Goal: Task Accomplishment & Management: Complete application form

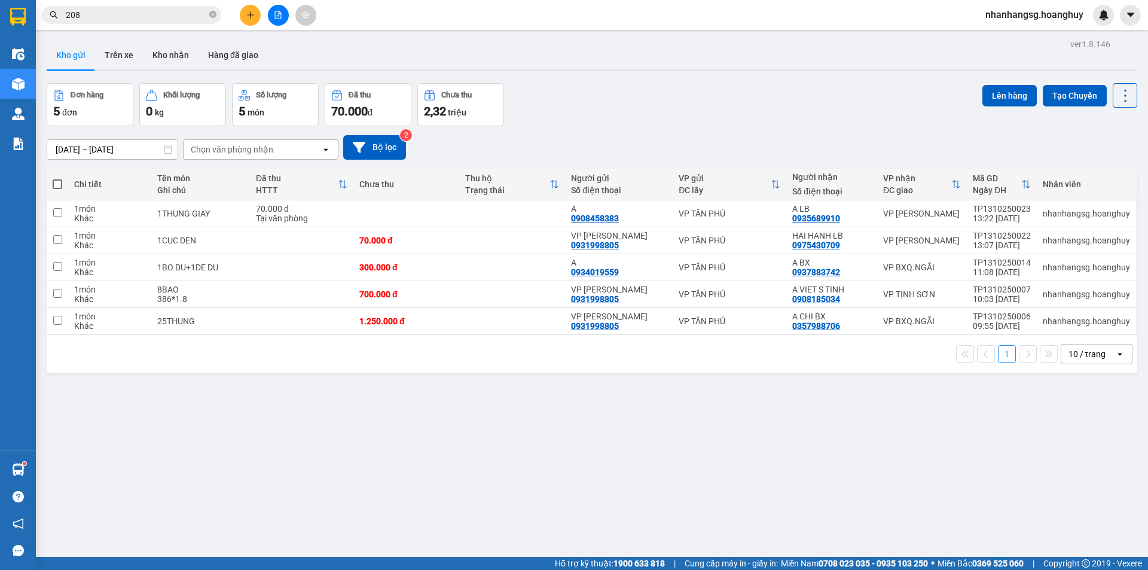
click at [243, 14] on button at bounding box center [250, 15] width 21 height 21
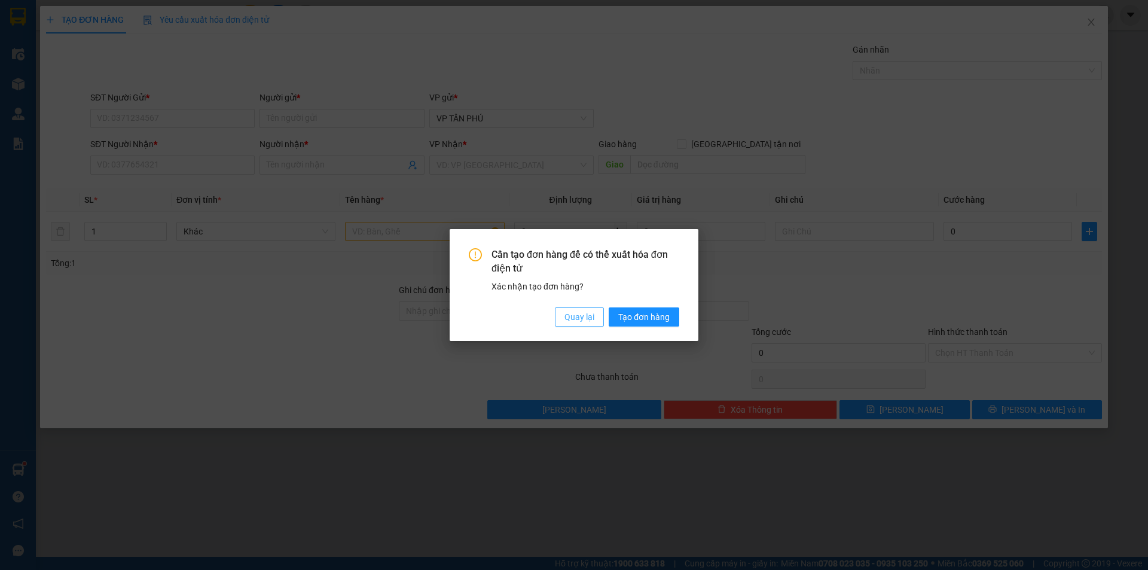
click at [566, 312] on span "Quay lại" at bounding box center [579, 316] width 30 height 13
click at [566, 312] on div "Cần tạo đơn hàng để có thể xuất hóa đơn điện tử Xác nhận tạo đơn hàng? Quay lại…" at bounding box center [574, 285] width 249 height 112
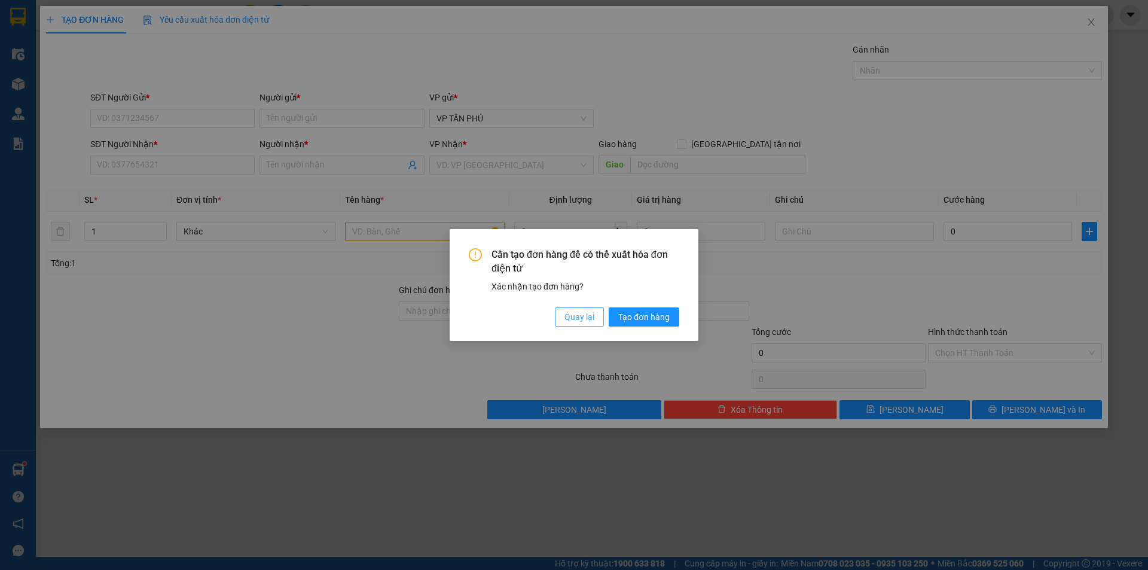
click at [555, 314] on button "Quay lại" at bounding box center [579, 316] width 49 height 19
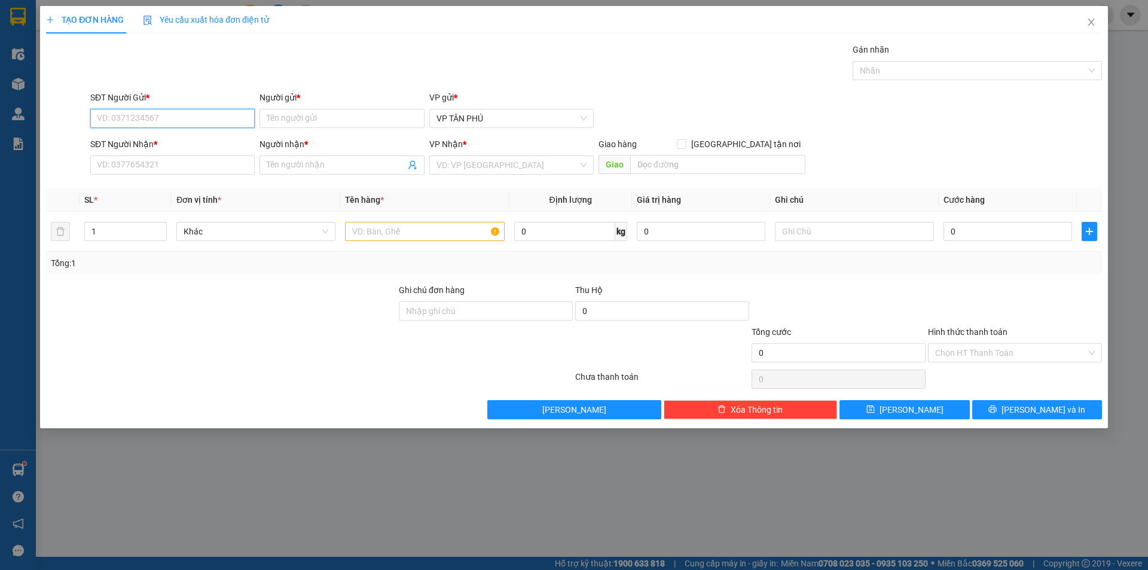
click at [166, 121] on input "SĐT Người Gửi *" at bounding box center [172, 118] width 164 height 19
click at [152, 141] on div "0931998805 - VP [PERSON_NAME]" at bounding box center [172, 142] width 150 height 13
type input "0931998805"
type input "VP [PERSON_NAME]"
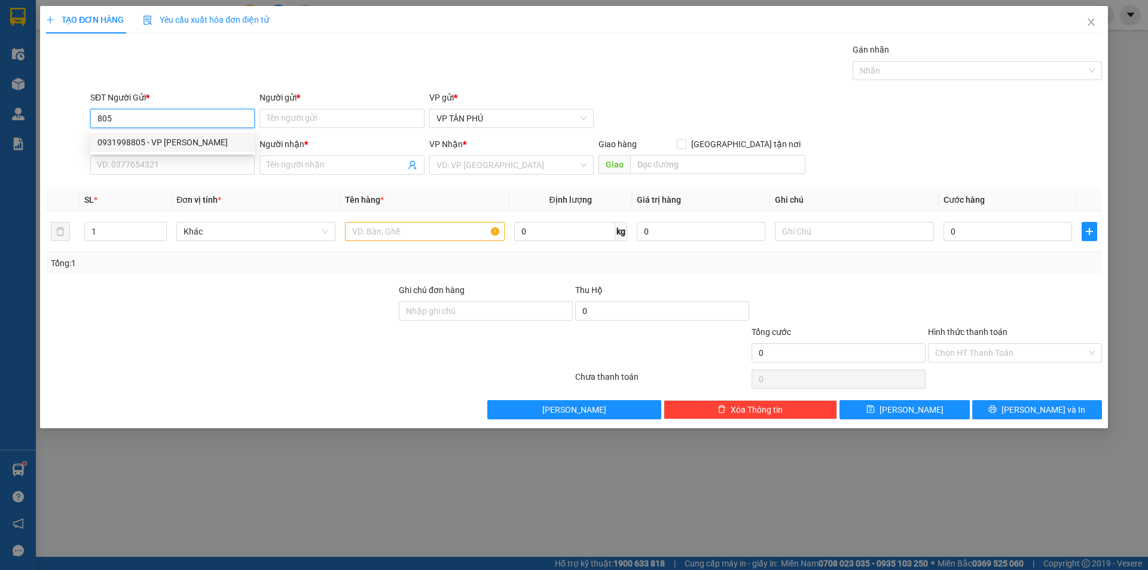
type input "0975430709"
type input "HAI HANH LB"
click at [152, 141] on div "0931998805 - VP [PERSON_NAME]" at bounding box center [172, 142] width 150 height 13
type input "0931998805"
click at [161, 155] on div "SĐT Người Nhận *" at bounding box center [172, 147] width 164 height 18
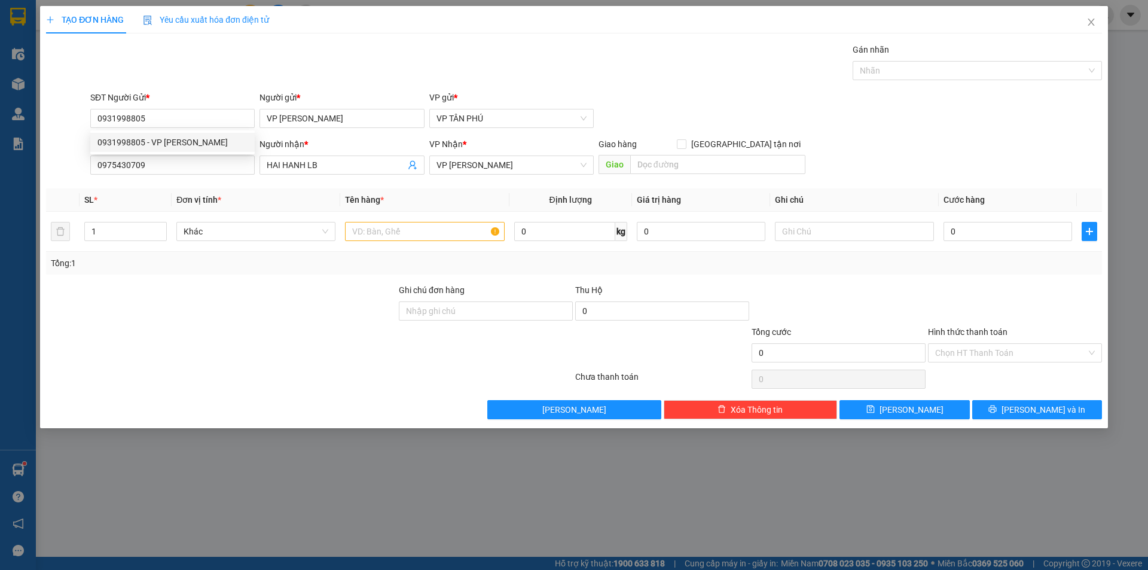
click at [161, 155] on div "SĐT Người Nhận *" at bounding box center [172, 147] width 164 height 18
click at [161, 156] on input "0975430709" at bounding box center [172, 164] width 164 height 19
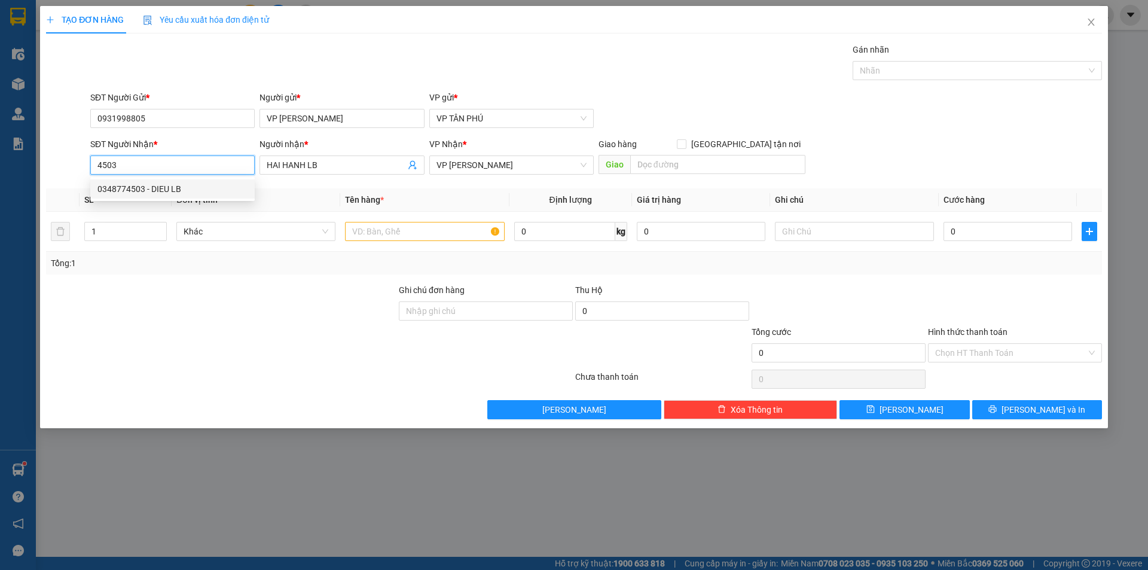
click at [175, 194] on div "0348774503 - DIEU LB" at bounding box center [172, 188] width 150 height 13
type input "0348774503"
type input "[DEMOGRAPHIC_DATA] LB"
click at [174, 194] on div "0348774503 - DIEU LB" at bounding box center [172, 188] width 150 height 13
type input "0348774503"
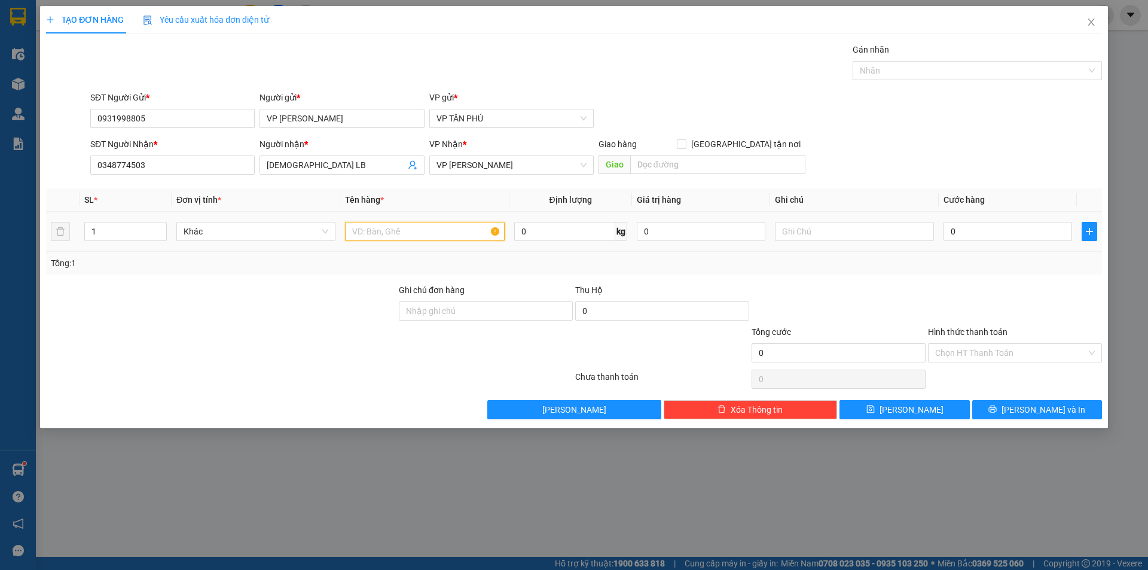
click at [413, 233] on input "text" at bounding box center [424, 231] width 159 height 19
type input "1CUC DEN"
click at [977, 231] on input "0" at bounding box center [1008, 231] width 129 height 19
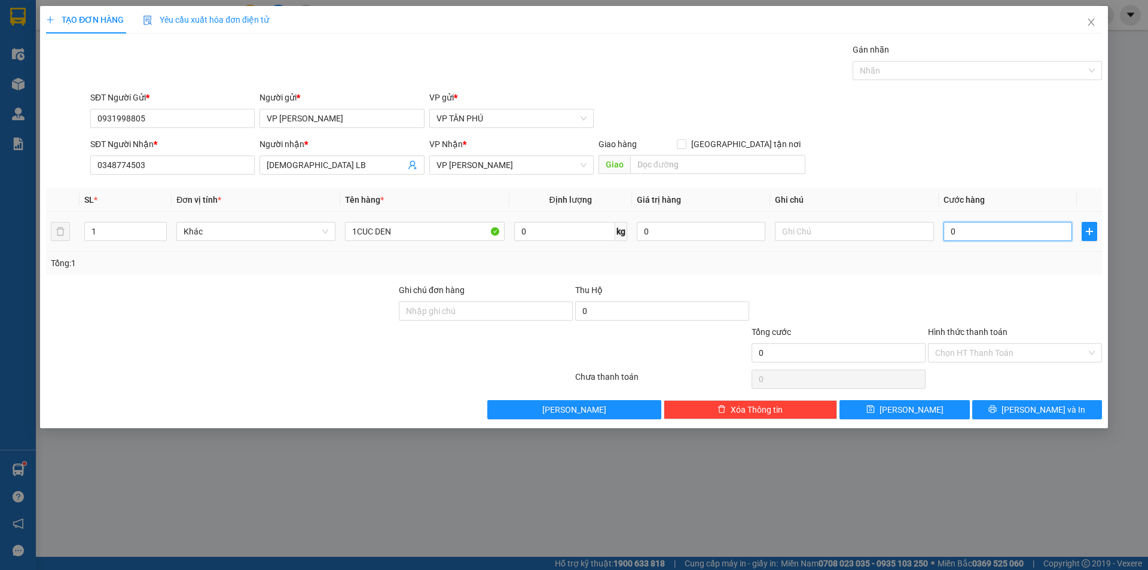
type input "1"
type input "12"
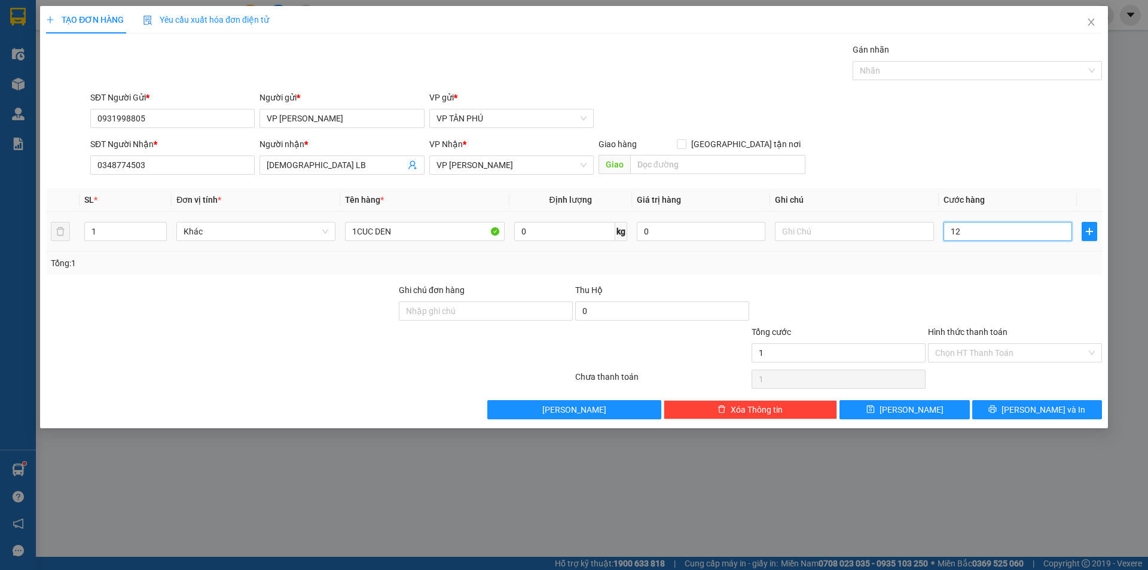
type input "12"
type input "120"
type input "120.000"
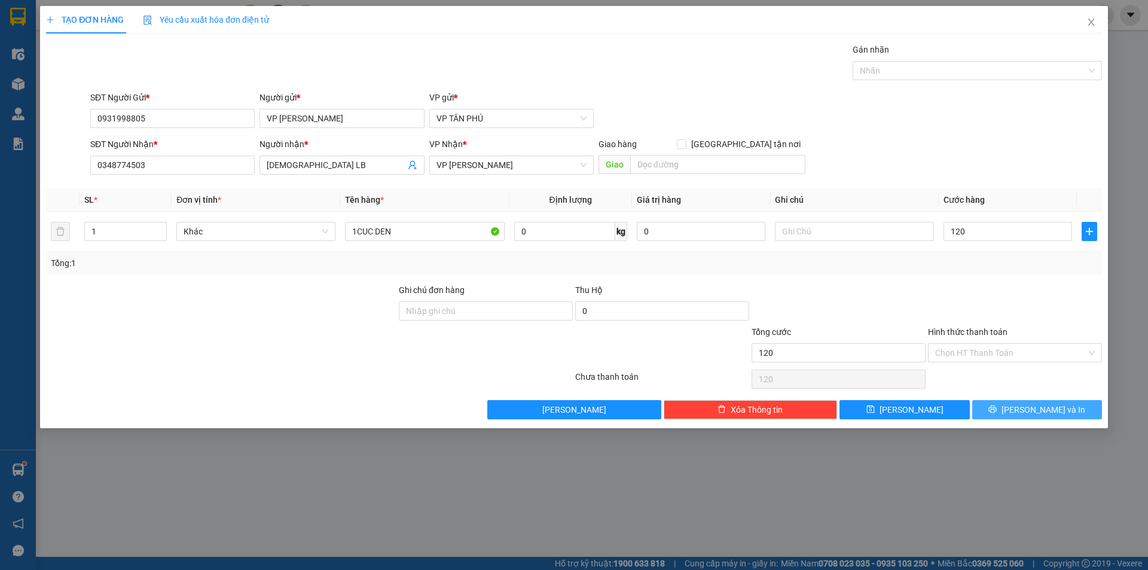
type input "120.000"
click at [1008, 413] on button "[PERSON_NAME] và In" at bounding box center [1037, 409] width 130 height 19
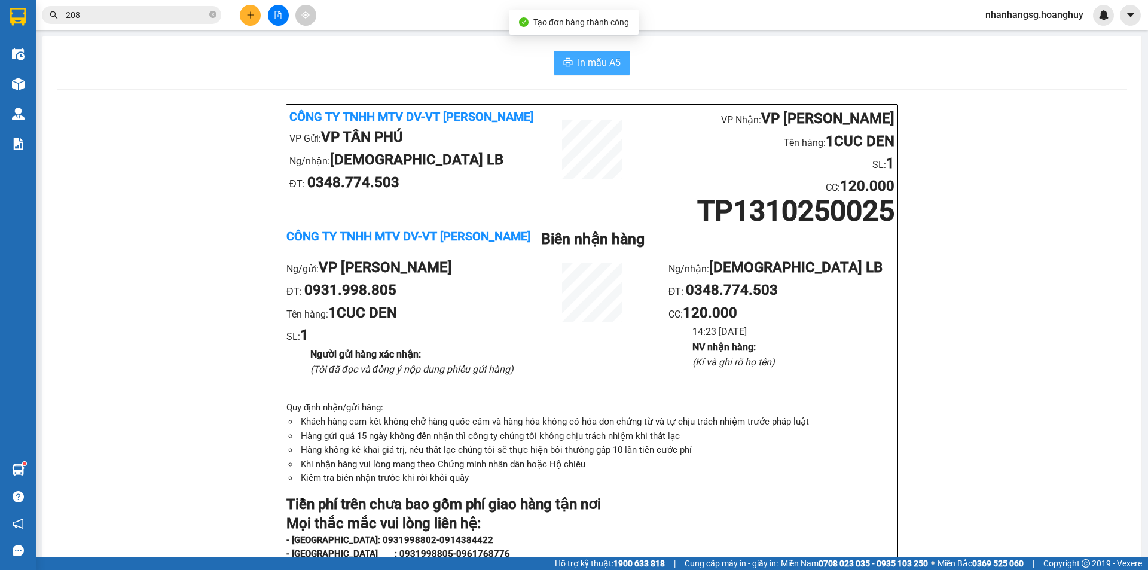
click at [587, 60] on span "In mẫu A5" at bounding box center [599, 62] width 43 height 15
click at [255, 13] on button at bounding box center [250, 15] width 21 height 21
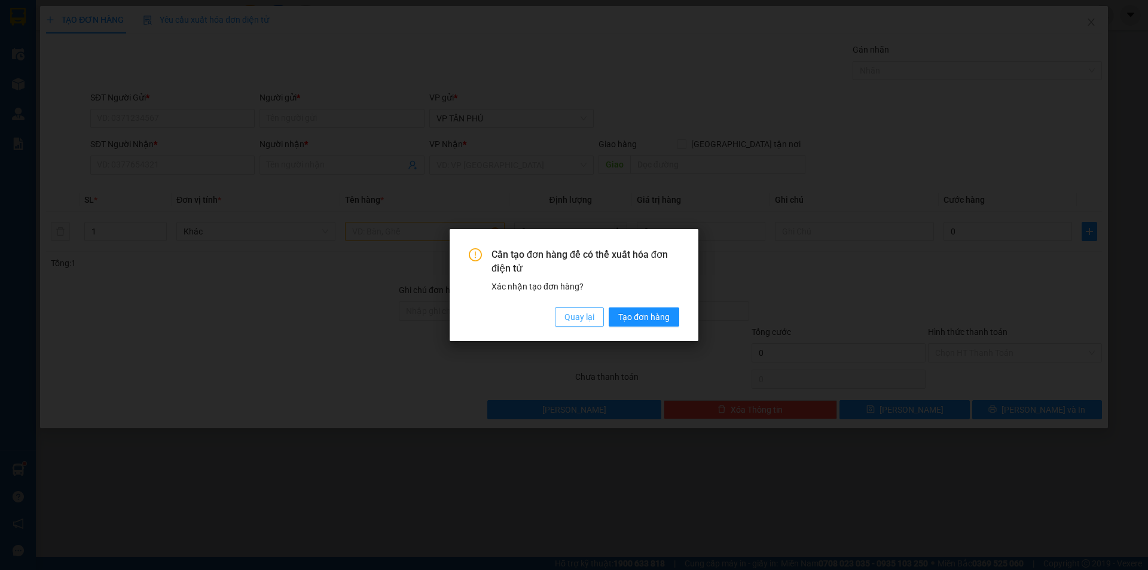
click at [586, 313] on span "Quay lại" at bounding box center [579, 316] width 30 height 13
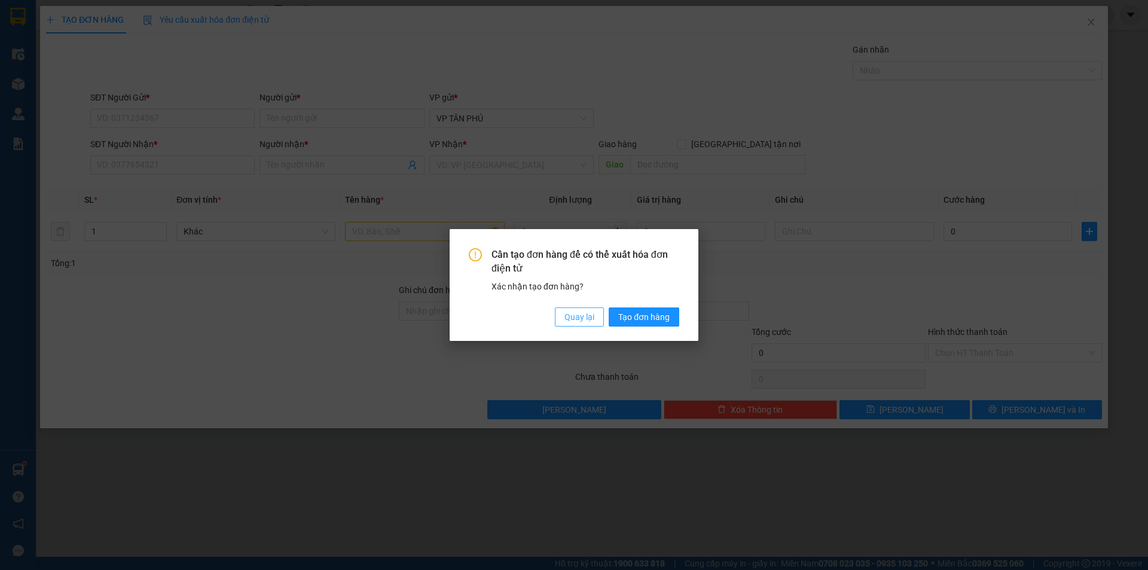
click at [586, 313] on span "Quay lại" at bounding box center [579, 316] width 30 height 13
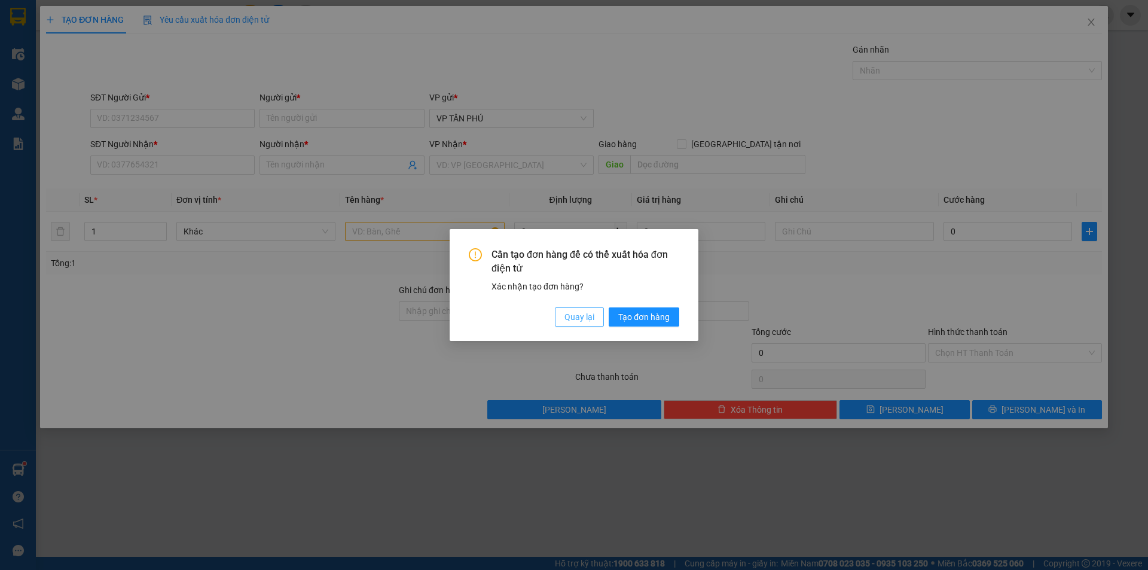
click at [586, 313] on span "Quay lại" at bounding box center [579, 316] width 30 height 13
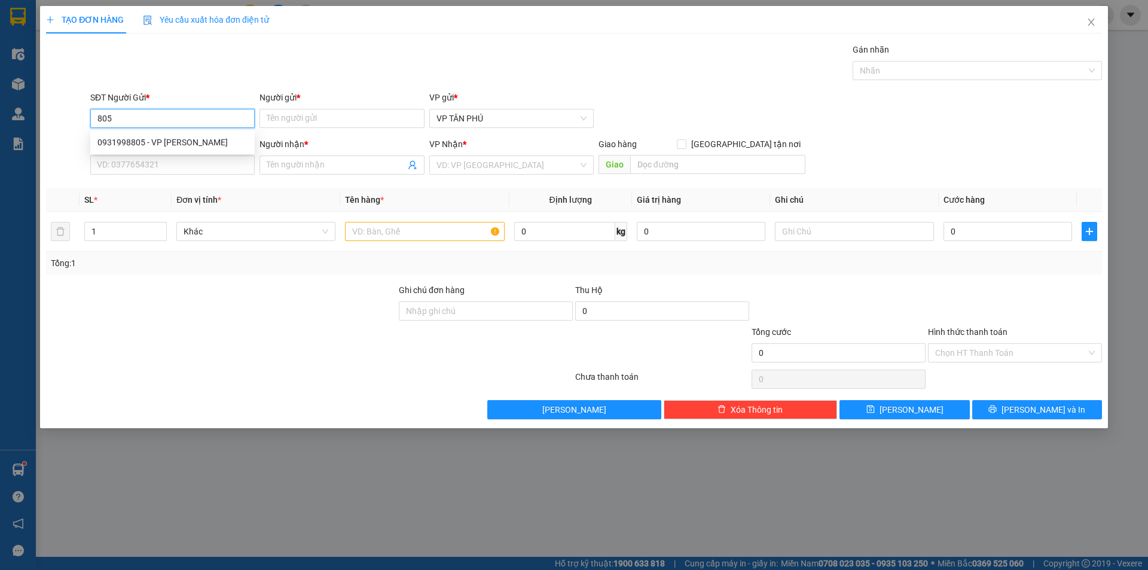
click at [163, 139] on div "0931998805 - VP [PERSON_NAME]" at bounding box center [172, 142] width 150 height 13
type input "0931998805"
type input "VP [PERSON_NAME]"
type input "0348774503"
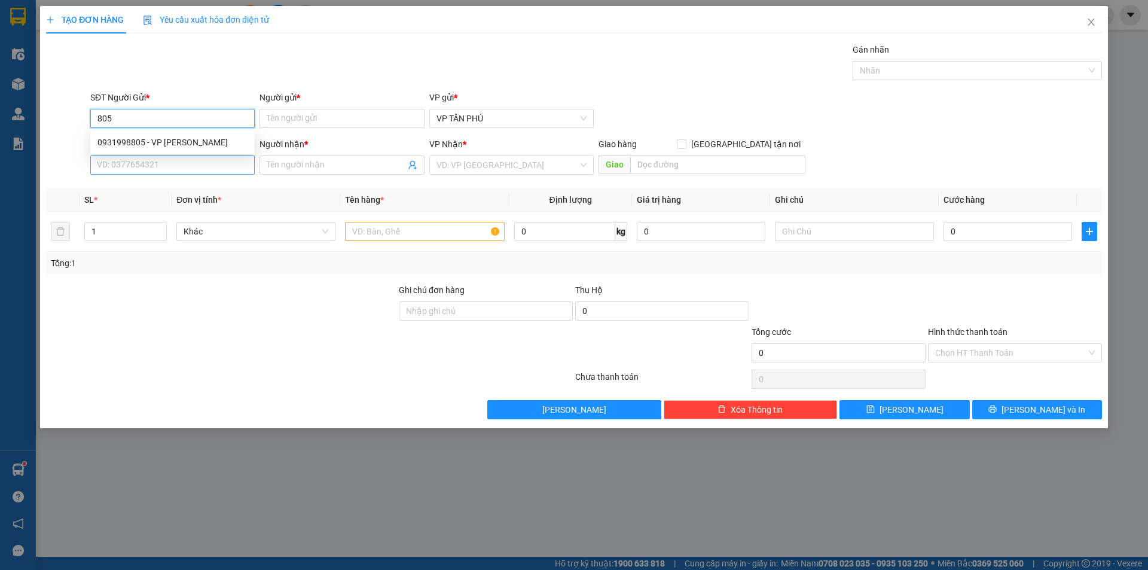
type input "[DEMOGRAPHIC_DATA] LB"
type input "0931998805"
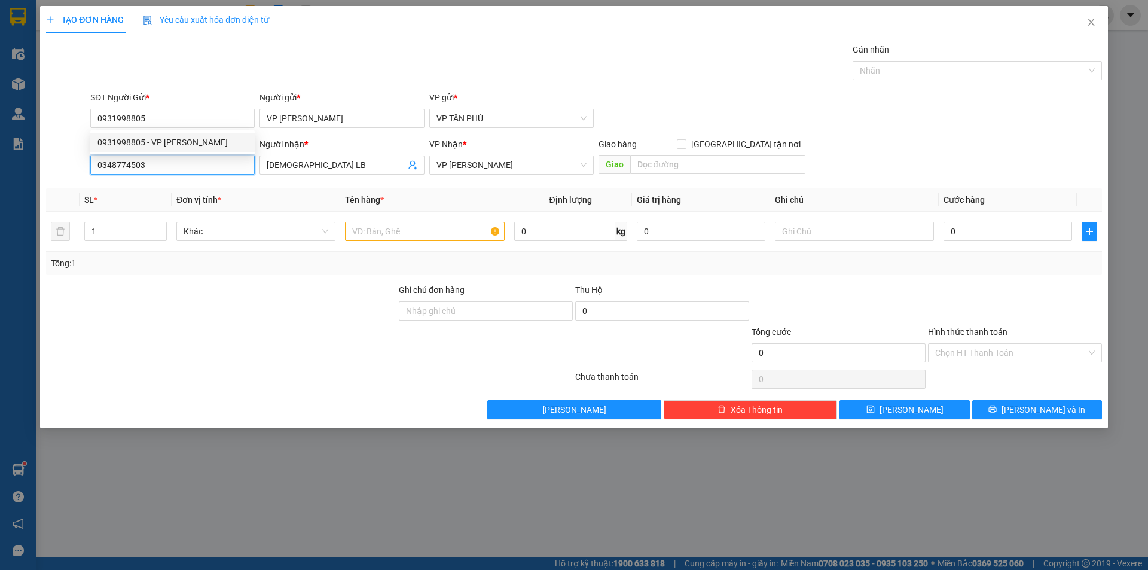
click at [170, 163] on input "0348774503" at bounding box center [172, 164] width 164 height 19
click at [190, 189] on div "0905369237 - [GEOGRAPHIC_DATA]" at bounding box center [172, 188] width 150 height 13
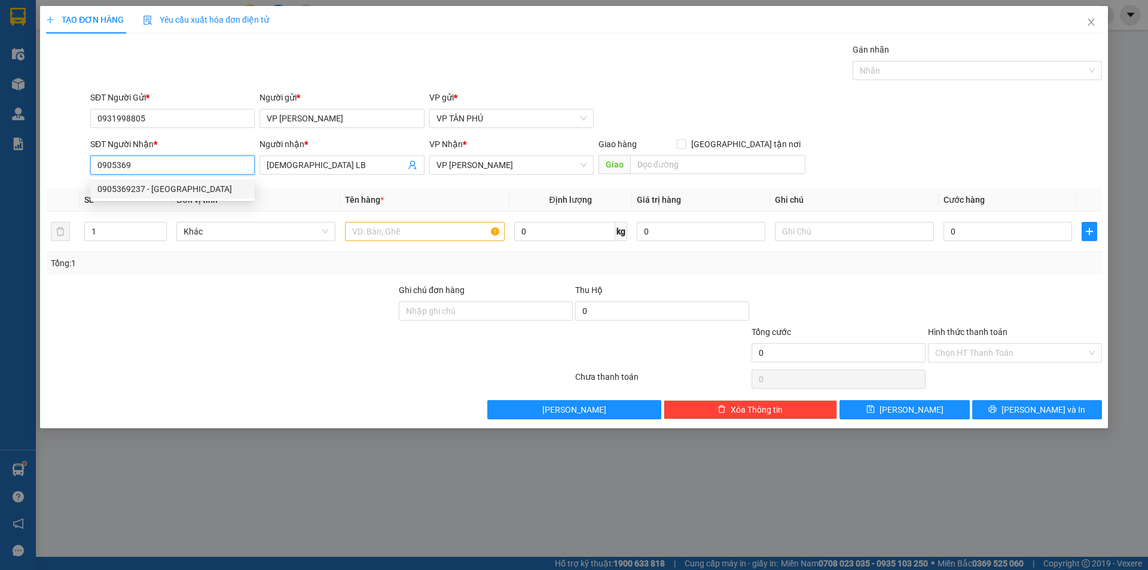
type input "0905369237"
type input "BX CAPE LUAN"
type input "0905369237"
click at [385, 230] on input "text" at bounding box center [424, 231] width 159 height 19
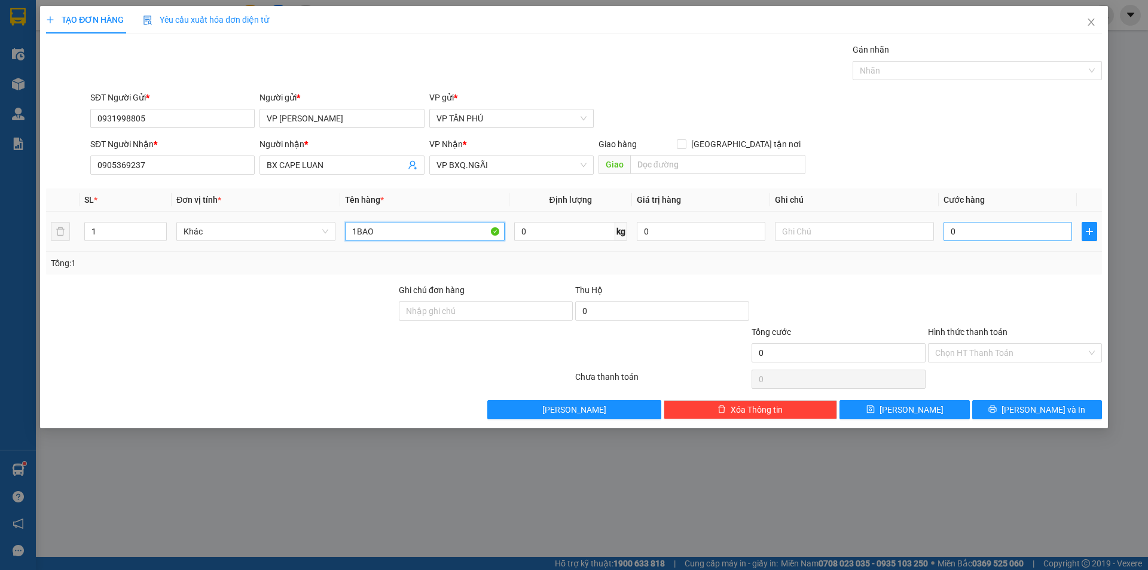
type input "1BAO"
click at [978, 237] on input "0" at bounding box center [1008, 231] width 129 height 19
type input "7"
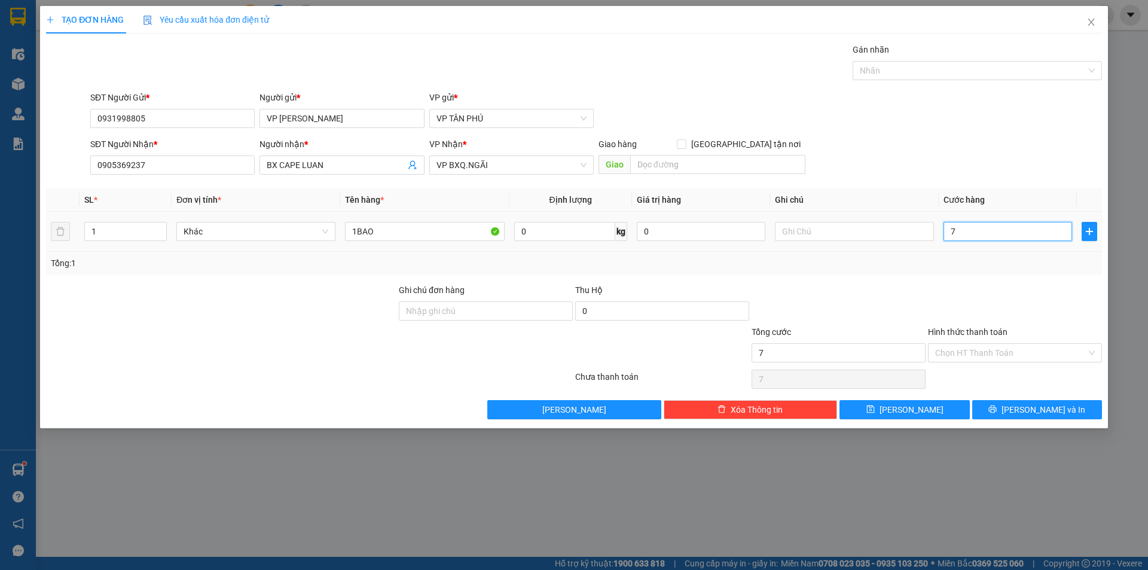
type input "70"
click at [929, 410] on button "[PERSON_NAME]" at bounding box center [905, 409] width 130 height 19
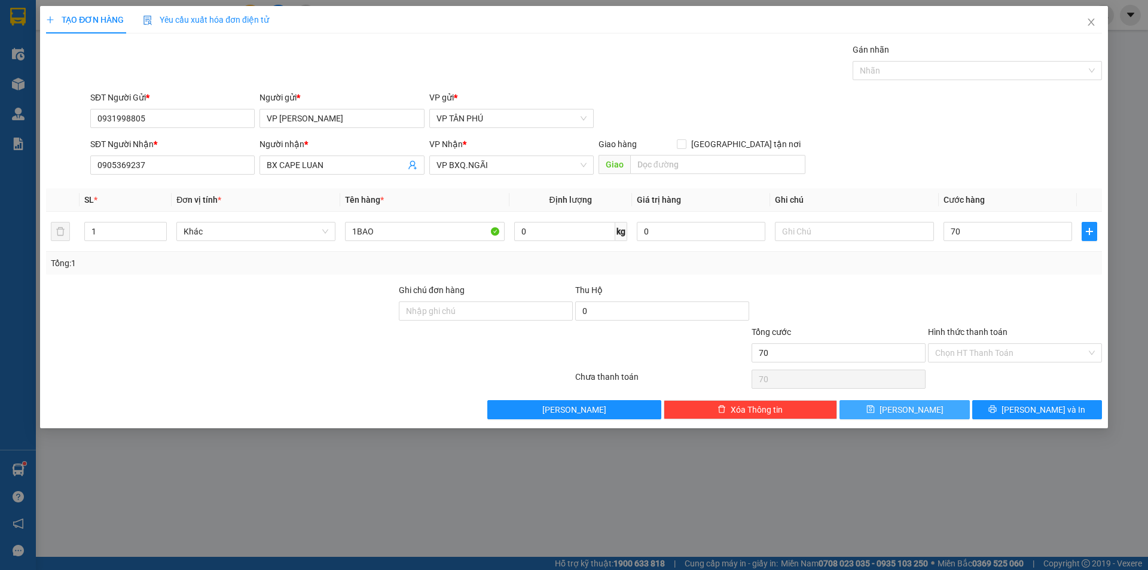
type input "70.000"
type input "0"
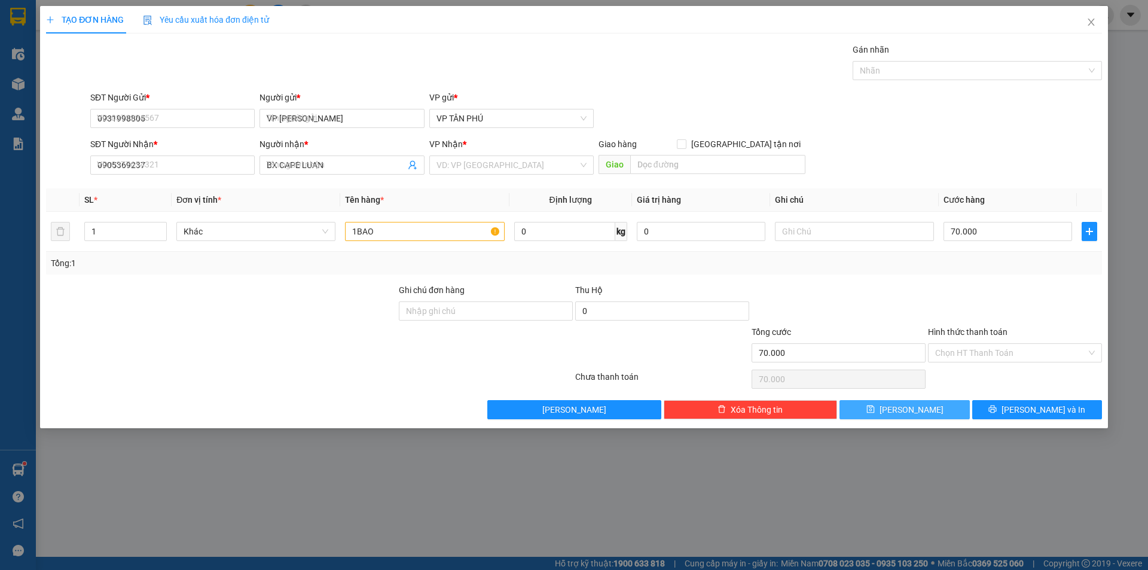
type input "0"
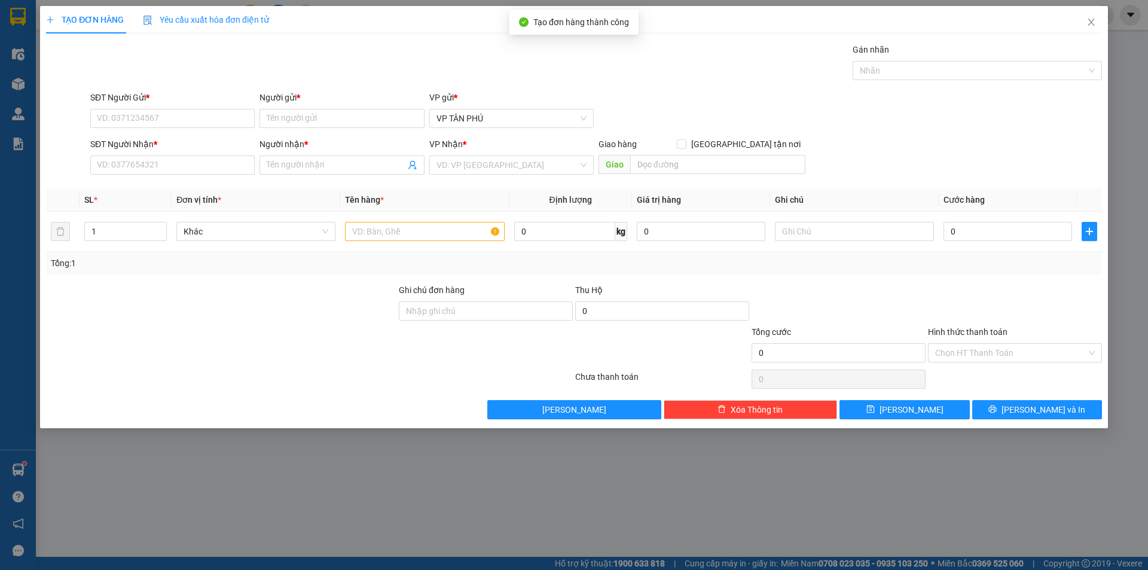
drag, startPoint x: 890, startPoint y: 42, endPoint x: 1057, endPoint y: 196, distance: 226.4
click at [1057, 196] on th "Cước hàng" at bounding box center [1008, 199] width 138 height 23
click at [1089, 19] on icon "close" at bounding box center [1091, 22] width 10 height 10
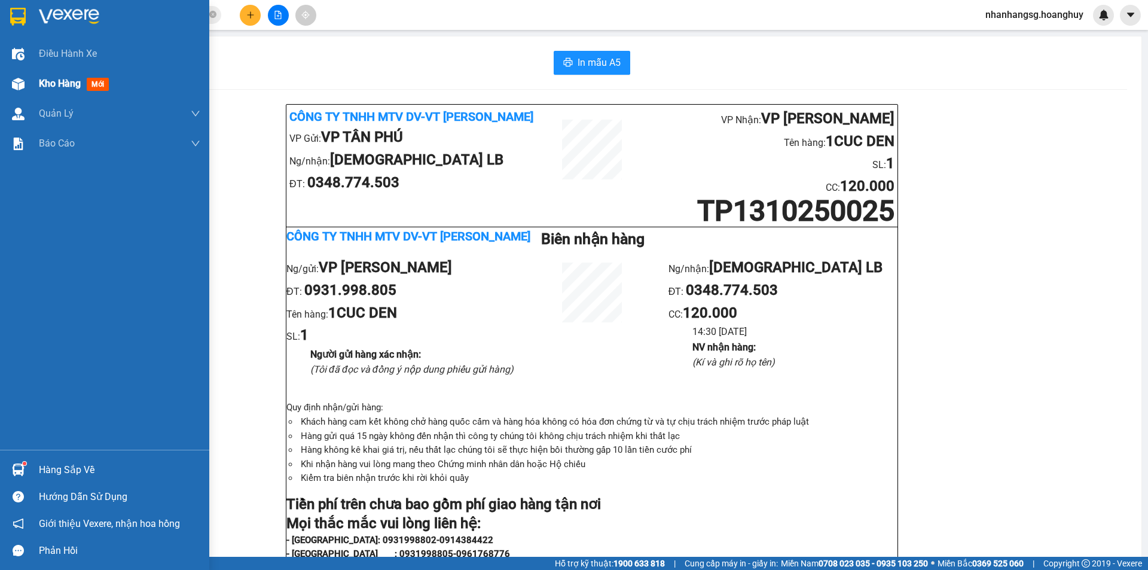
click at [57, 78] on span "Kho hàng" at bounding box center [60, 83] width 42 height 11
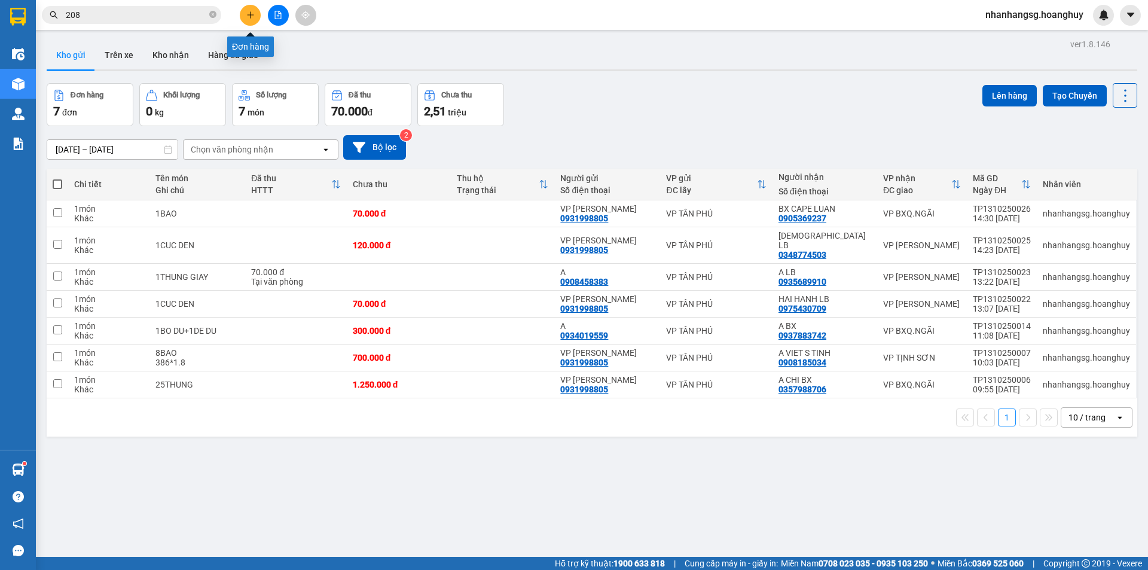
click at [248, 20] on button at bounding box center [250, 15] width 21 height 21
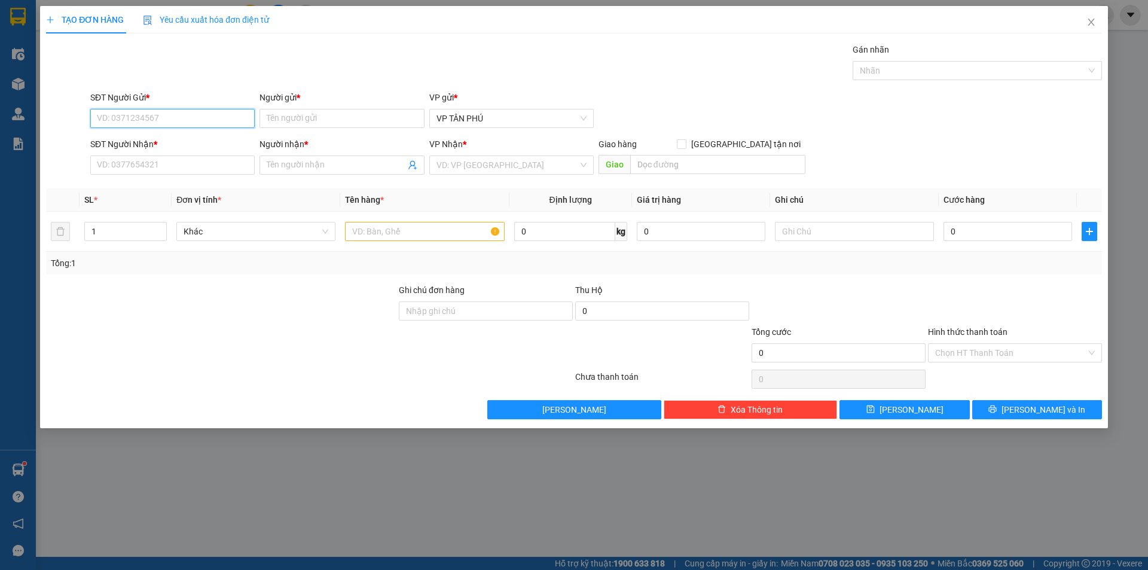
click at [144, 121] on input "SĐT Người Gửi *" at bounding box center [172, 118] width 164 height 19
click at [155, 164] on input "SĐT Người Nhận *" at bounding box center [172, 164] width 164 height 19
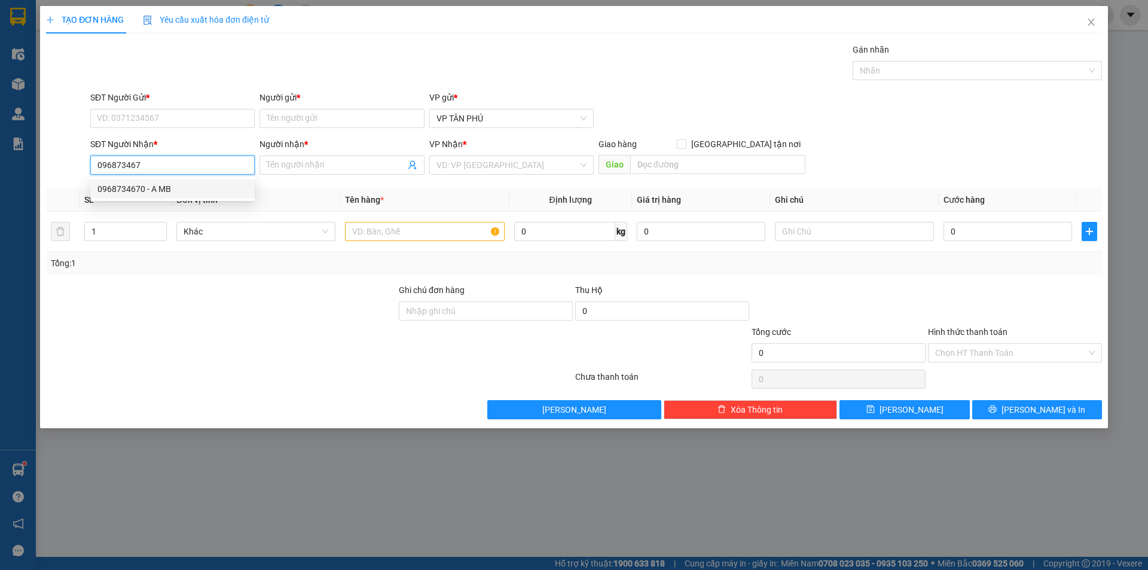
click at [150, 190] on div "0968734670 - A MB" at bounding box center [172, 188] width 150 height 13
type input "0968734670"
type input "A MB"
type input "0968734670"
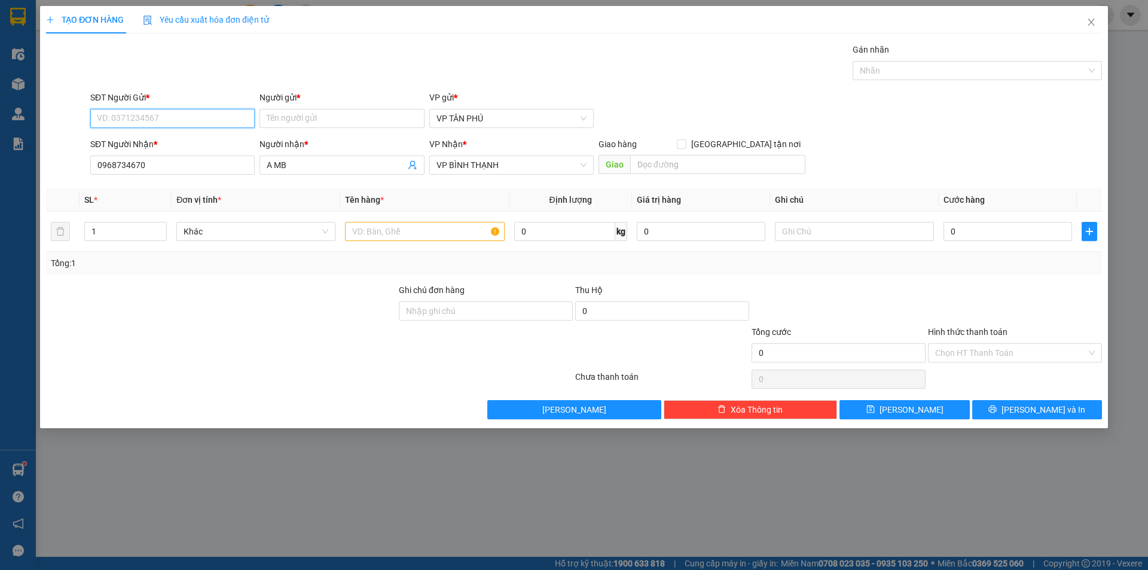
click at [182, 122] on input "SĐT Người Gửi *" at bounding box center [172, 118] width 164 height 19
click at [181, 138] on div "0931998805 - VP [PERSON_NAME]" at bounding box center [172, 142] width 150 height 13
type input "0931998805"
type input "VP [PERSON_NAME]"
click at [181, 138] on div "0931998805 - VP [PERSON_NAME]" at bounding box center [172, 142] width 150 height 13
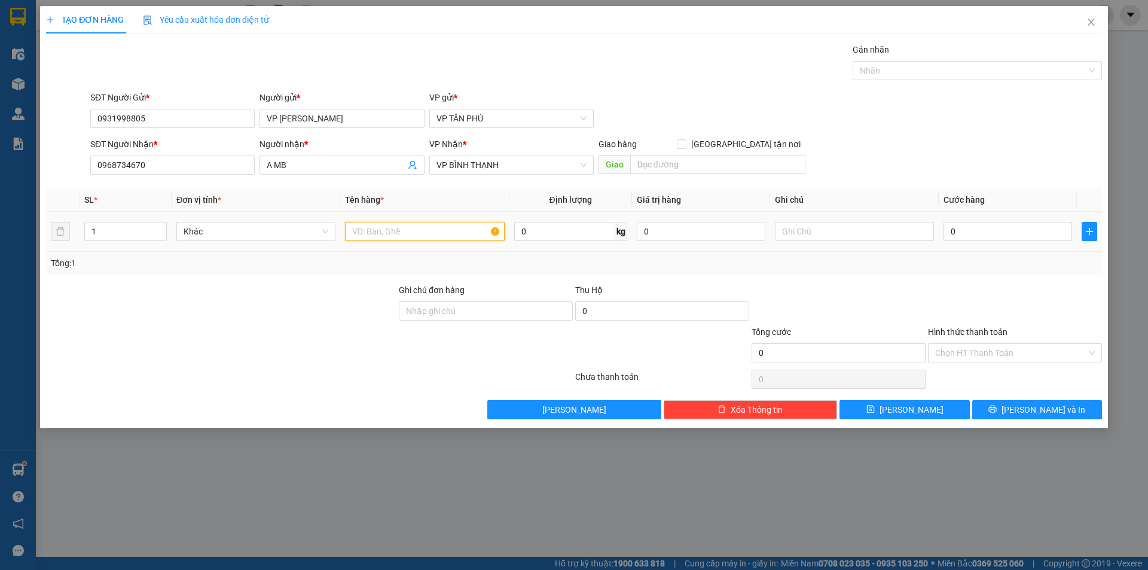
click at [419, 231] on input "text" at bounding box center [424, 231] width 159 height 19
type input "2BAO"
click at [975, 230] on input "0" at bounding box center [1008, 231] width 129 height 19
type input "2"
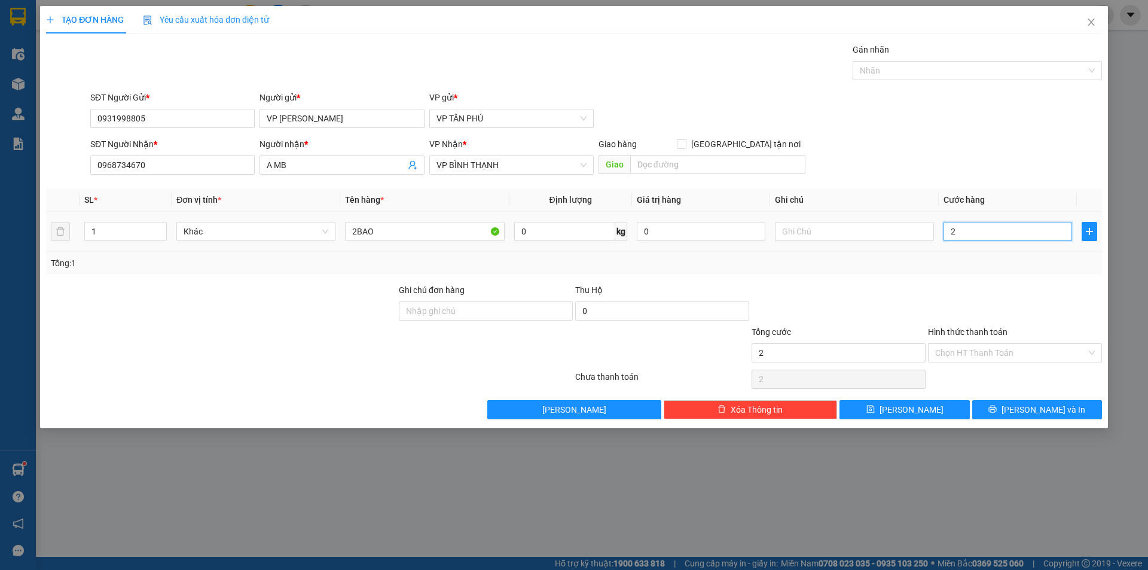
type input "2"
type input "20"
type input "200"
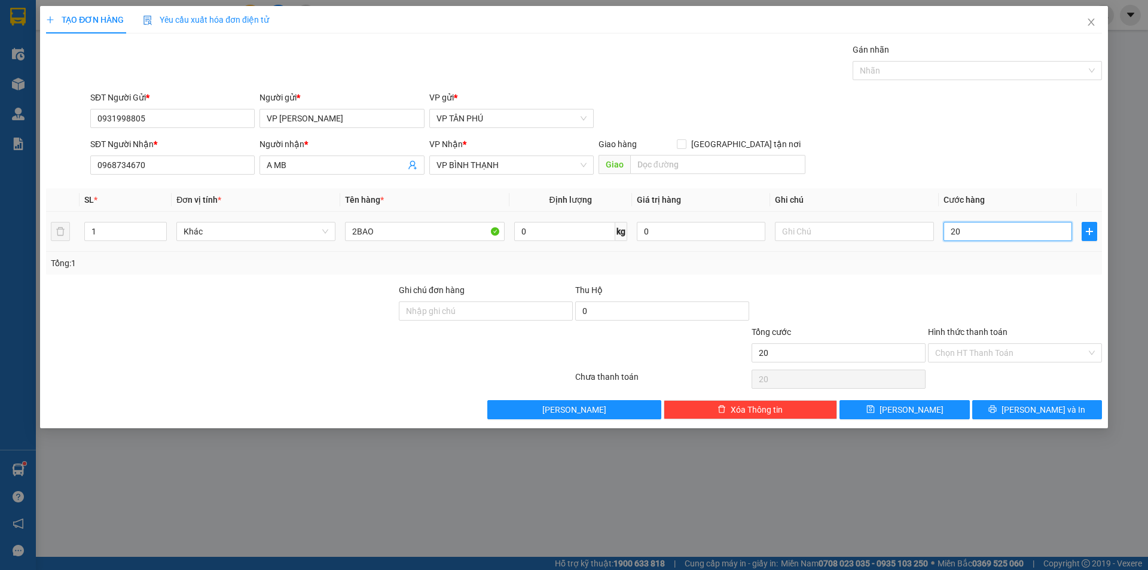
type input "200"
type input "200.000"
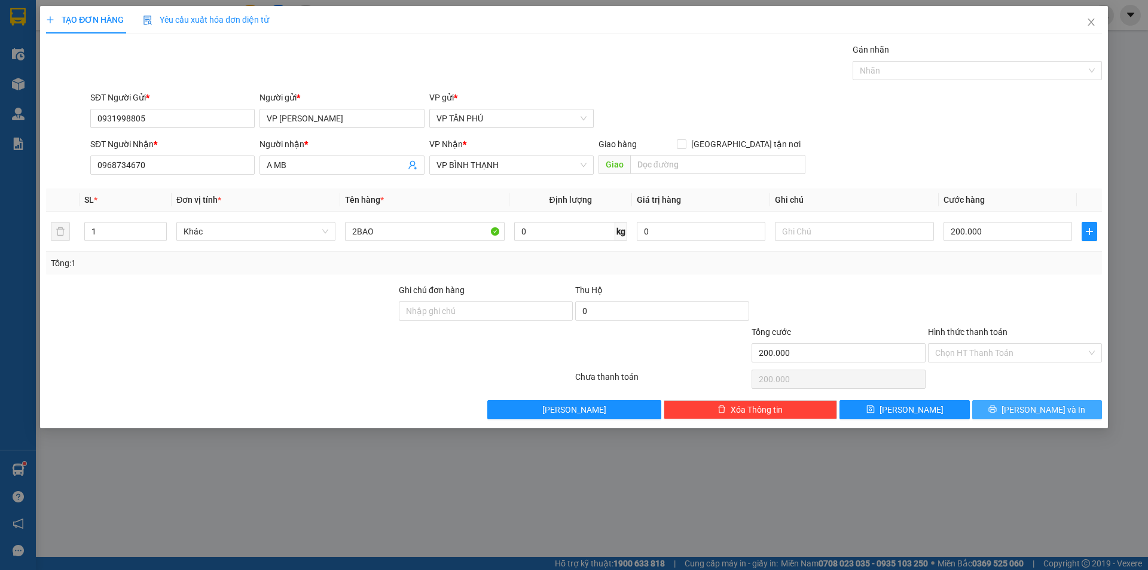
click at [1007, 408] on button "[PERSON_NAME] và In" at bounding box center [1037, 409] width 130 height 19
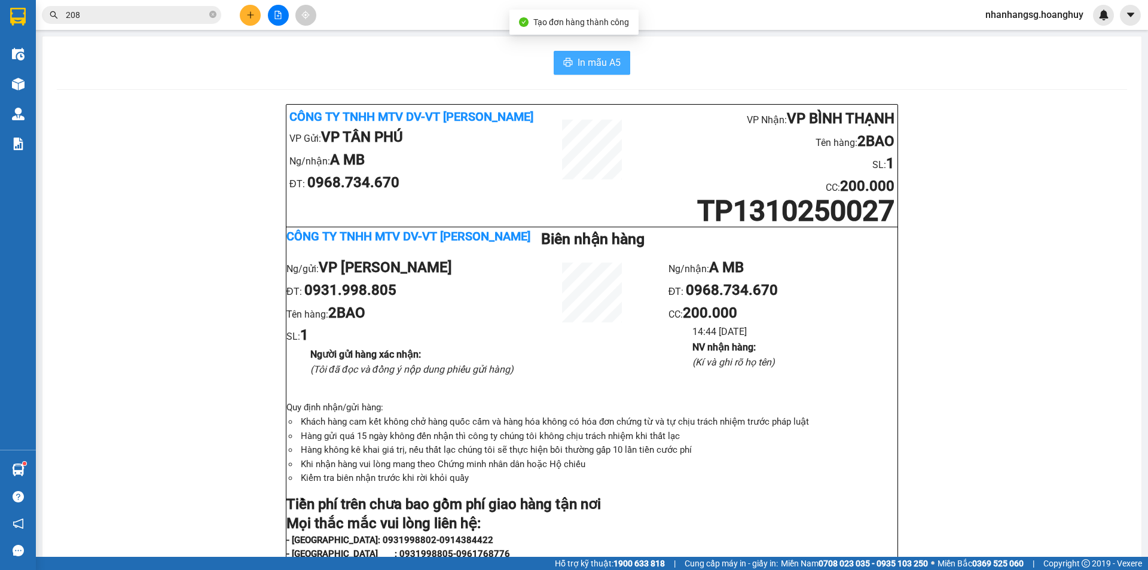
click at [582, 54] on button "In mẫu A5" at bounding box center [592, 63] width 77 height 24
click at [251, 14] on icon "plus" at bounding box center [250, 15] width 8 height 8
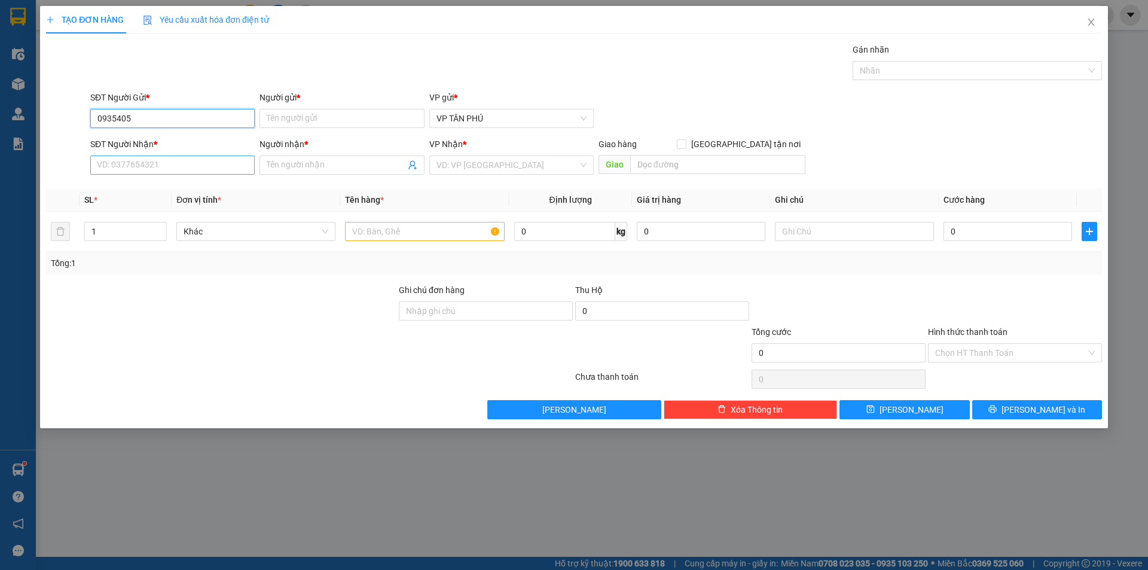
type input "0935405"
click at [164, 158] on input "SĐT Người Nhận *" at bounding box center [172, 164] width 164 height 19
click at [167, 188] on div "0935405776 - A THUY VAN DS" at bounding box center [172, 188] width 150 height 13
type input "0935405776"
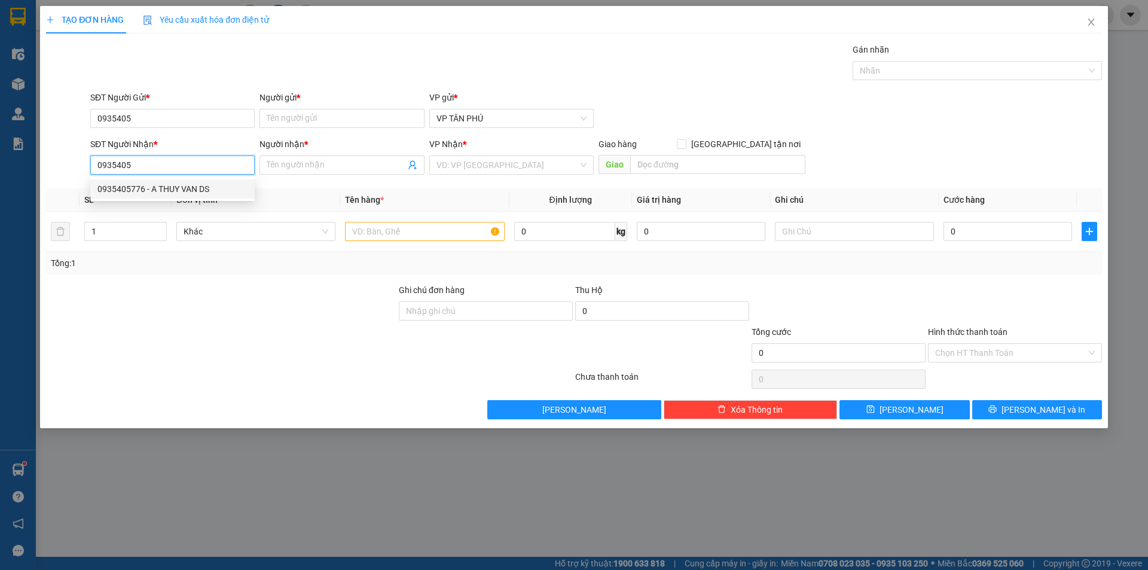
type input "A THUY VAN DS"
click at [167, 188] on div "0935405776 - A THUY VAN DS" at bounding box center [172, 188] width 150 height 13
type input "0935405776"
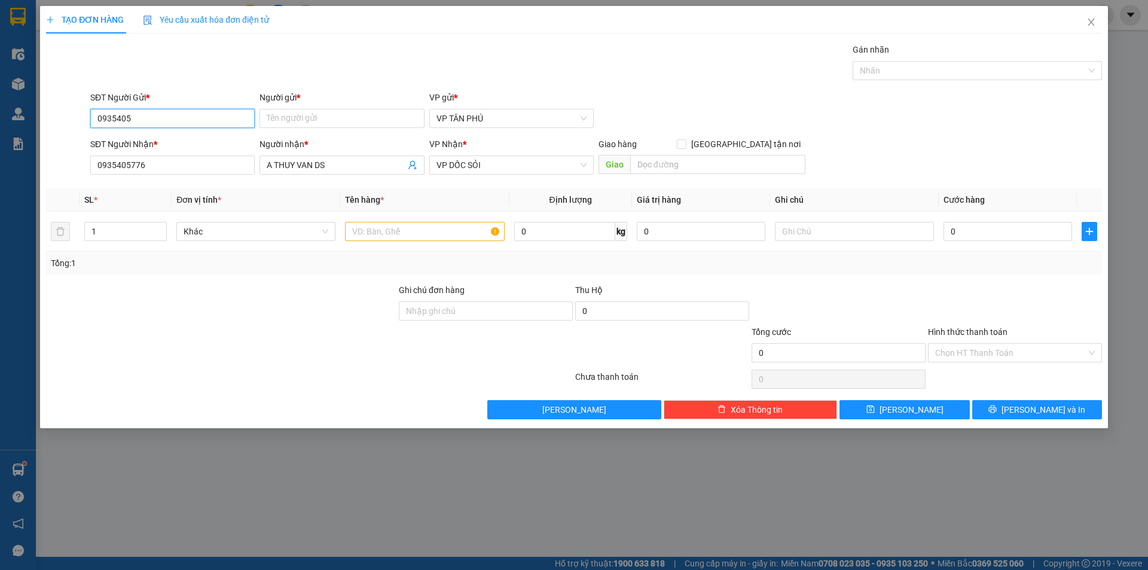
click at [159, 112] on input "0935405" at bounding box center [172, 118] width 164 height 19
click at [152, 144] on div "0931998805 - VP [PERSON_NAME]" at bounding box center [172, 142] width 150 height 13
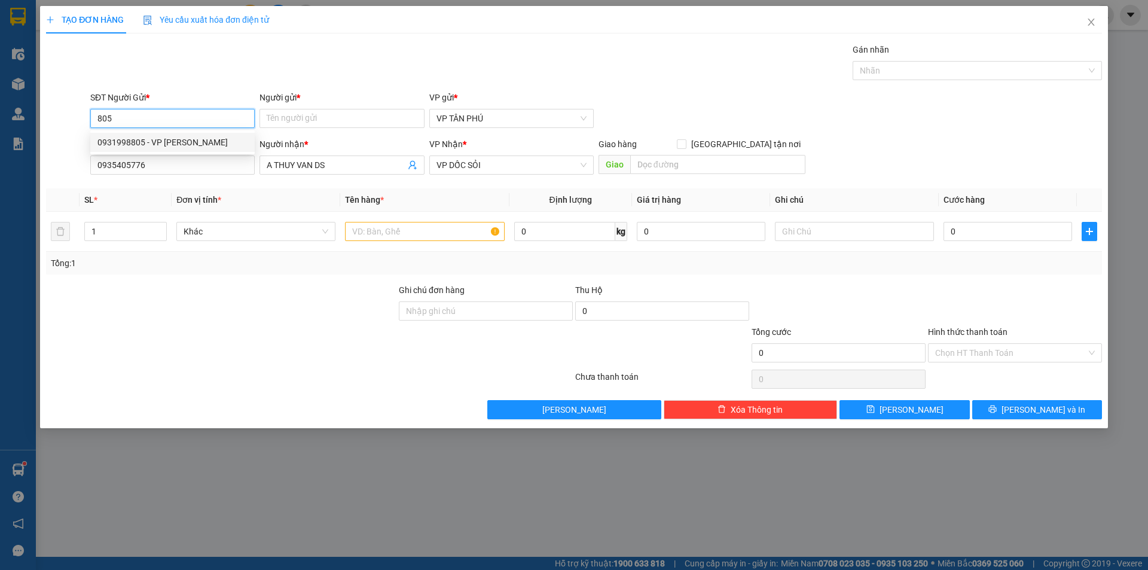
type input "0931998805"
type input "VP [PERSON_NAME]"
type input "0931998805"
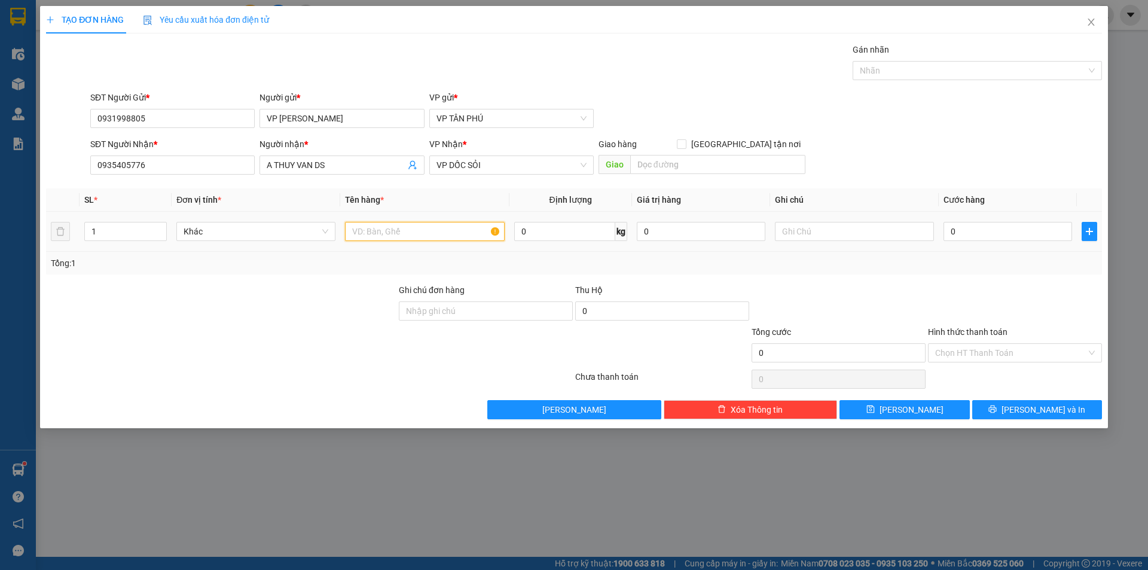
click at [432, 234] on input "text" at bounding box center [424, 231] width 159 height 19
type input "6BAO"
click at [782, 227] on input "text" at bounding box center [854, 231] width 159 height 19
type input "270*1.7"
click at [950, 228] on input "0" at bounding box center [1008, 231] width 129 height 19
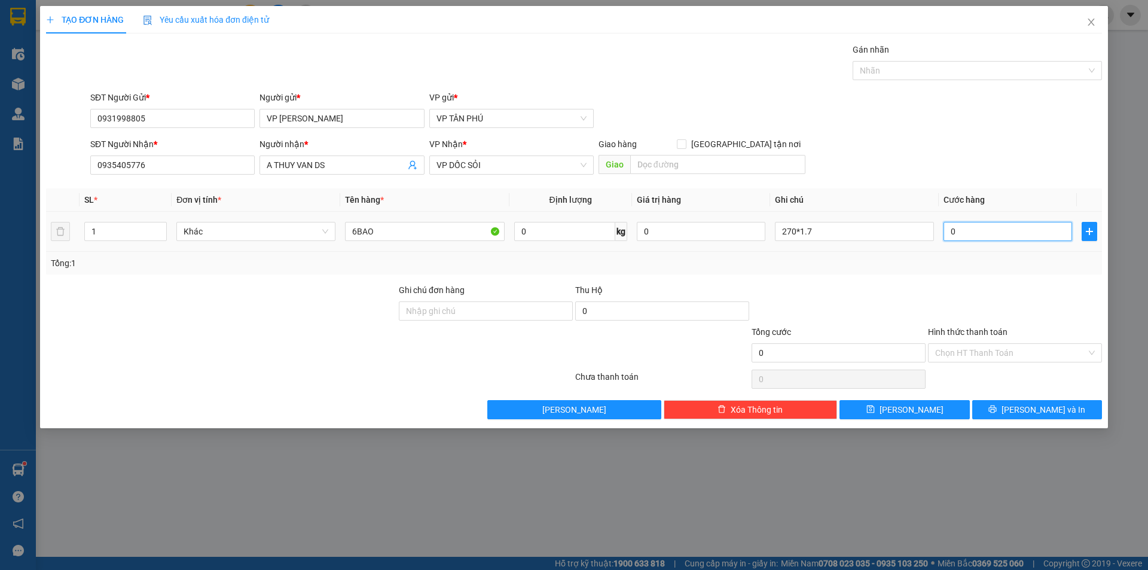
type input "4"
type input "45"
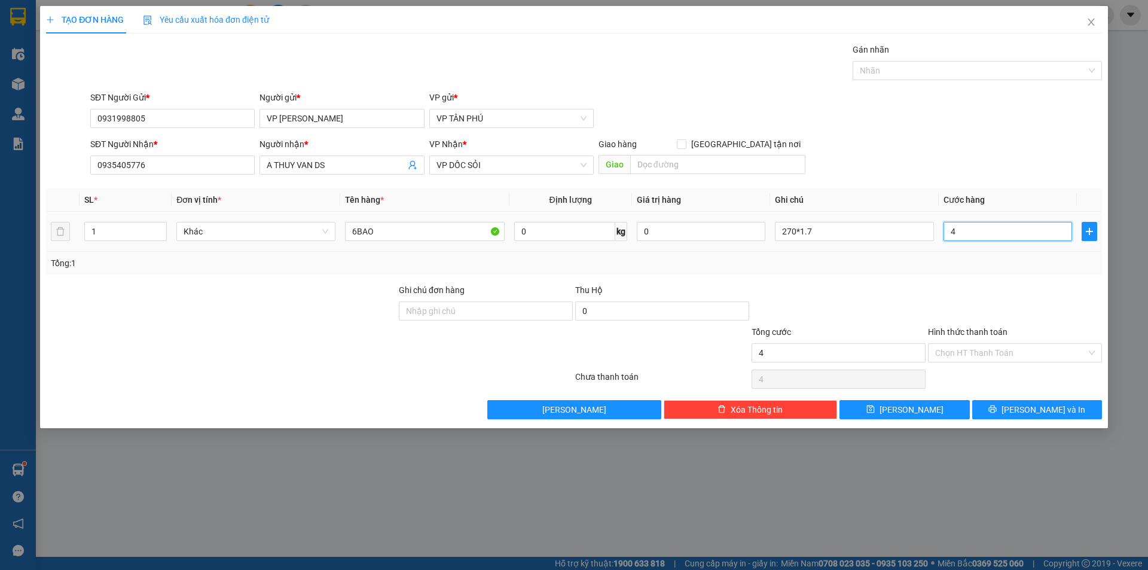
type input "45"
type input "450"
click at [941, 414] on button "[PERSON_NAME]" at bounding box center [905, 409] width 130 height 19
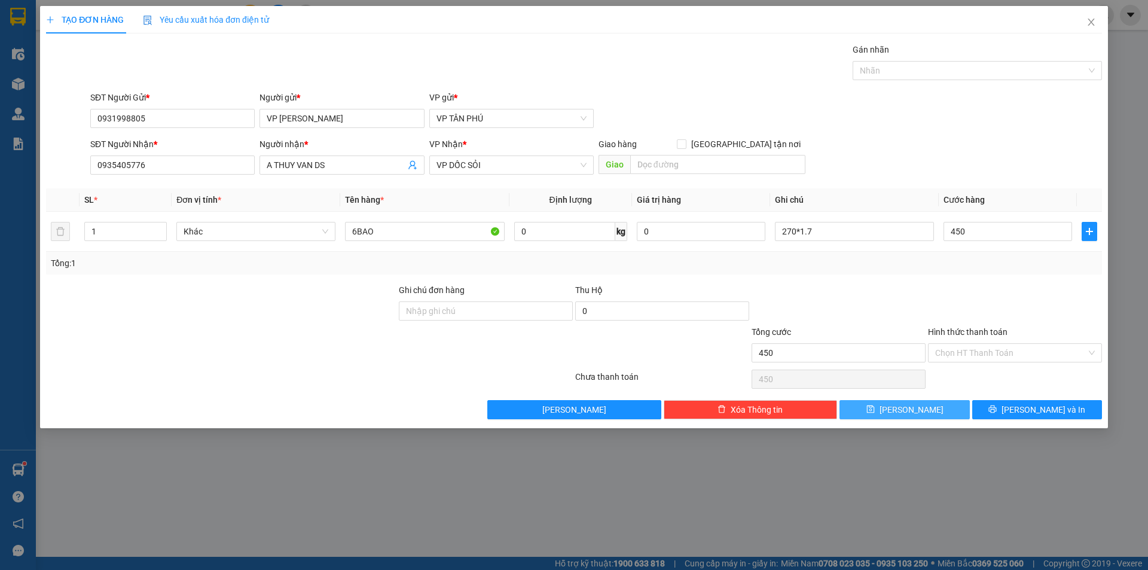
click at [941, 414] on button "[PERSON_NAME]" at bounding box center [905, 409] width 130 height 19
type input "450.000"
type input "0"
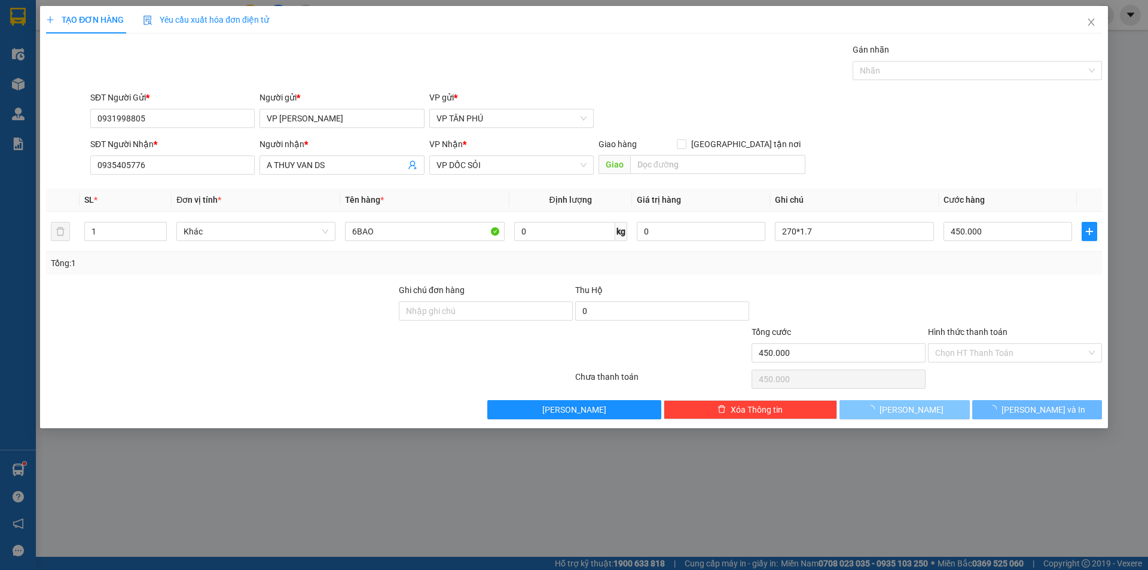
type input "0"
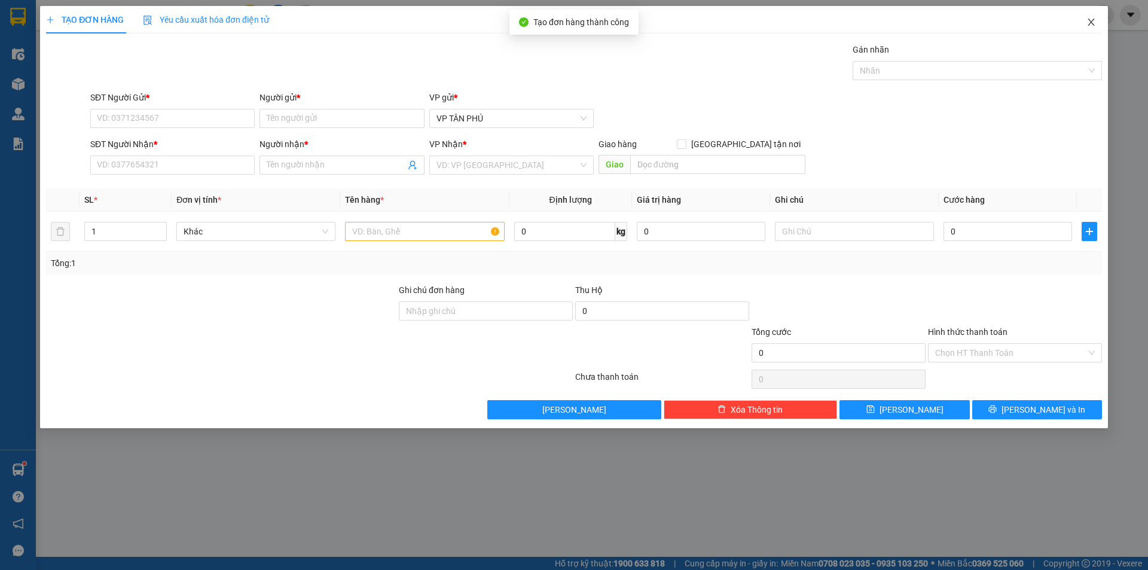
click at [1086, 19] on icon "close" at bounding box center [1091, 22] width 10 height 10
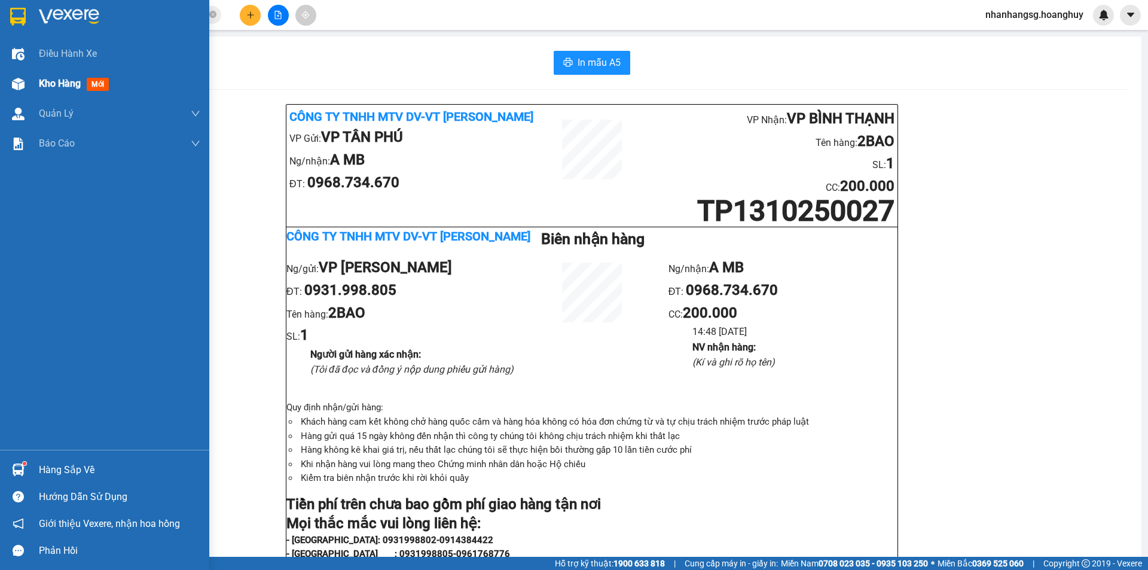
click at [44, 84] on span "Kho hàng" at bounding box center [60, 83] width 42 height 11
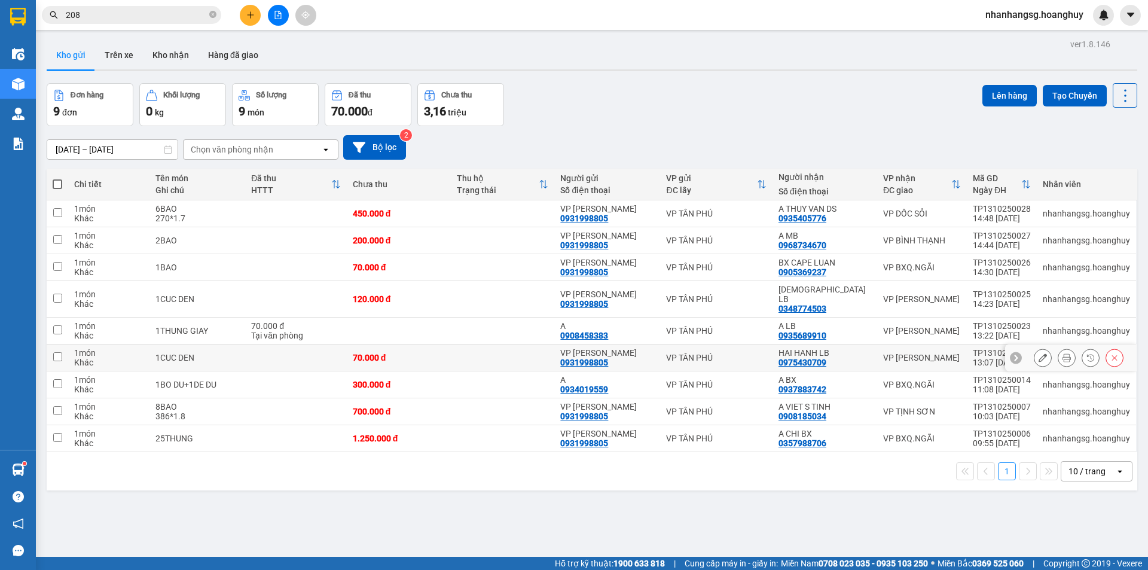
click at [322, 353] on td at bounding box center [295, 357] width 101 height 27
checkbox input "true"
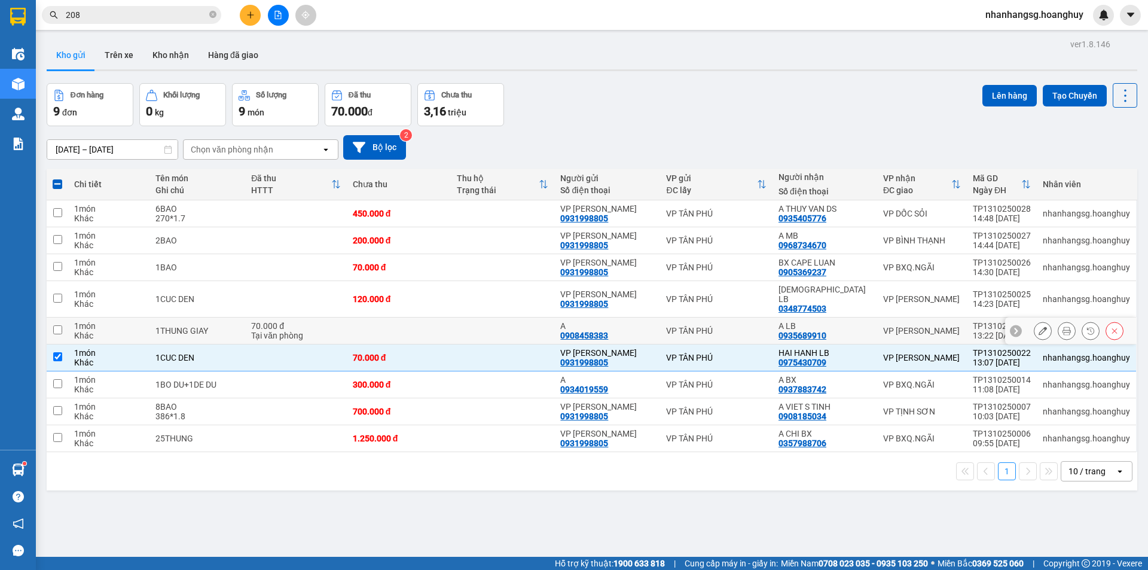
click at [321, 331] on div "Tại văn phòng" at bounding box center [295, 336] width 89 height 10
checkbox input "true"
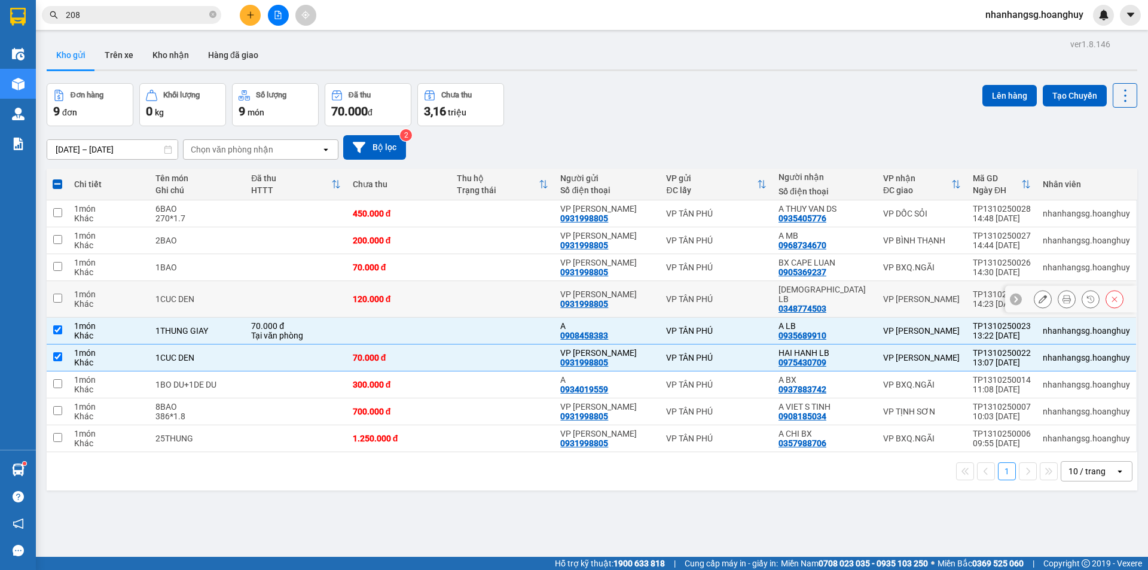
click at [298, 288] on td at bounding box center [295, 299] width 101 height 36
checkbox input "true"
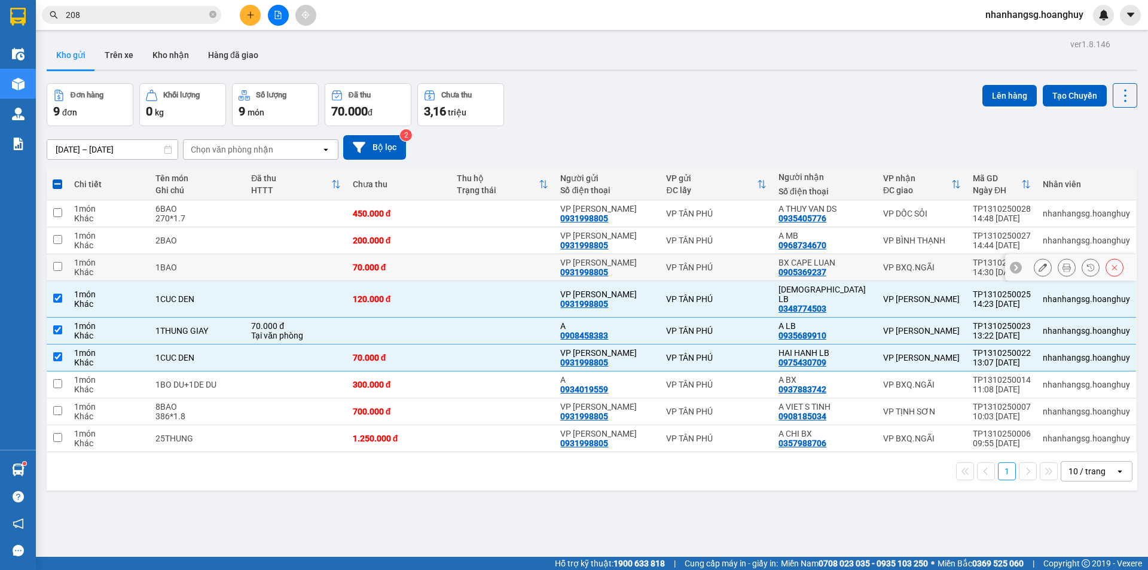
click at [301, 270] on td at bounding box center [295, 267] width 101 height 27
checkbox input "true"
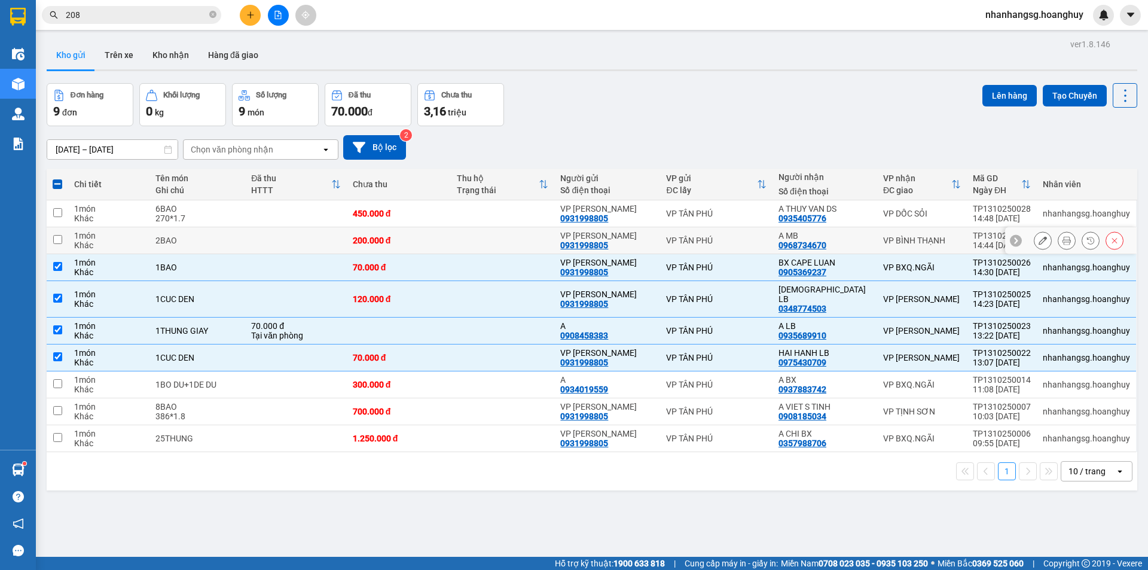
click at [309, 241] on td at bounding box center [295, 240] width 101 height 27
checkbox input "true"
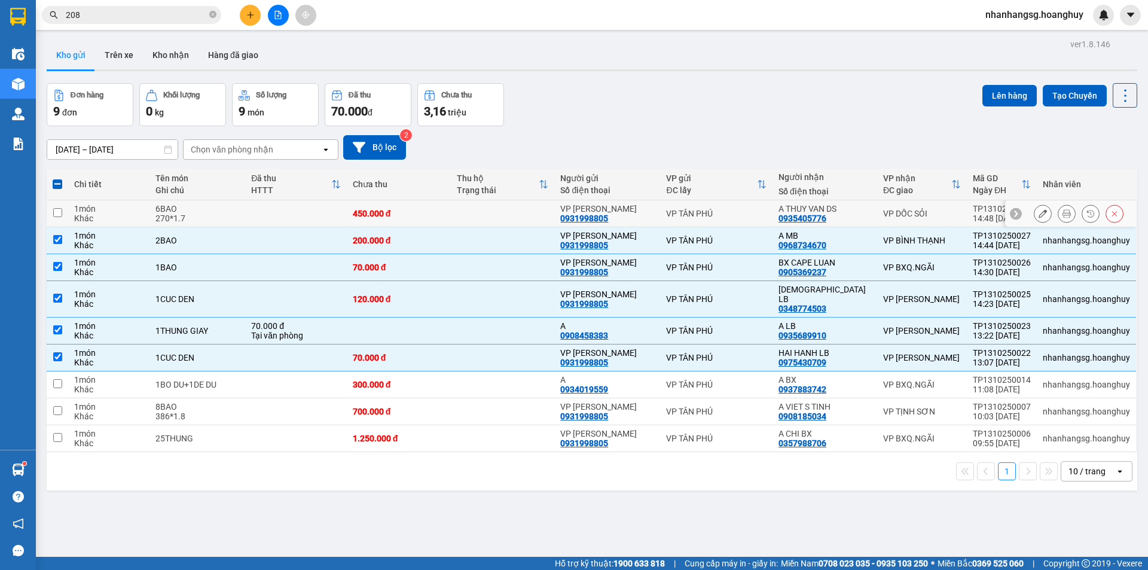
click at [301, 207] on td at bounding box center [295, 213] width 101 height 27
checkbox input "true"
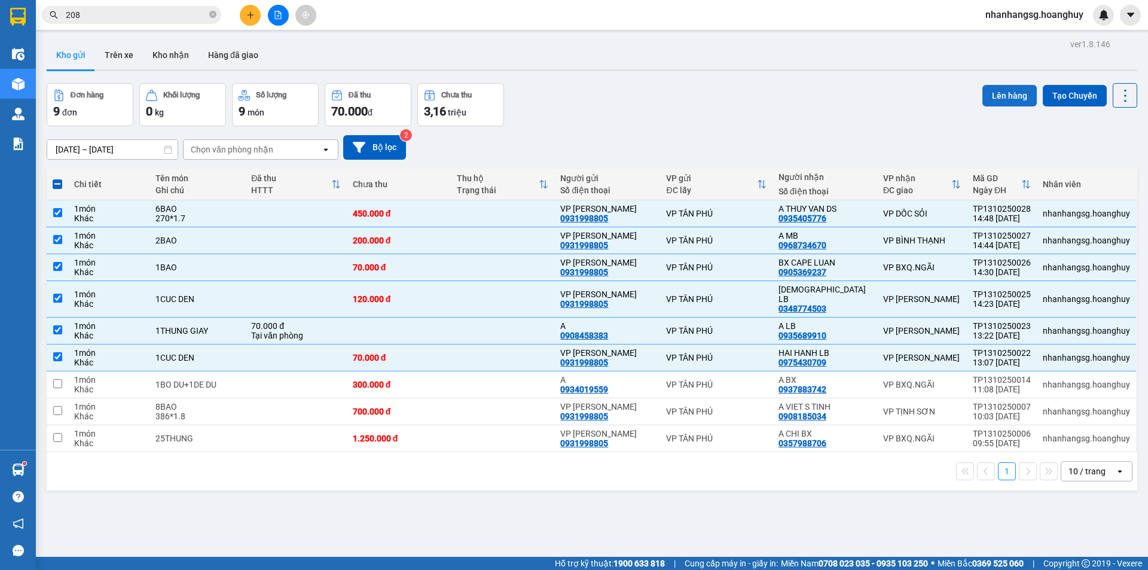
click at [999, 93] on button "Lên hàng" at bounding box center [1009, 96] width 54 height 22
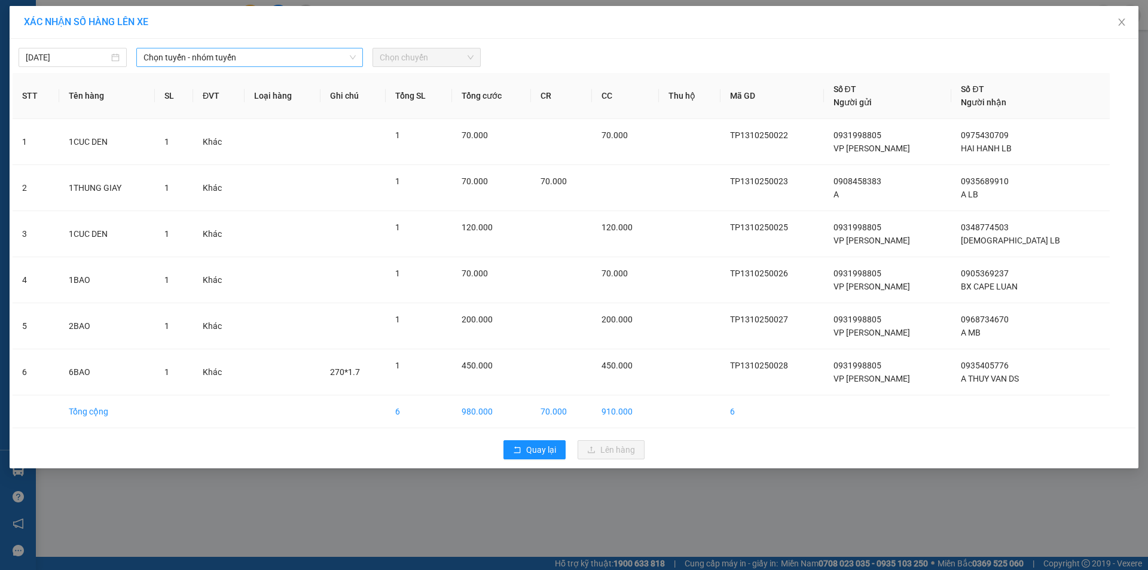
click at [226, 63] on span "Chọn tuyến - nhóm tuyến" at bounding box center [250, 57] width 212 height 18
click at [227, 51] on span "Chọn tuyến - nhóm tuyến" at bounding box center [250, 57] width 212 height 18
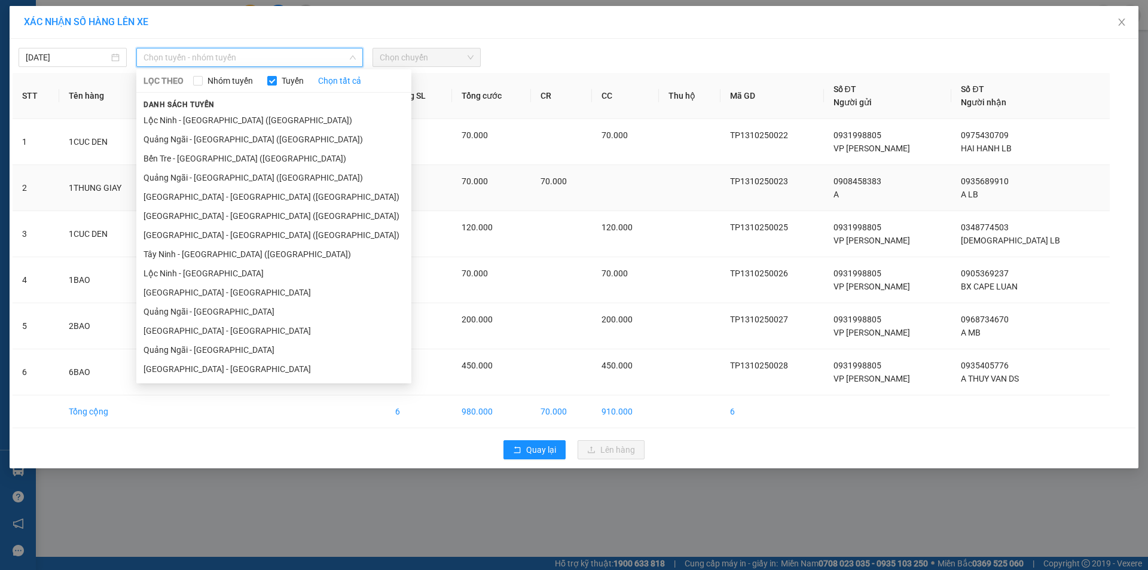
click at [203, 192] on li "[GEOGRAPHIC_DATA] - [GEOGRAPHIC_DATA] ([GEOGRAPHIC_DATA])" at bounding box center [273, 196] width 275 height 19
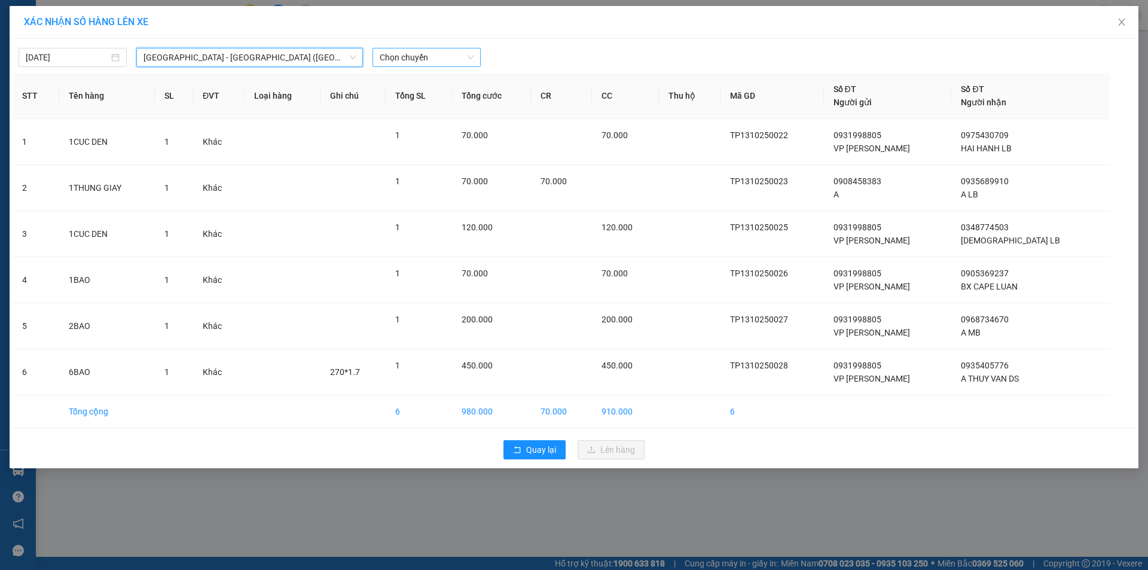
click at [405, 51] on span "Chọn chuyến" at bounding box center [427, 57] width 94 height 18
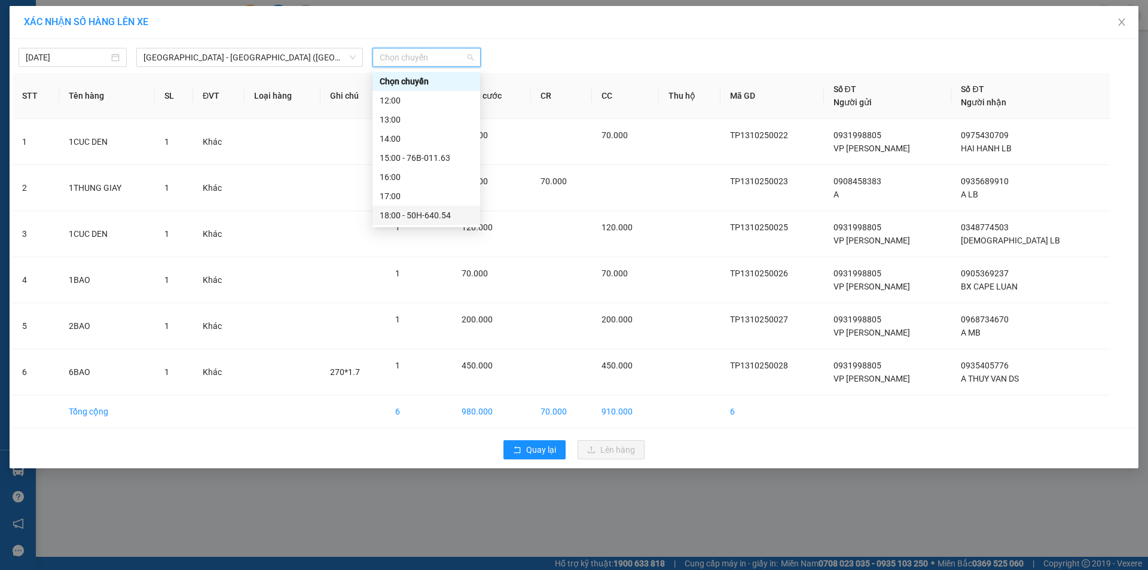
click at [424, 215] on div "18:00 - 50H-640.54" at bounding box center [426, 215] width 93 height 13
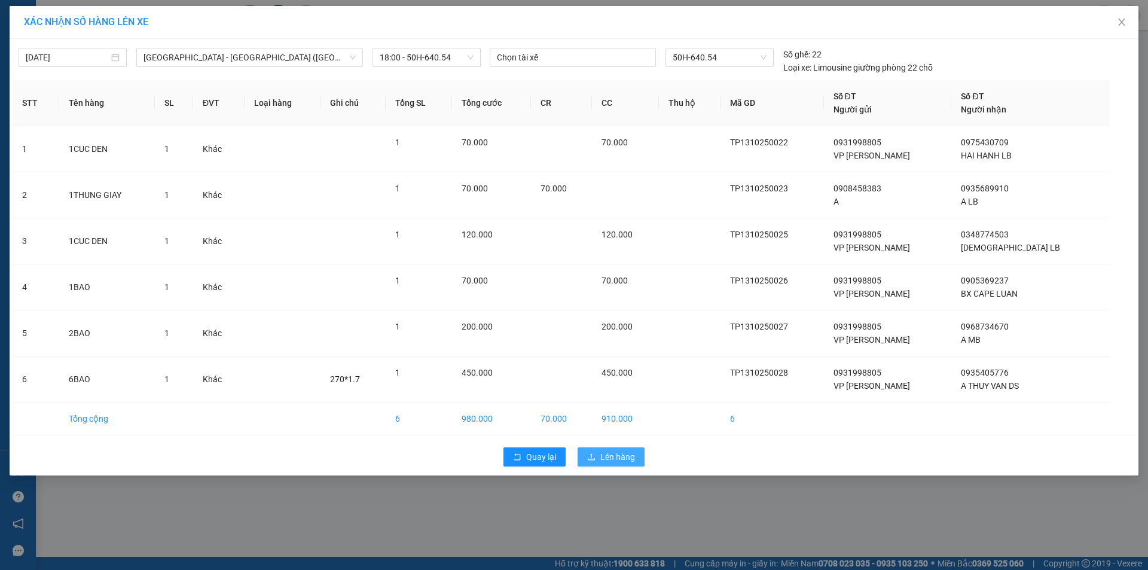
click at [617, 453] on span "Lên hàng" at bounding box center [617, 456] width 35 height 13
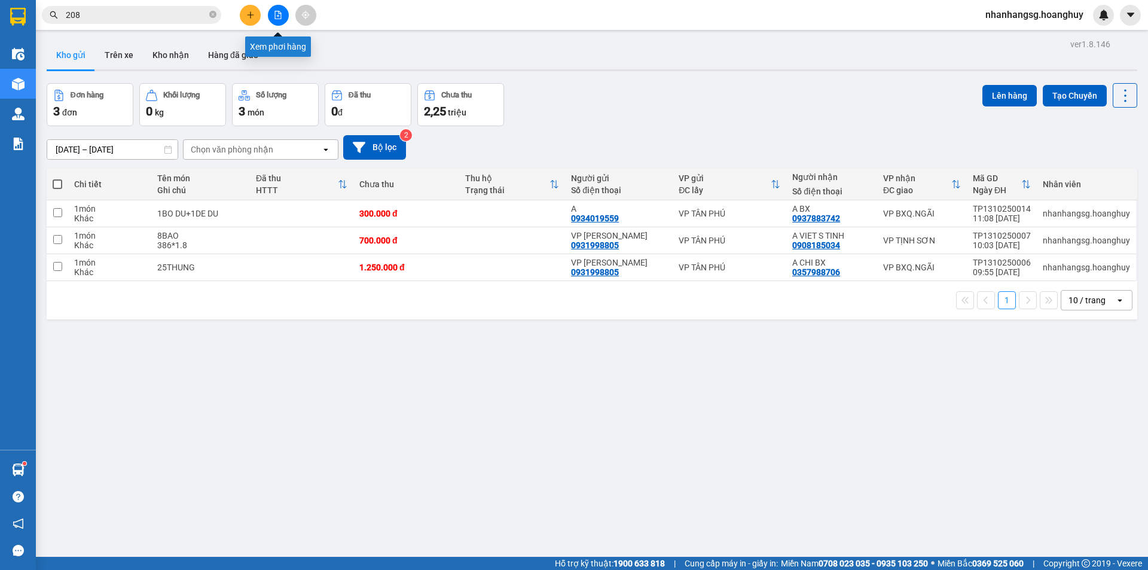
click at [278, 20] on button at bounding box center [278, 15] width 21 height 21
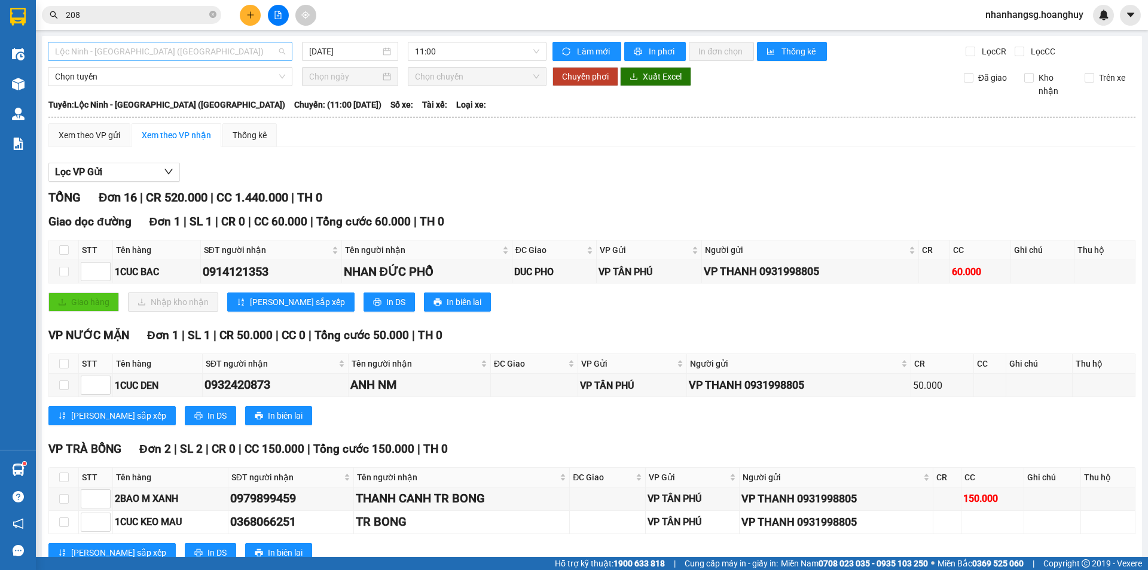
click at [177, 54] on span "Lộc Ninh - [GEOGRAPHIC_DATA] ([GEOGRAPHIC_DATA])" at bounding box center [170, 51] width 230 height 18
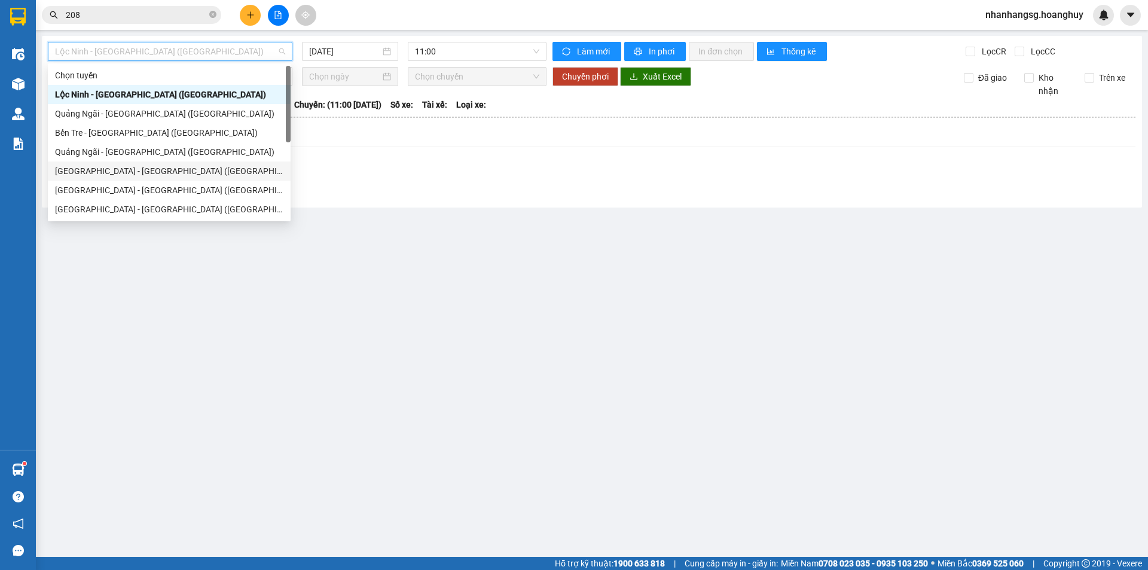
click at [116, 171] on div "[GEOGRAPHIC_DATA] - [GEOGRAPHIC_DATA] ([GEOGRAPHIC_DATA])" at bounding box center [169, 170] width 228 height 13
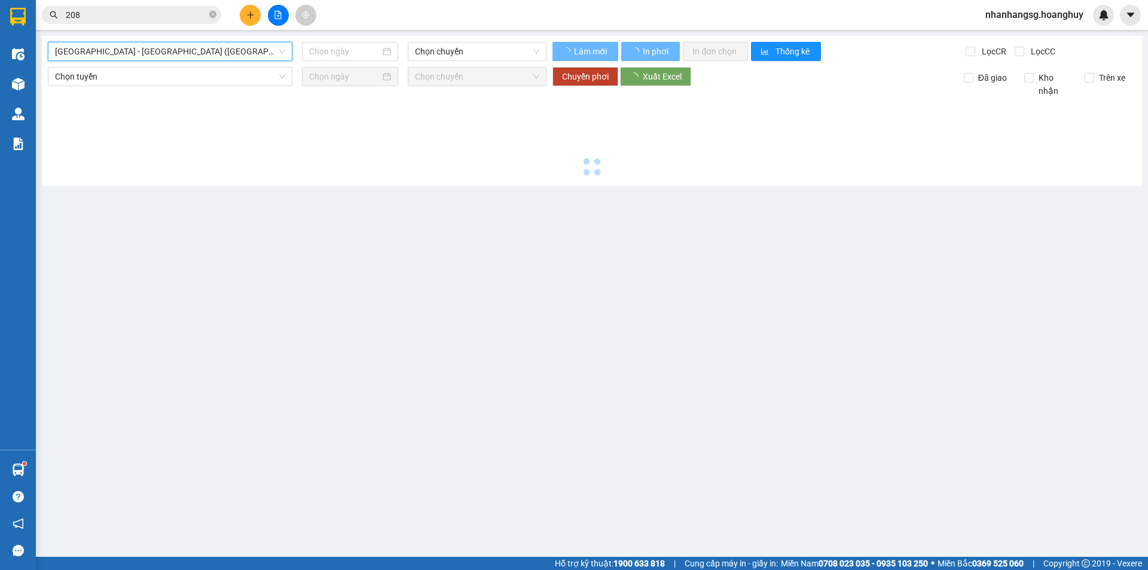
type input "[DATE]"
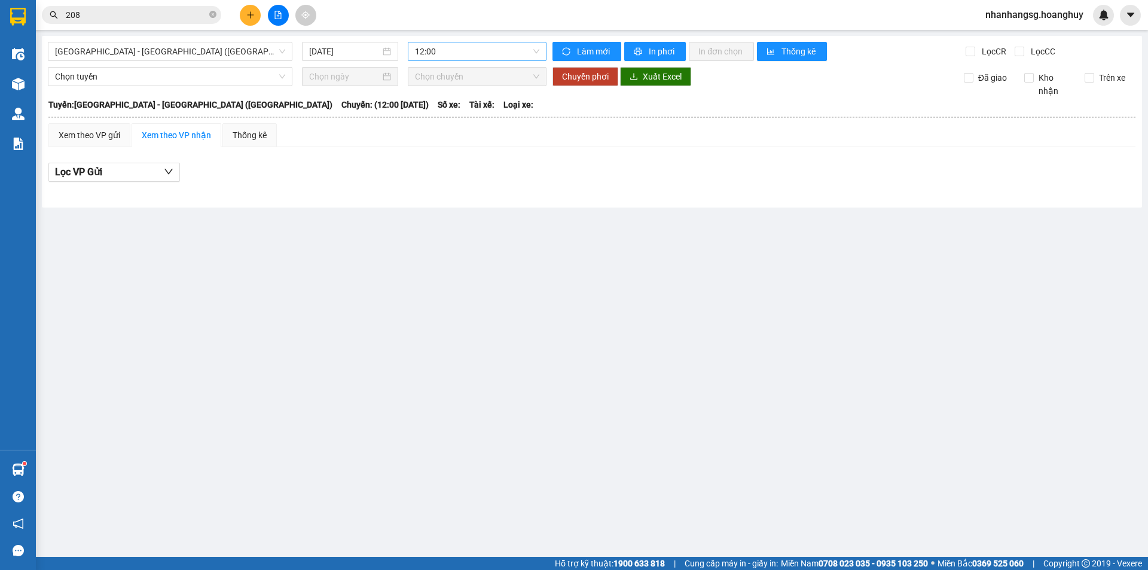
click at [447, 45] on span "12:00" at bounding box center [477, 51] width 124 height 18
click at [441, 57] on span "12:00" at bounding box center [477, 51] width 124 height 18
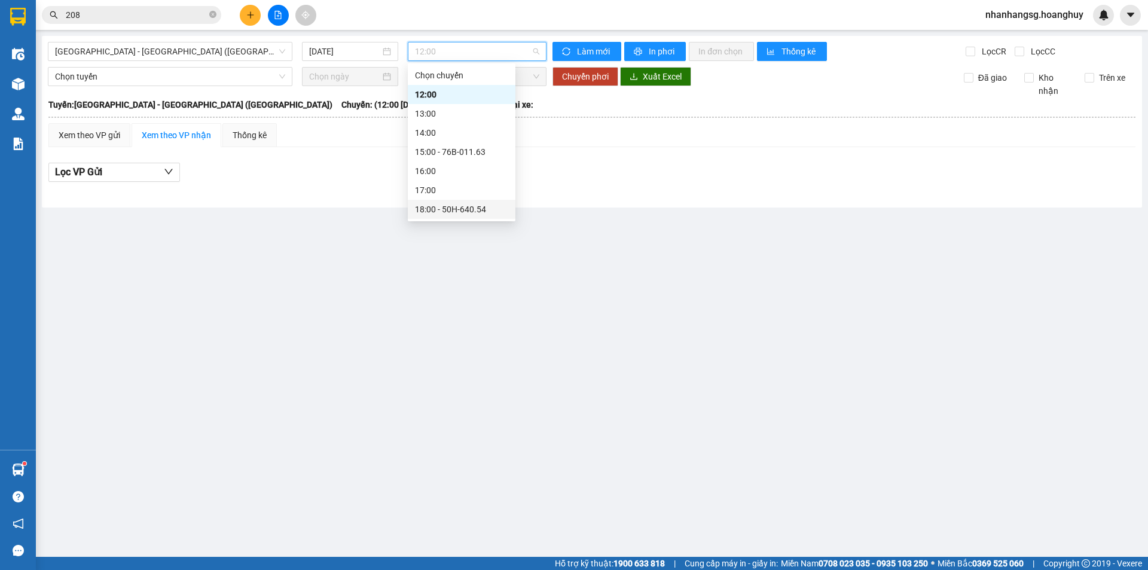
click at [480, 210] on div "18:00 - 50H-640.54" at bounding box center [461, 209] width 93 height 13
click at [480, 210] on main "[GEOGRAPHIC_DATA] - [GEOGRAPHIC_DATA] ([GEOGRAPHIC_DATA]) [DATE] 12:00 Làm mới …" at bounding box center [574, 278] width 1148 height 557
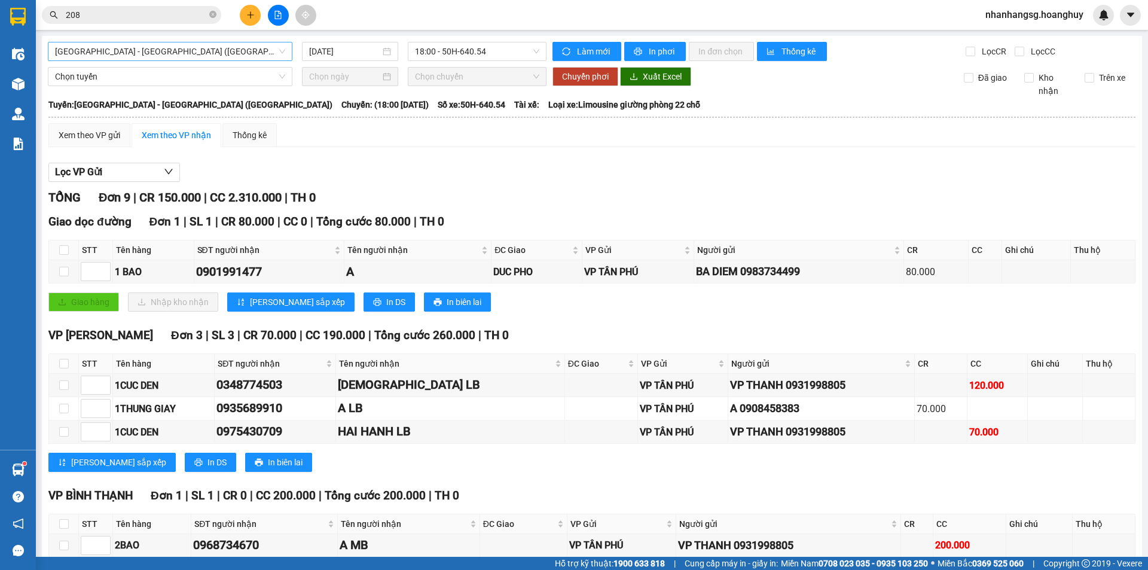
click at [134, 55] on span "[GEOGRAPHIC_DATA] - [GEOGRAPHIC_DATA] ([GEOGRAPHIC_DATA])" at bounding box center [170, 51] width 230 height 18
click at [225, 57] on span "[GEOGRAPHIC_DATA] - [GEOGRAPHIC_DATA] ([GEOGRAPHIC_DATA])" at bounding box center [170, 51] width 230 height 18
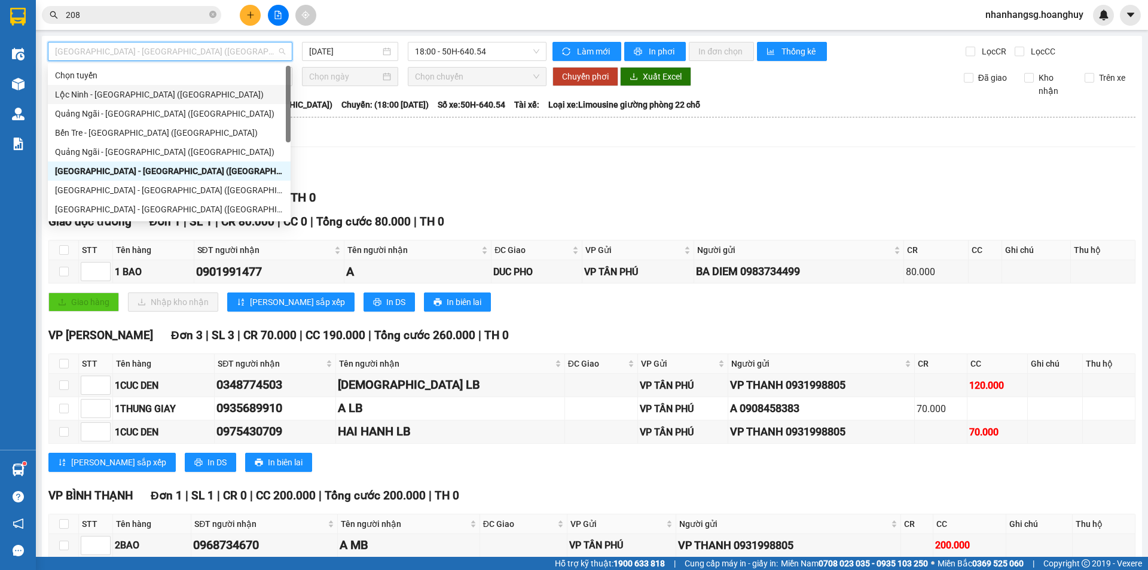
click at [434, 163] on div "Lọc VP Gửi" at bounding box center [591, 173] width 1087 height 20
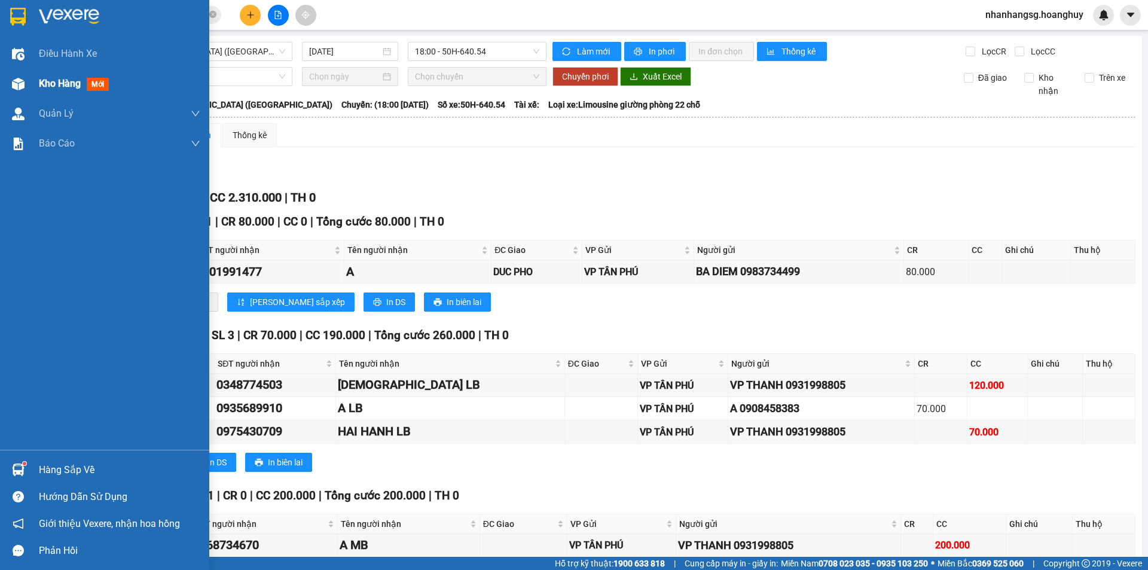
click at [48, 83] on span "Kho hàng" at bounding box center [60, 83] width 42 height 11
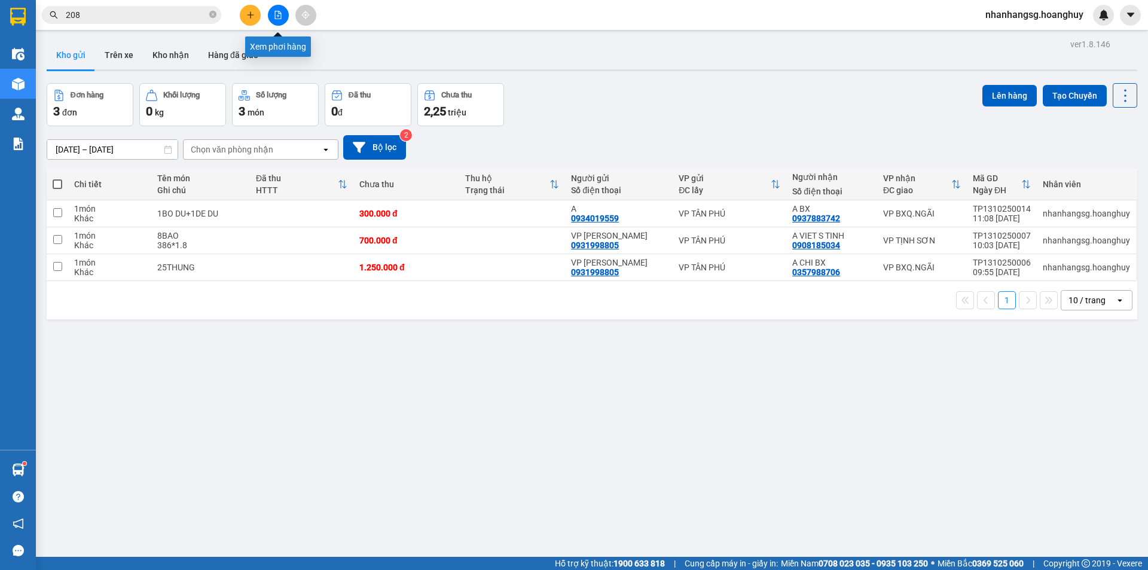
click at [279, 22] on button at bounding box center [278, 15] width 21 height 21
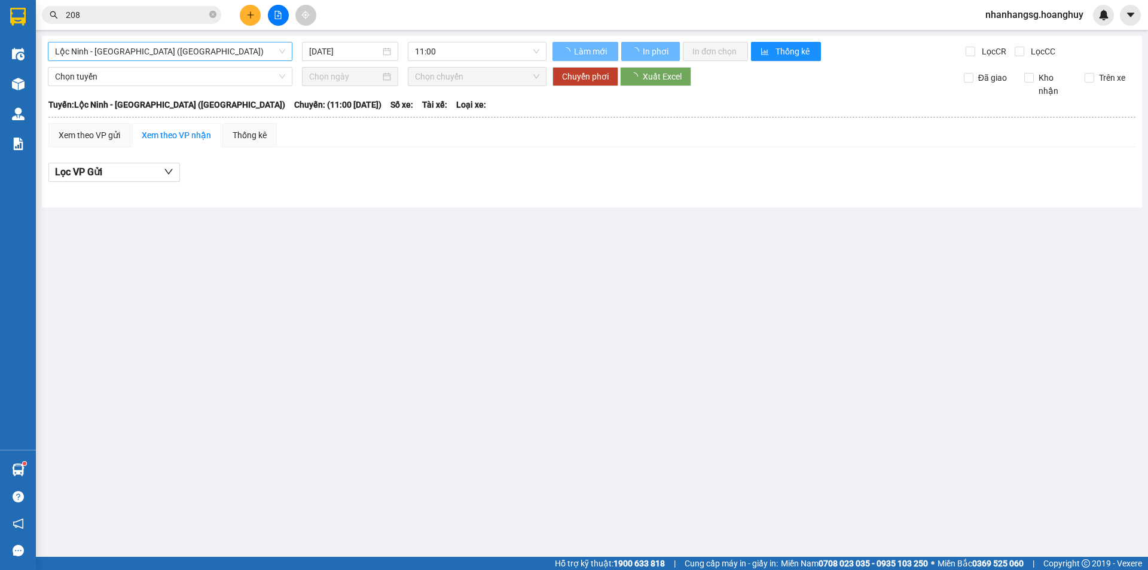
click at [221, 47] on span "Lộc Ninh - [GEOGRAPHIC_DATA] ([GEOGRAPHIC_DATA])" at bounding box center [170, 51] width 230 height 18
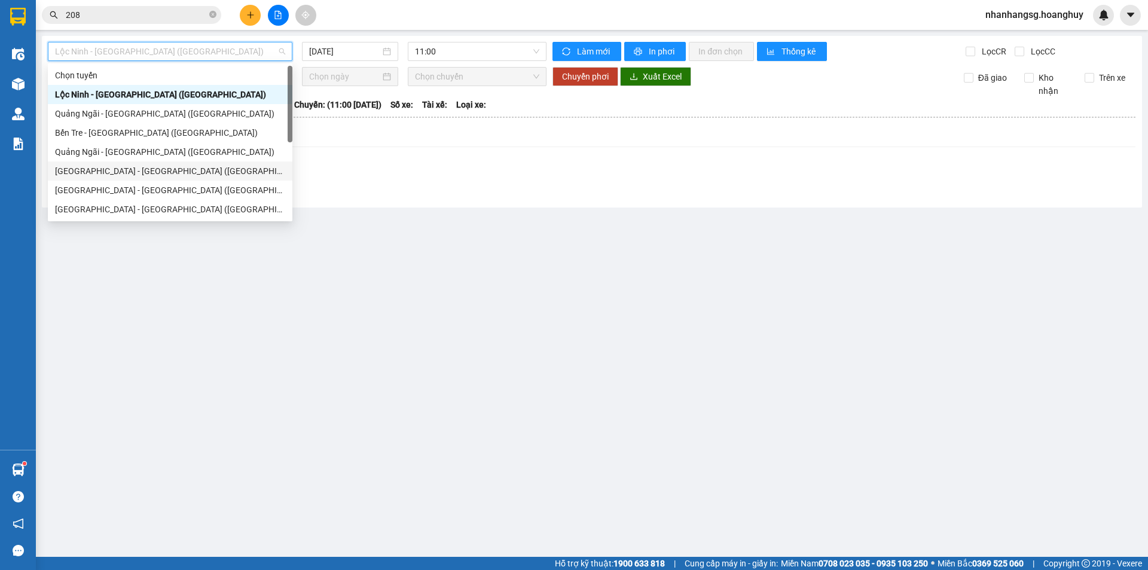
click at [127, 176] on div "[GEOGRAPHIC_DATA] - [GEOGRAPHIC_DATA] ([GEOGRAPHIC_DATA])" at bounding box center [170, 170] width 230 height 13
type input "[DATE]"
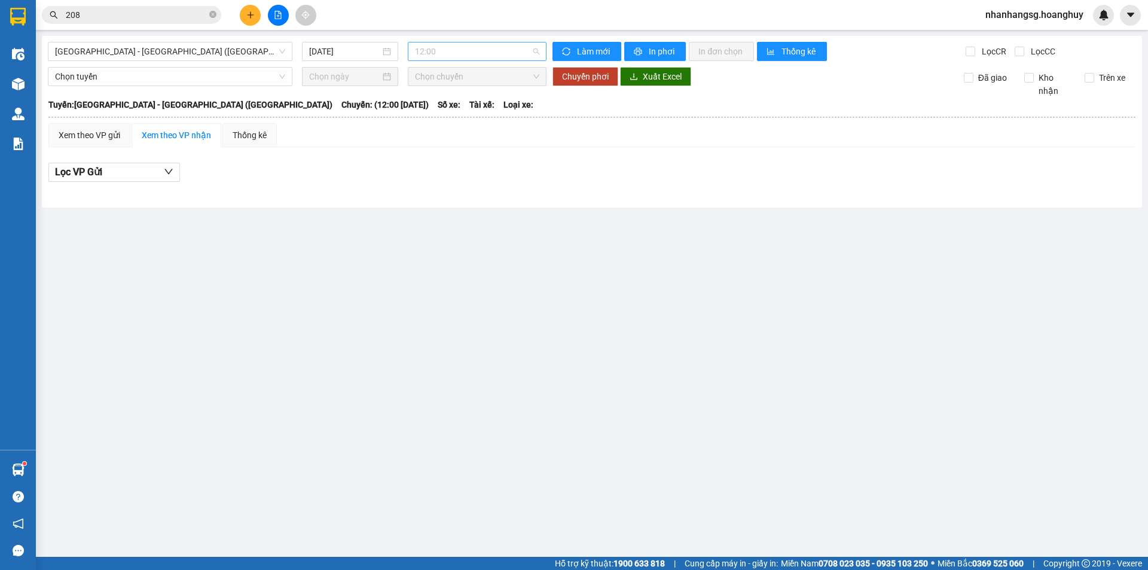
click at [456, 44] on span "12:00" at bounding box center [477, 51] width 124 height 18
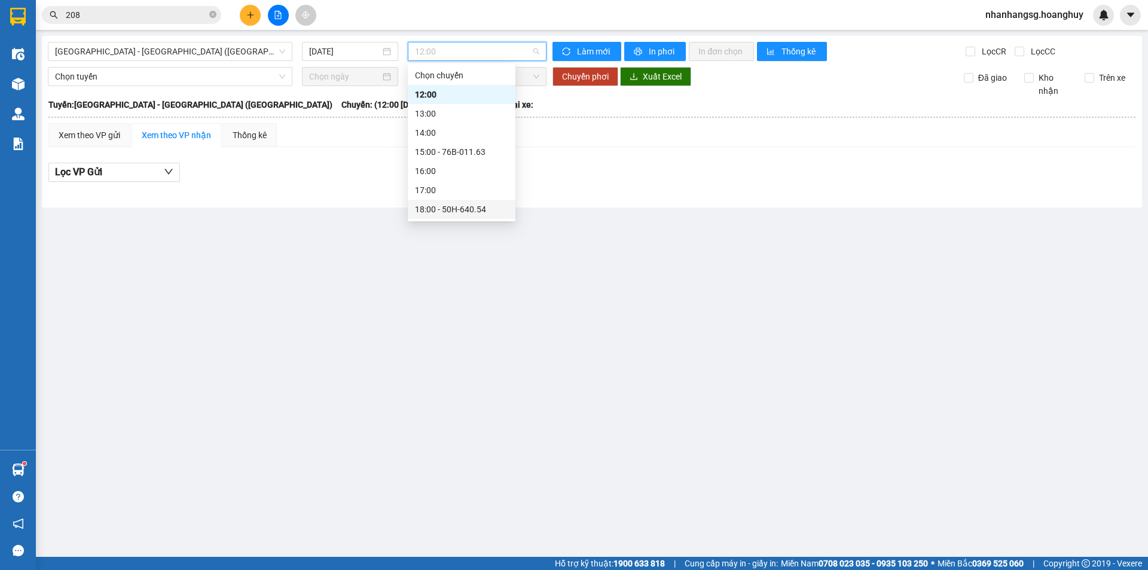
click at [481, 206] on div "18:00 - 50H-640.54" at bounding box center [461, 209] width 93 height 13
click at [482, 206] on main "[GEOGRAPHIC_DATA] - [GEOGRAPHIC_DATA] ([GEOGRAPHIC_DATA]) [DATE] 12:00 Làm mới …" at bounding box center [574, 278] width 1148 height 557
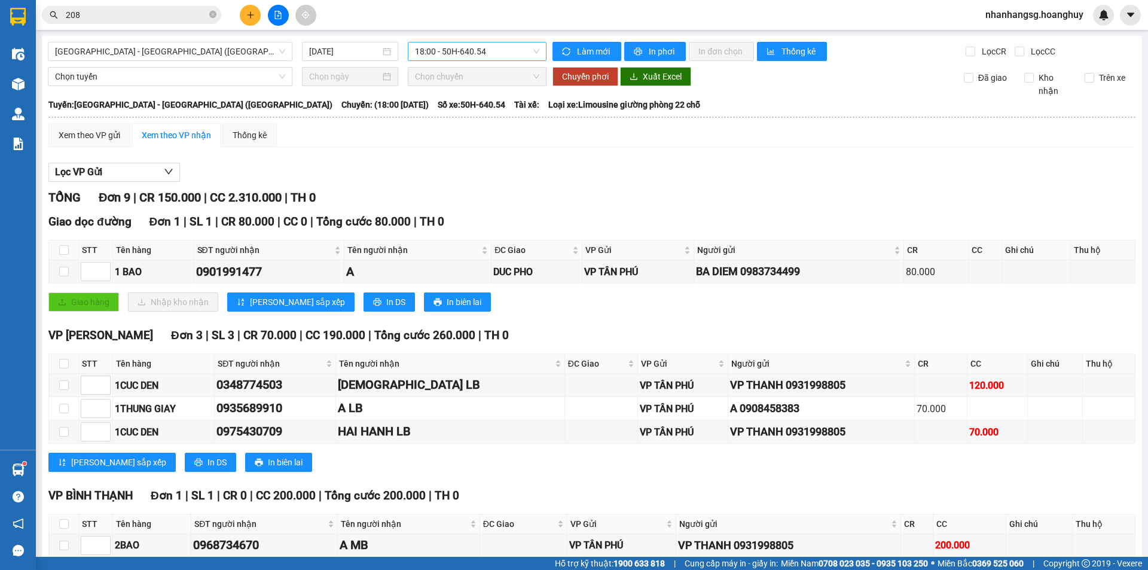
click at [488, 48] on span "18:00 - 50H-640.54" at bounding box center [477, 51] width 124 height 18
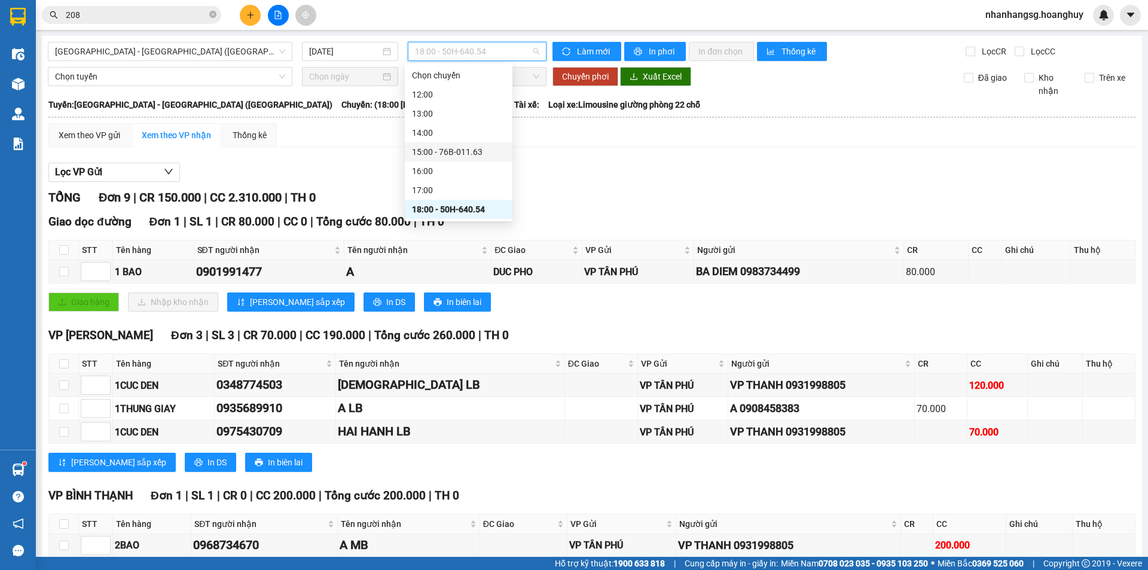
click at [467, 146] on div "15:00 - 76B-011.63" at bounding box center [458, 151] width 93 height 13
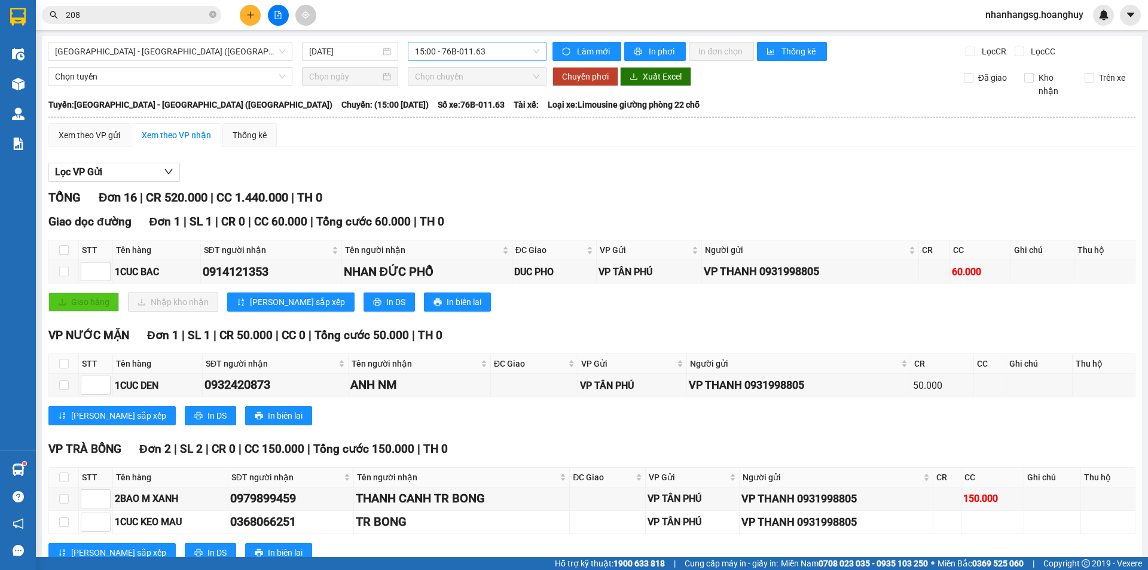
click at [463, 54] on span "15:00 - 76B-011.63" at bounding box center [477, 51] width 124 height 18
click at [465, 58] on span "15:00 - 76B-011.63" at bounding box center [477, 51] width 124 height 18
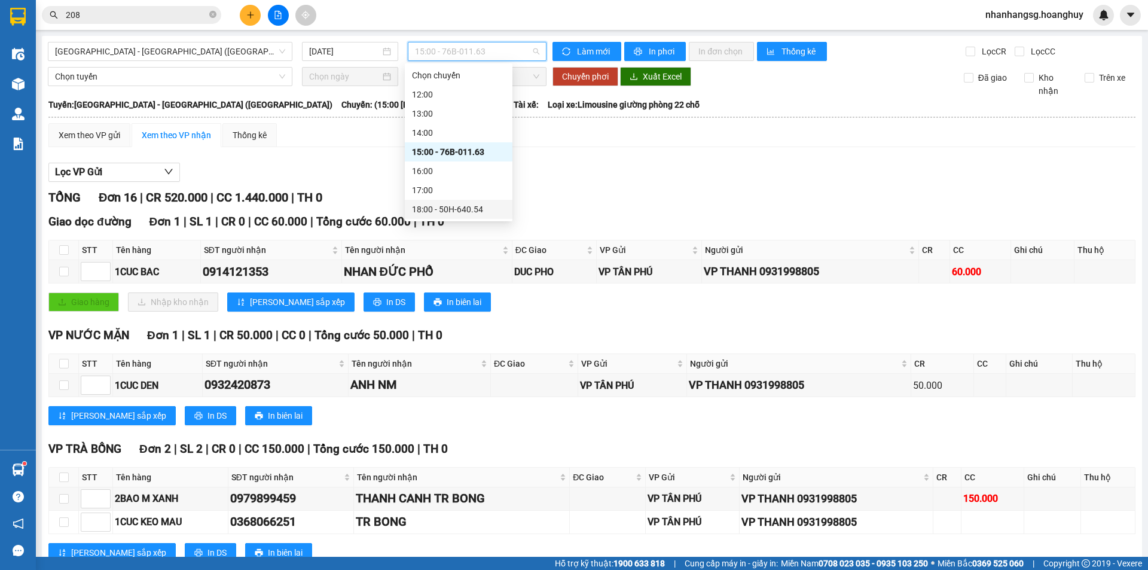
click at [467, 209] on div "18:00 - 50H-640.54" at bounding box center [458, 209] width 93 height 13
click at [467, 209] on main "[GEOGRAPHIC_DATA] - [GEOGRAPHIC_DATA] ([GEOGRAPHIC_DATA]) [DATE] 15:00 - 76B-01…" at bounding box center [574, 278] width 1148 height 557
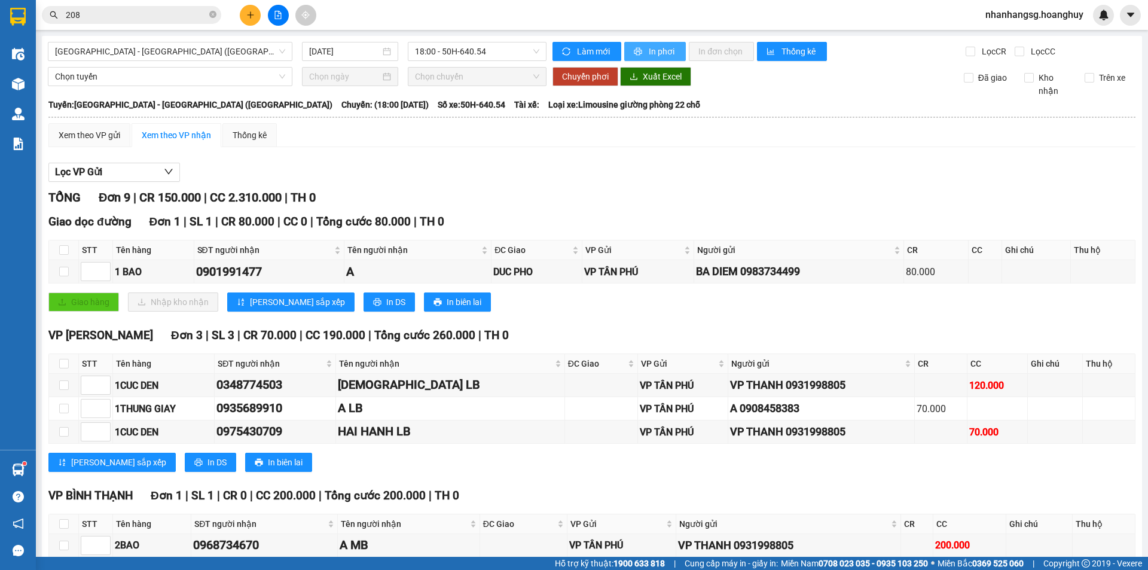
click at [642, 51] on button "In phơi" at bounding box center [655, 51] width 62 height 19
click at [256, 16] on button at bounding box center [250, 15] width 21 height 21
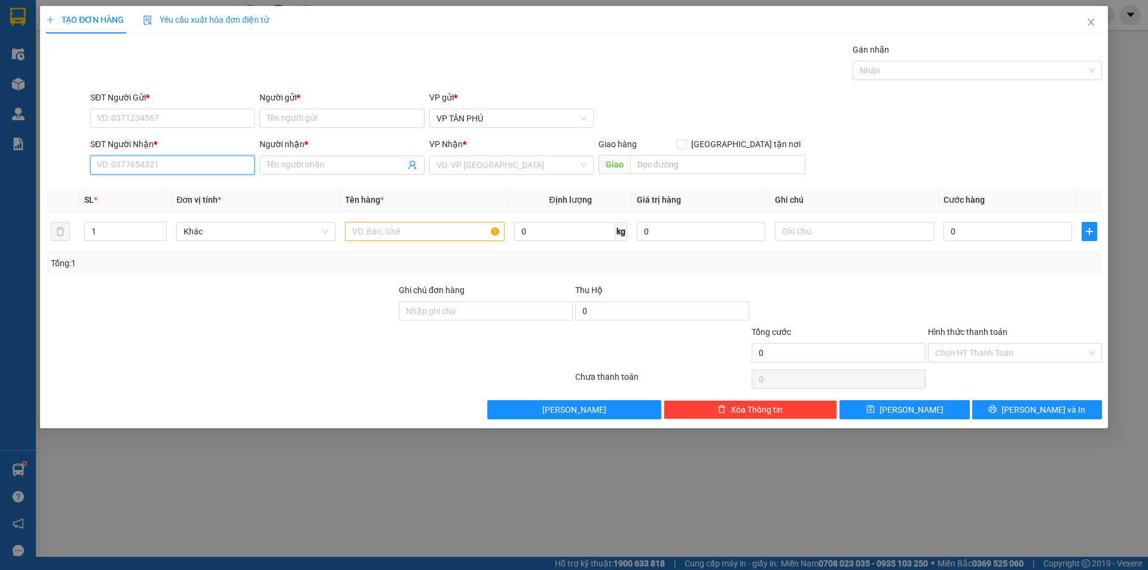
click at [147, 169] on input "SĐT Người Nhận *" at bounding box center [172, 164] width 164 height 19
click at [146, 190] on div "0973183547 - A LY BINH" at bounding box center [172, 188] width 150 height 13
type input "0973183547"
type input "A LY BINH"
type input "0973183547"
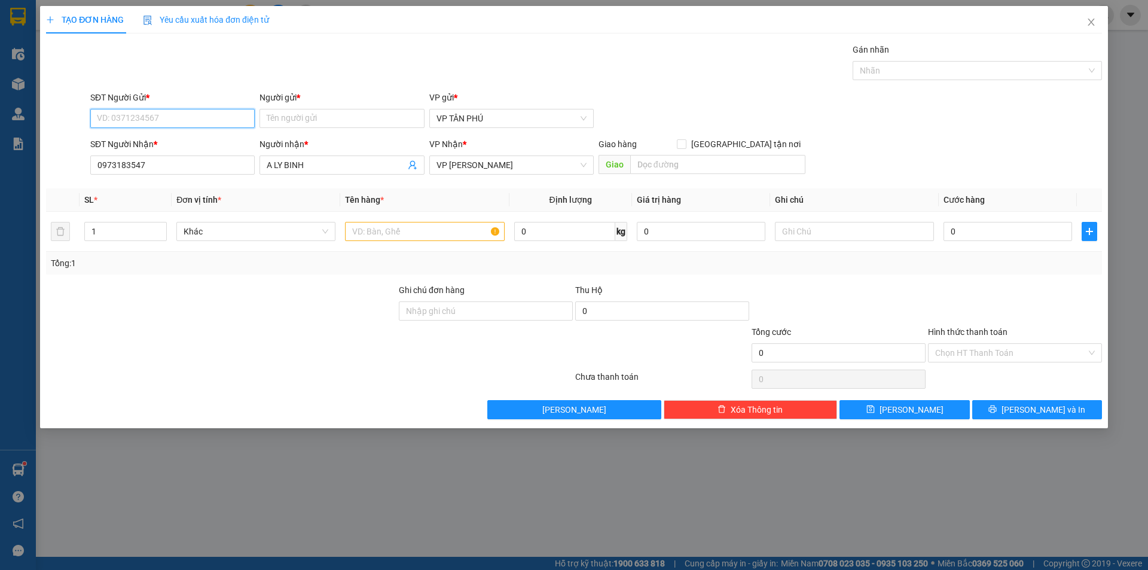
click at [126, 112] on input "SĐT Người Gửi *" at bounding box center [172, 118] width 164 height 19
click at [158, 149] on div "0931998805 - VP [PERSON_NAME]" at bounding box center [172, 142] width 164 height 19
type input "0931998805"
type input "VP [PERSON_NAME]"
click at [388, 234] on input "text" at bounding box center [424, 231] width 159 height 19
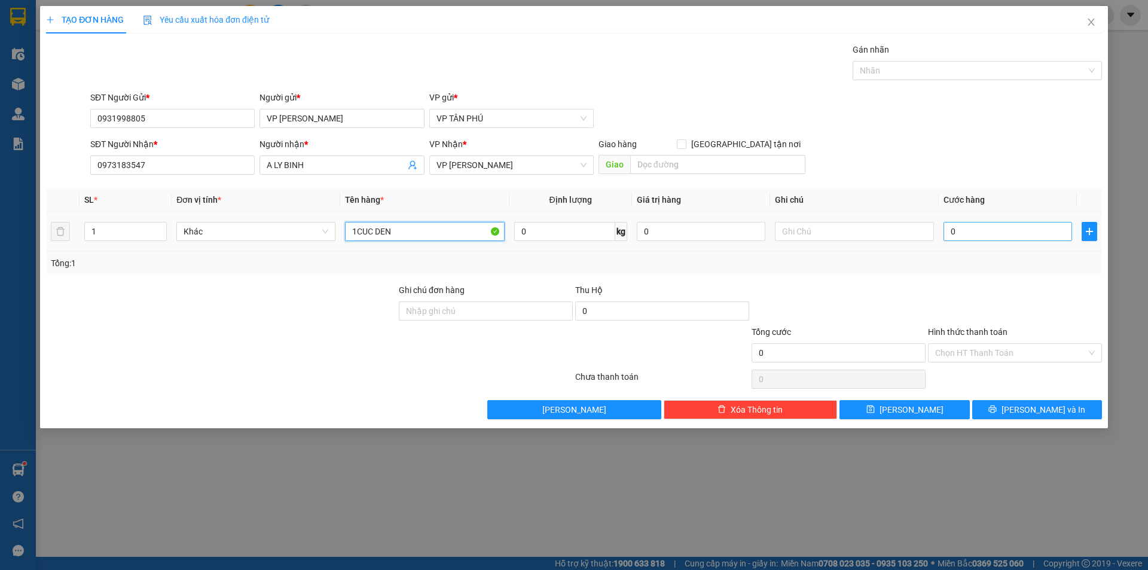
type input "1CUC DEN"
click at [985, 234] on input "0" at bounding box center [1008, 231] width 129 height 19
type input "80"
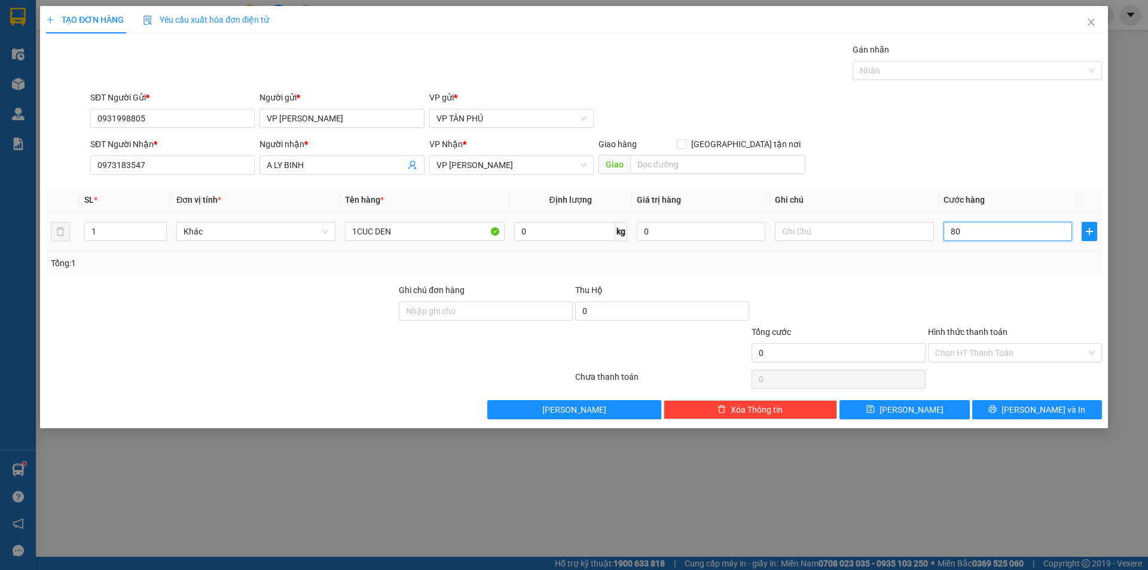
type input "80"
type input "80.000"
click at [1039, 401] on button "[PERSON_NAME] và In" at bounding box center [1037, 409] width 130 height 19
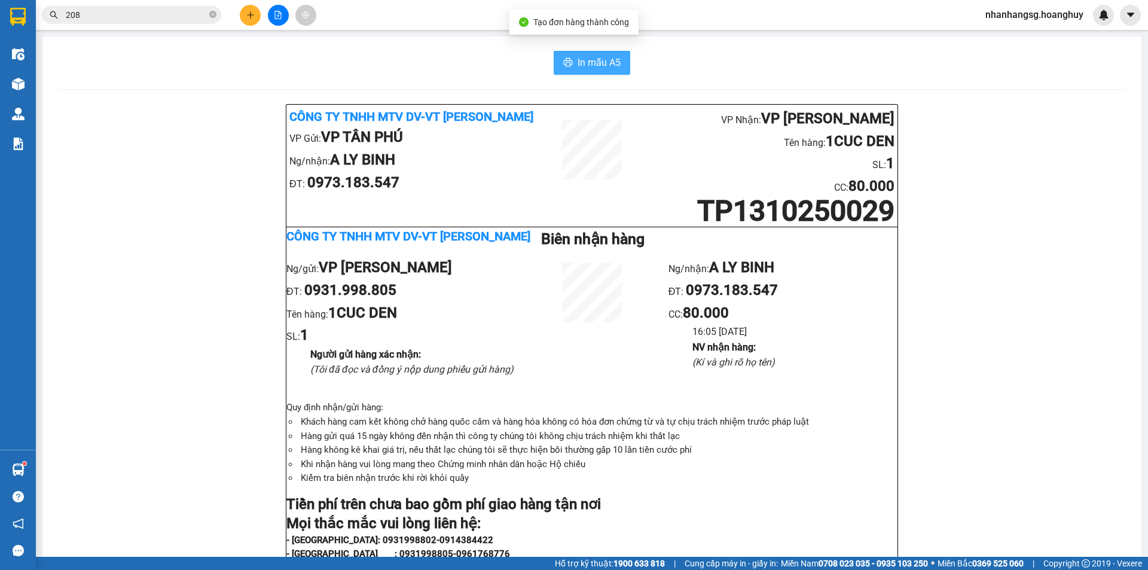
click at [595, 57] on span "In mẫu A5" at bounding box center [599, 62] width 43 height 15
click at [249, 20] on button at bounding box center [250, 15] width 21 height 21
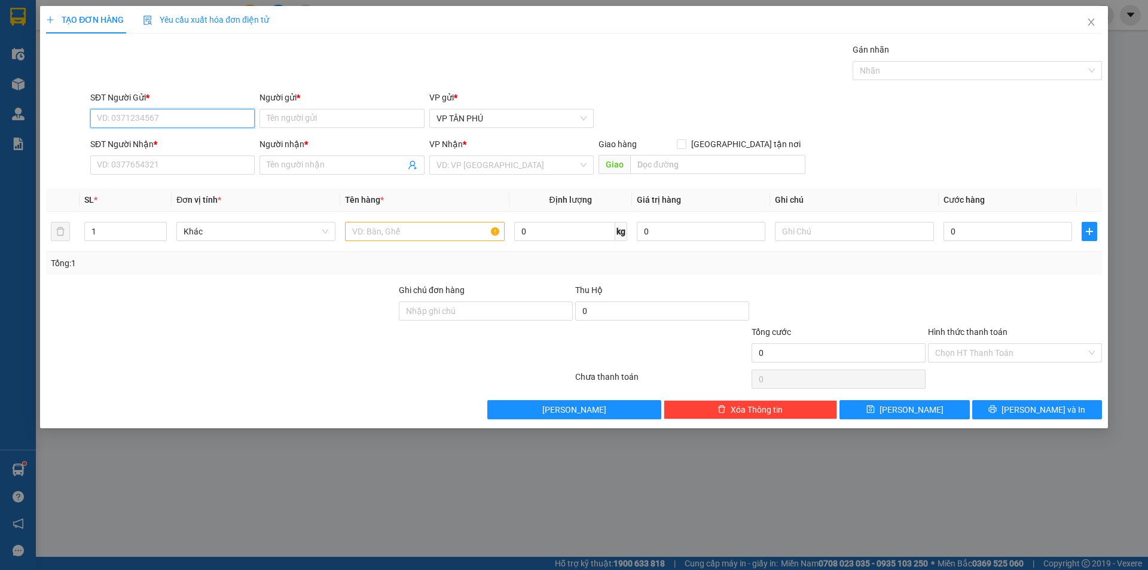
click at [154, 112] on input "SĐT Người Gửi *" at bounding box center [172, 118] width 164 height 19
click at [174, 157] on div "0908669806 - A MINNH" at bounding box center [172, 161] width 150 height 13
type input "0908669806"
type input "A MINNH"
type input "0937979494"
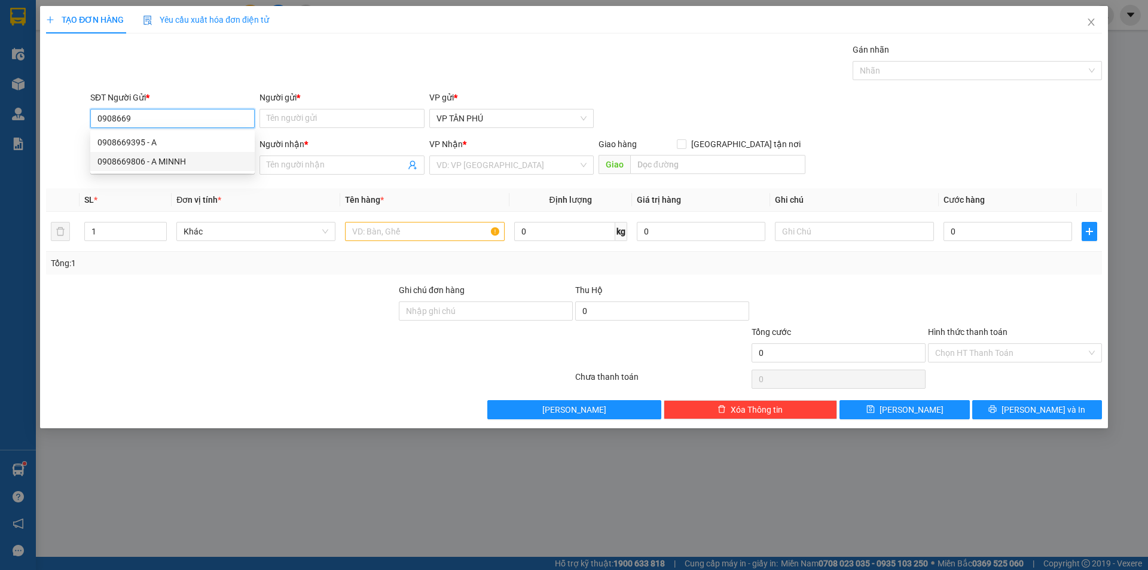
type input "A LB"
type input "0908669806"
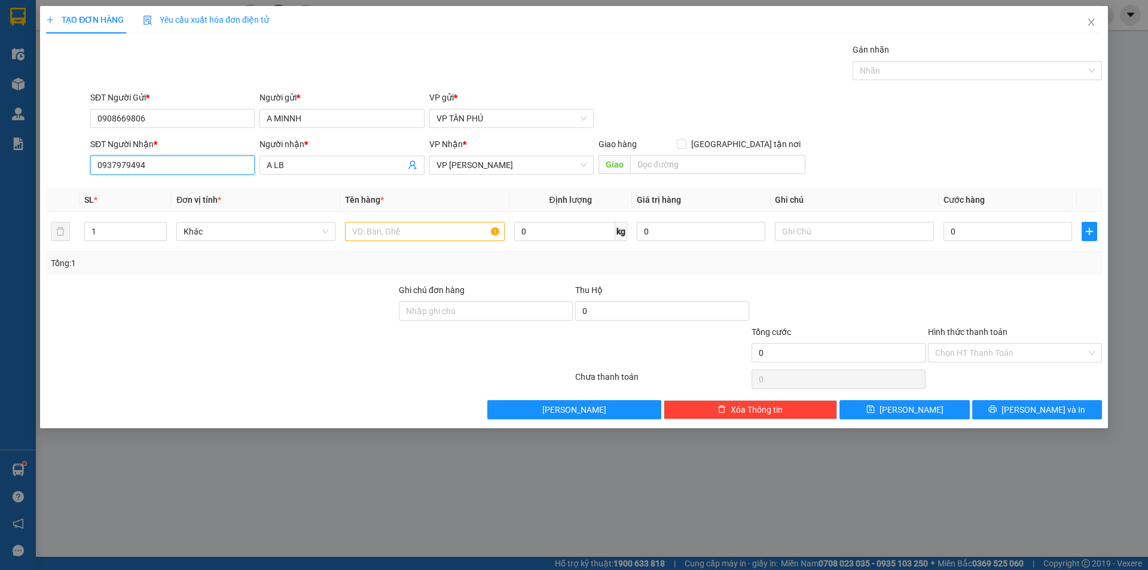
click at [183, 165] on input "0937979494" at bounding box center [172, 164] width 164 height 19
type input "0905660003"
click at [348, 172] on span "A LB" at bounding box center [342, 164] width 164 height 19
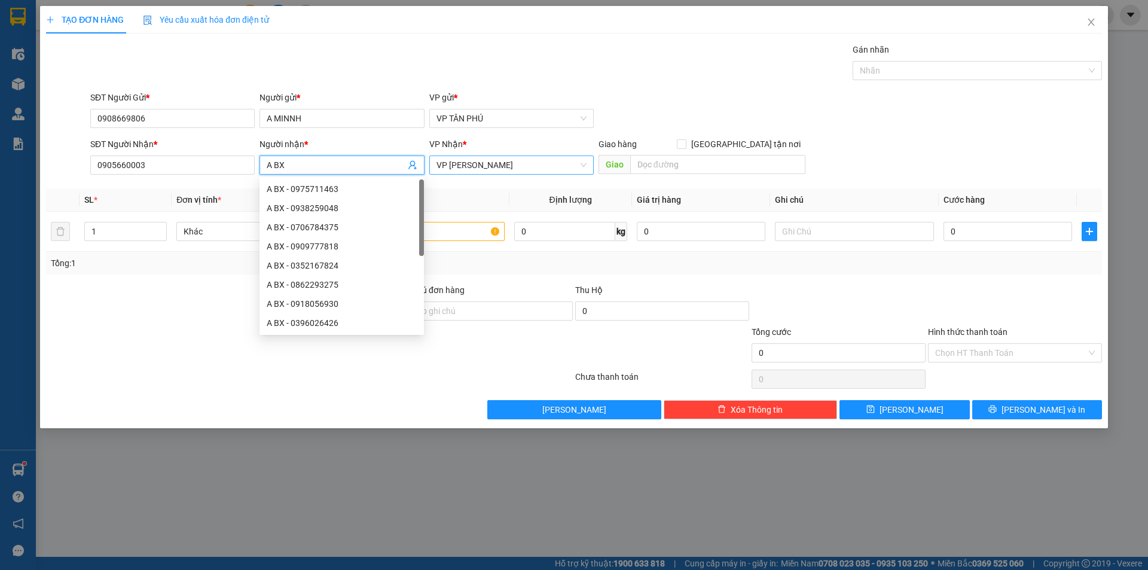
click at [465, 170] on span "VP [PERSON_NAME]" at bounding box center [511, 165] width 150 height 18
type input "A BX"
click at [465, 170] on span "VP [PERSON_NAME]" at bounding box center [511, 165] width 150 height 18
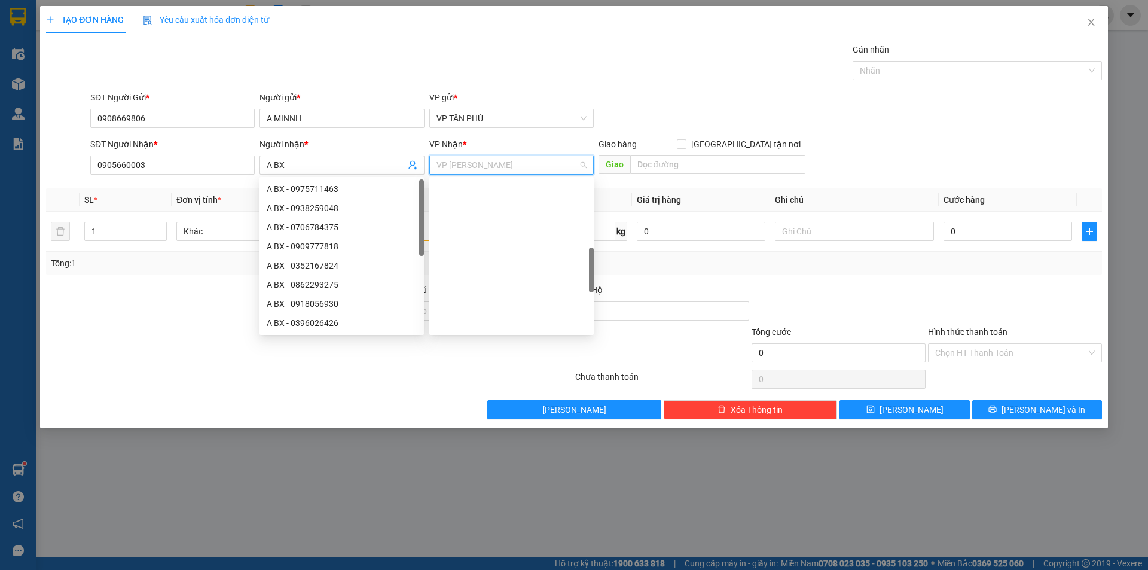
click at [465, 170] on span "VP [PERSON_NAME]" at bounding box center [511, 165] width 150 height 18
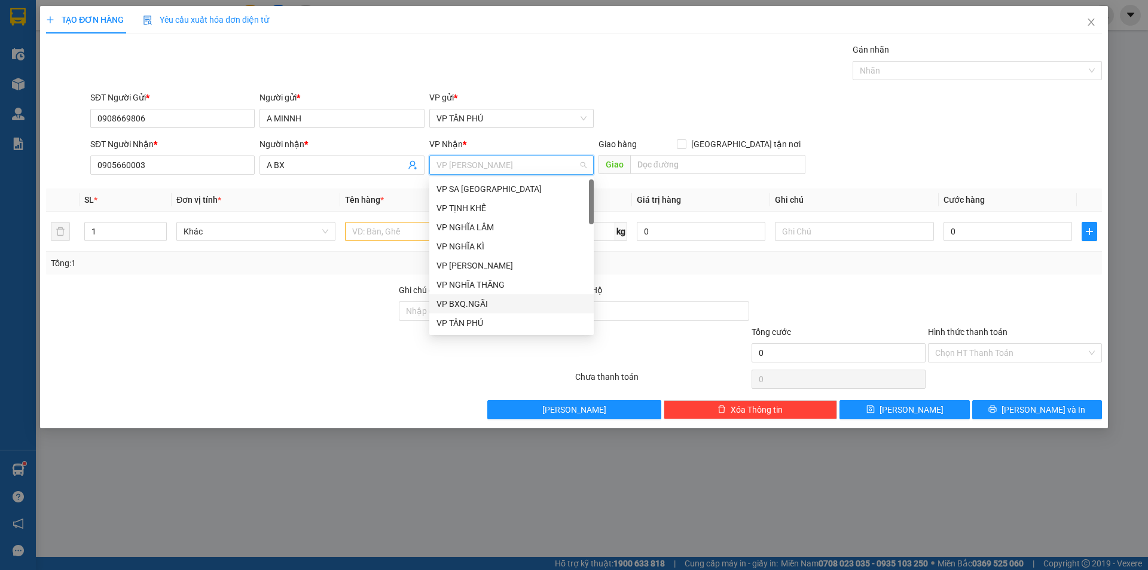
click at [480, 300] on div "VP BXQ.NGÃI" at bounding box center [511, 303] width 150 height 13
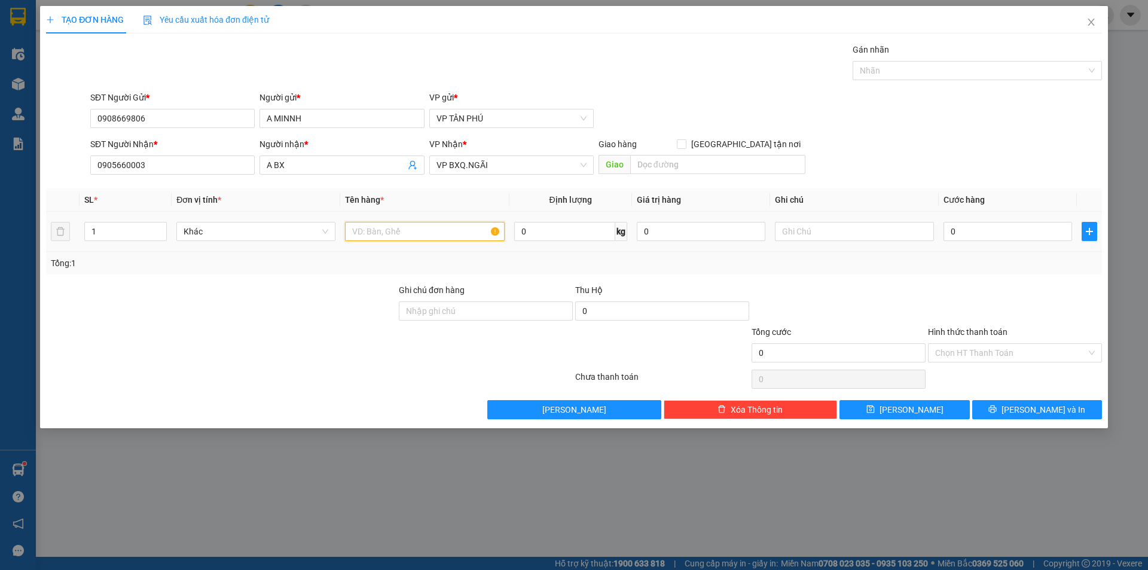
click at [396, 230] on input "text" at bounding box center [424, 231] width 159 height 19
type input "2XOP"
click at [808, 234] on input "text" at bounding box center [854, 231] width 159 height 19
type input "HANG DE VO"
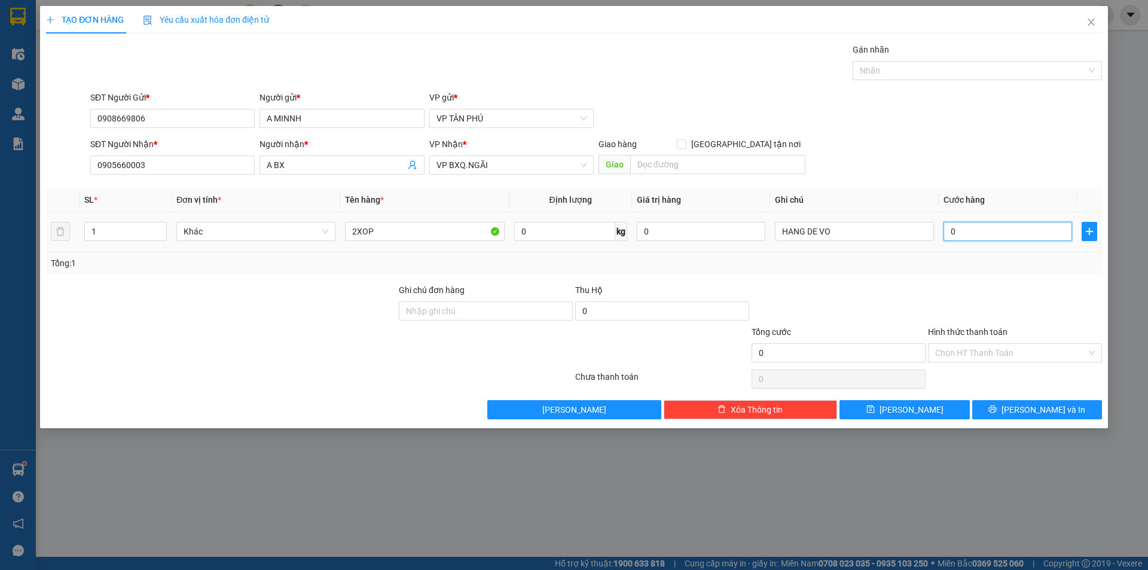
click at [968, 230] on input "0" at bounding box center [1008, 231] width 129 height 19
type input "1"
type input "15"
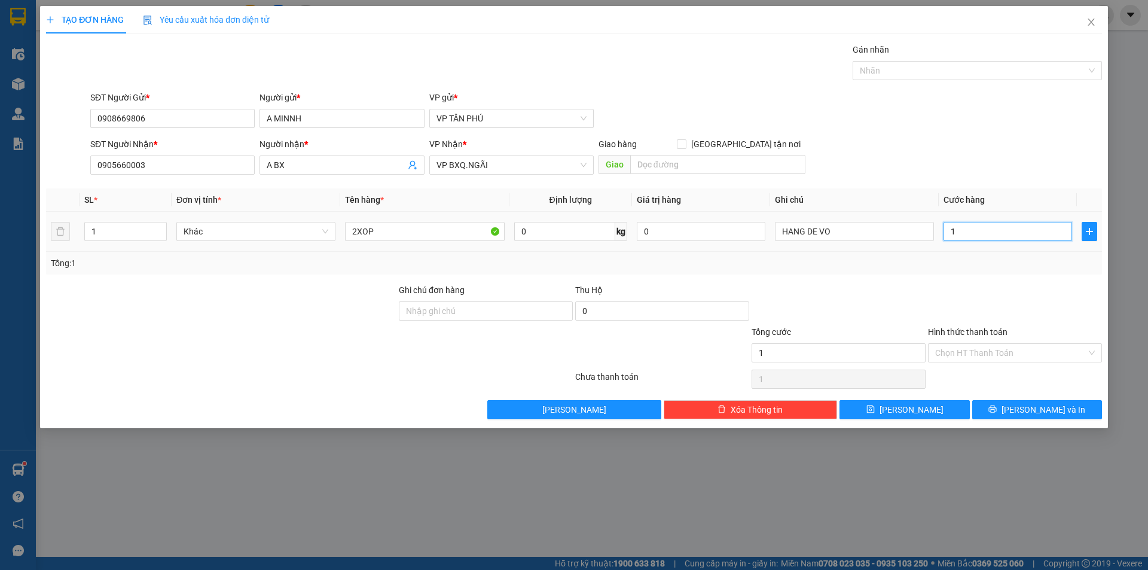
type input "15"
type input "150"
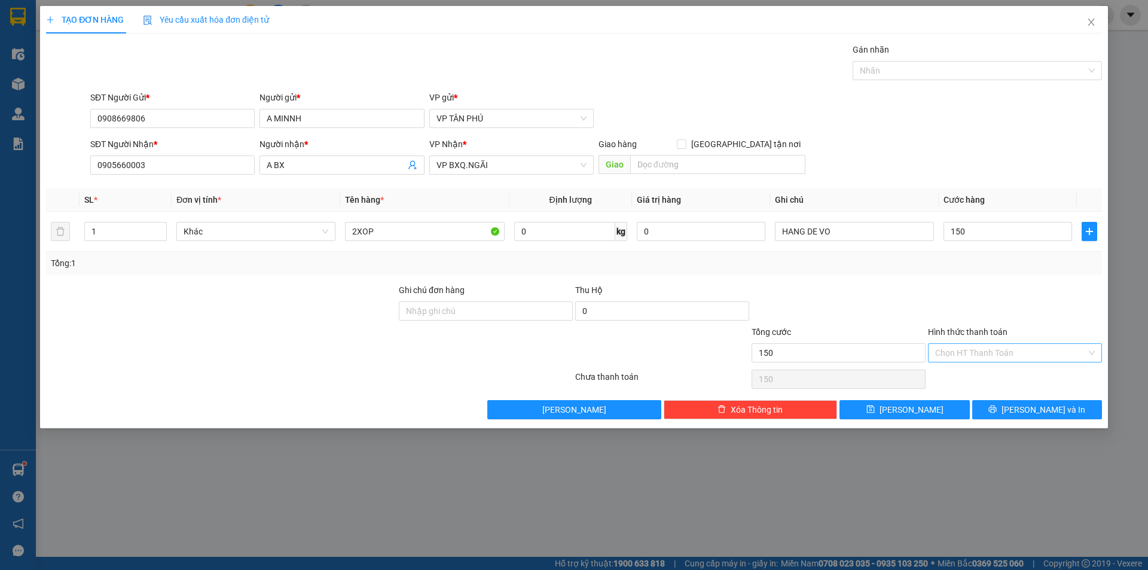
type input "150.000"
click at [976, 347] on input "Hình thức thanh toán" at bounding box center [1010, 353] width 151 height 18
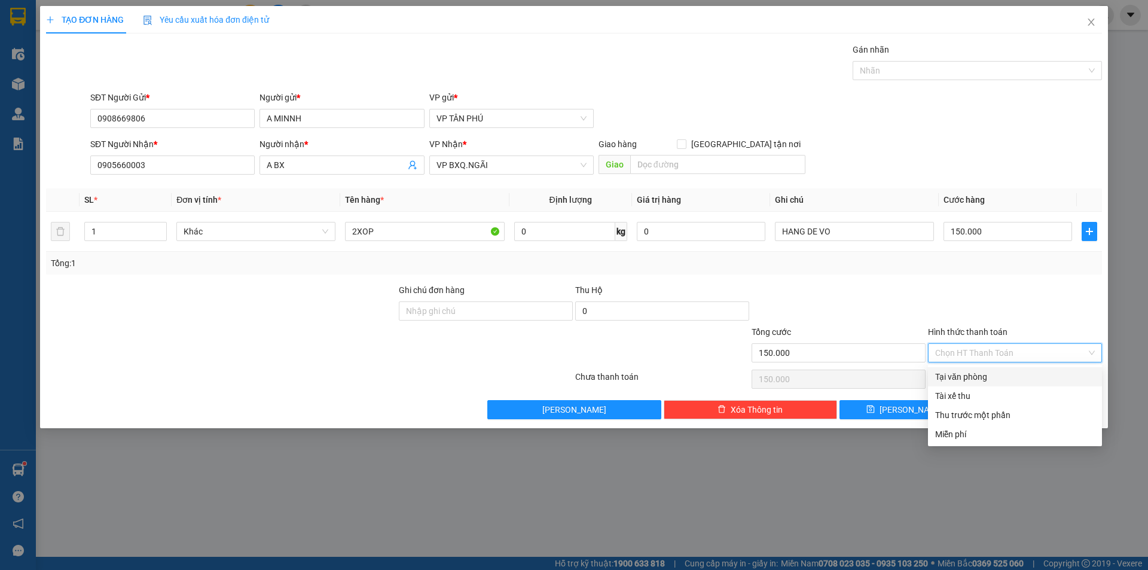
click at [984, 369] on div "Tại văn phòng" at bounding box center [1015, 376] width 174 height 19
type input "0"
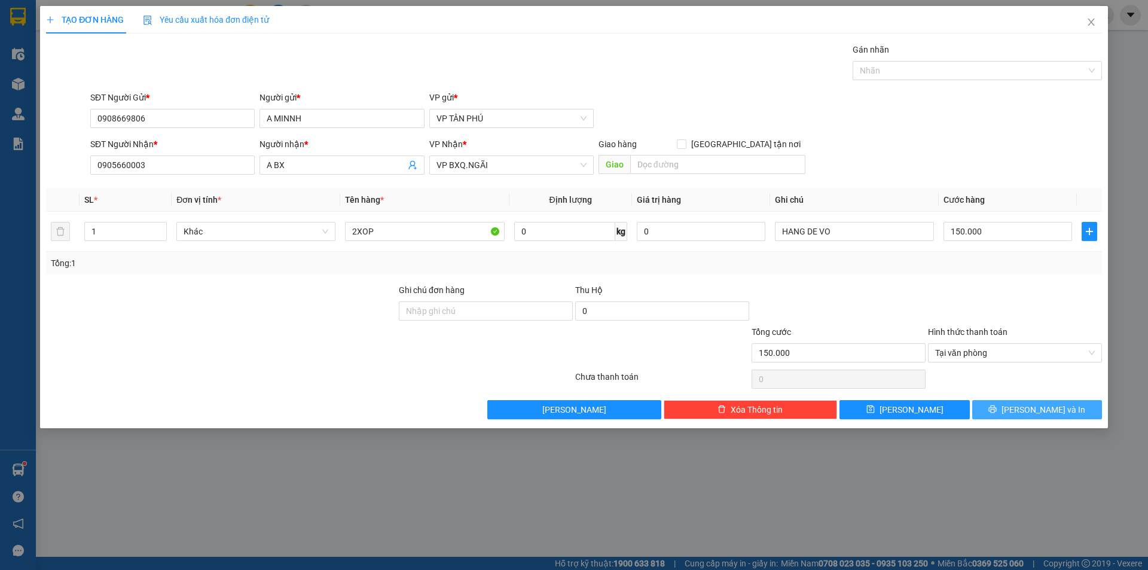
click at [997, 411] on icon "printer" at bounding box center [992, 409] width 8 height 8
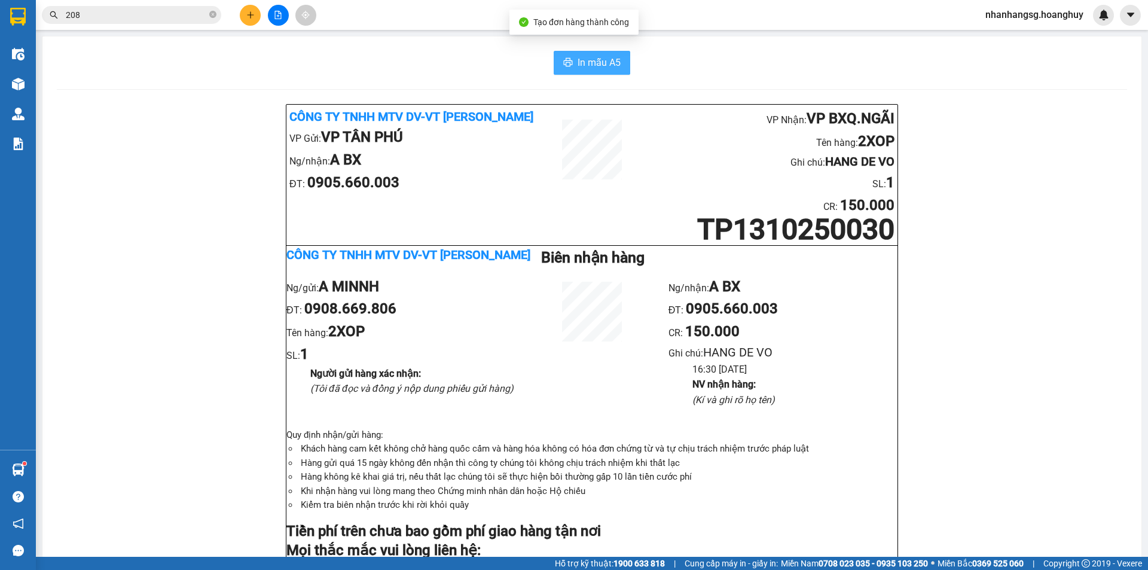
click at [578, 69] on span "In mẫu A5" at bounding box center [599, 62] width 43 height 15
click at [247, 11] on icon "plus" at bounding box center [250, 15] width 8 height 8
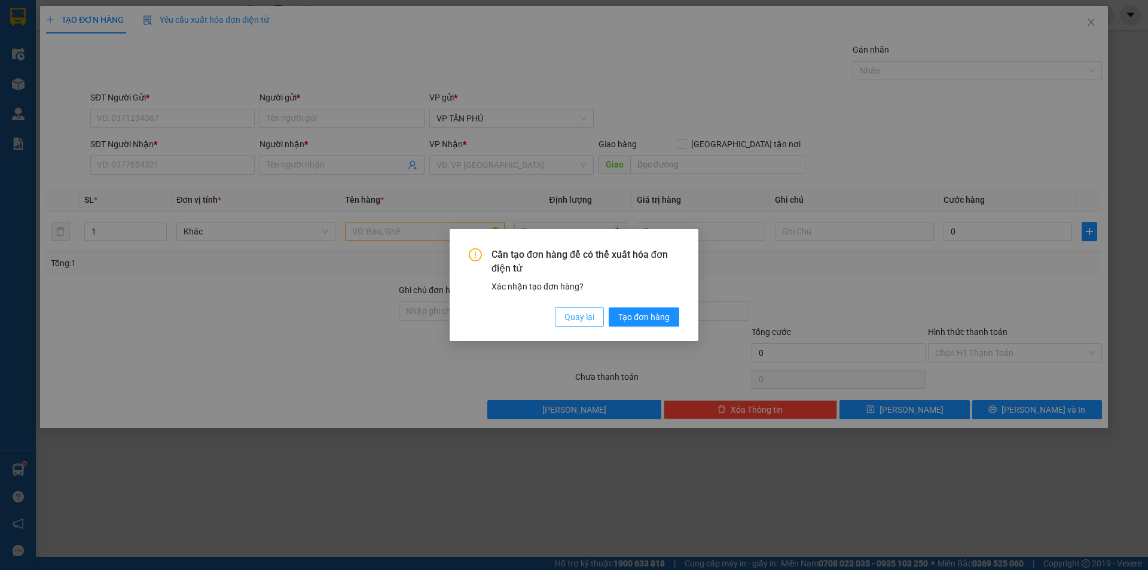
click at [581, 318] on span "Quay lại" at bounding box center [579, 316] width 30 height 13
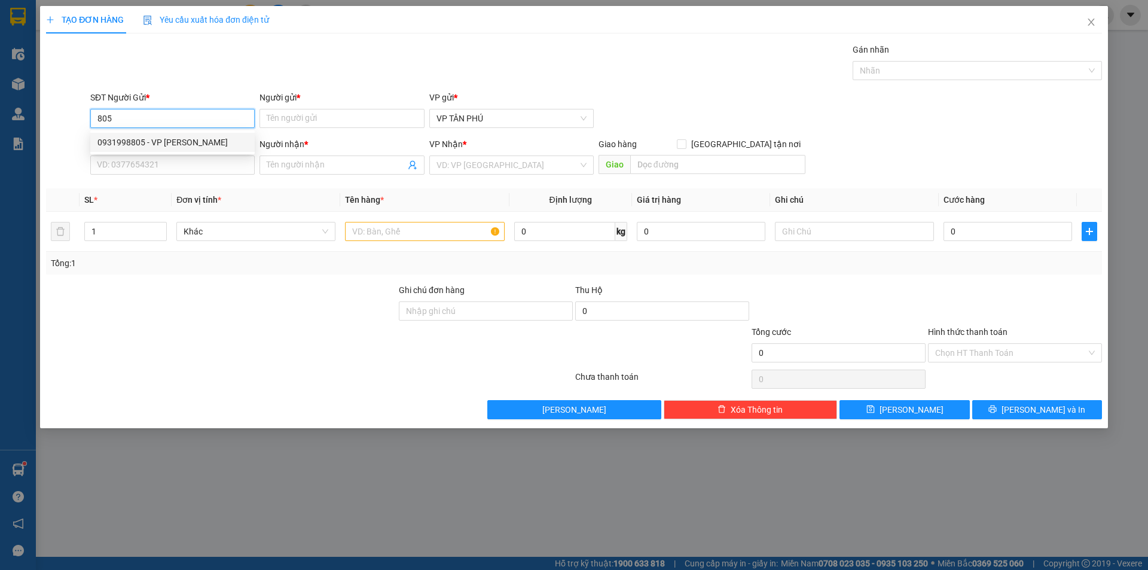
click at [182, 149] on div "0931998805 - VP [PERSON_NAME]" at bounding box center [172, 142] width 164 height 19
type input "0931998805"
type input "VP [PERSON_NAME]"
type input "0973183547"
type input "A LY BINH"
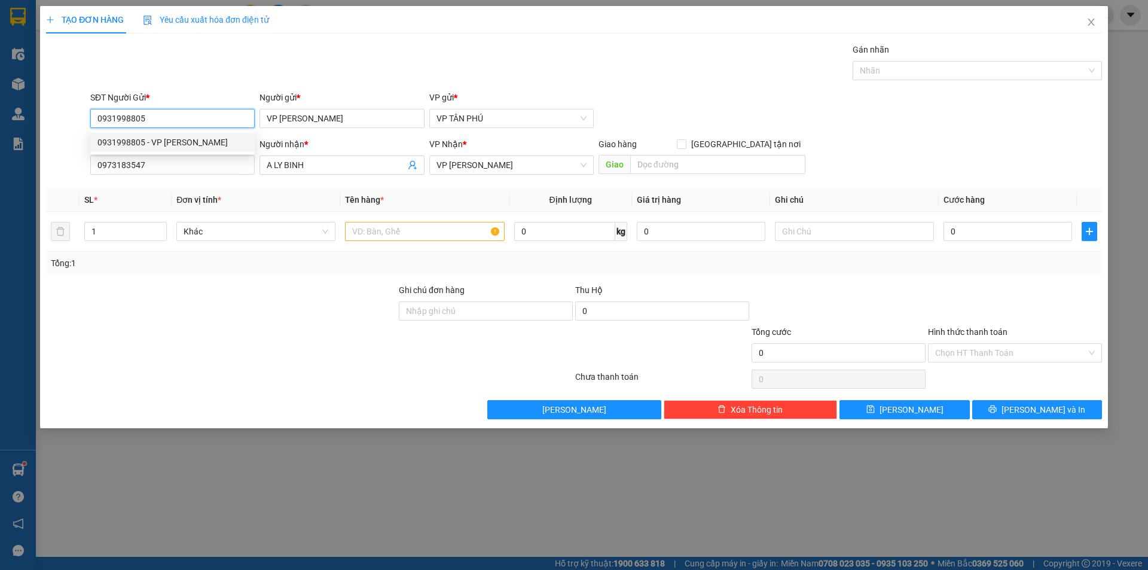
type input "0931998805"
click at [182, 149] on div "SĐT Người Nhận *" at bounding box center [172, 144] width 164 height 13
click at [182, 155] on input "0973183547" at bounding box center [172, 164] width 164 height 19
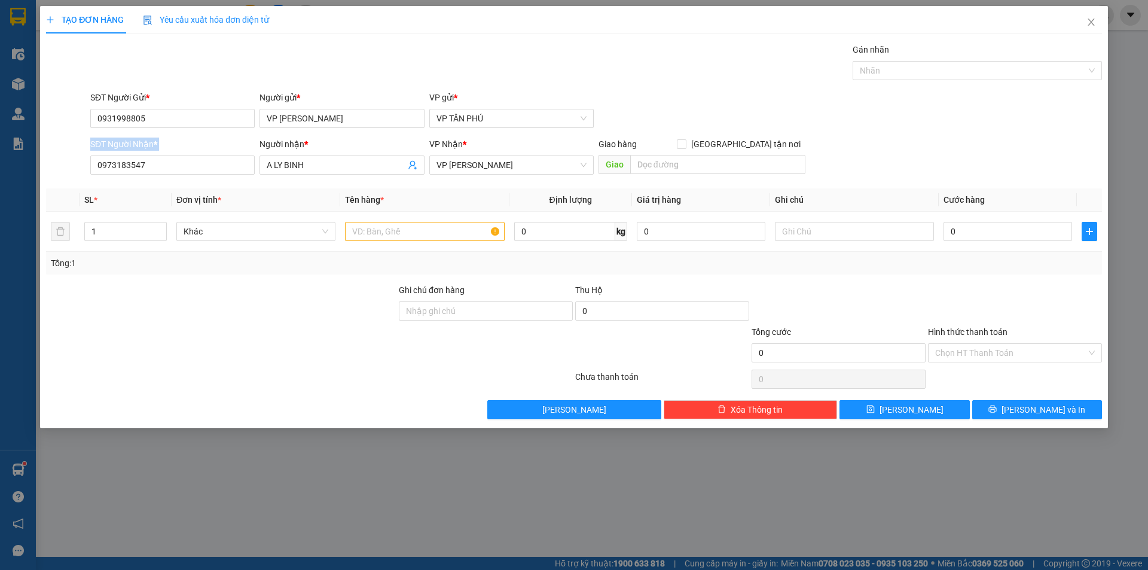
click at [182, 149] on div "SĐT Người Nhận *" at bounding box center [172, 144] width 164 height 13
click at [182, 155] on input "0973183547" at bounding box center [172, 164] width 164 height 19
click at [179, 163] on input "0973183547" at bounding box center [172, 164] width 164 height 19
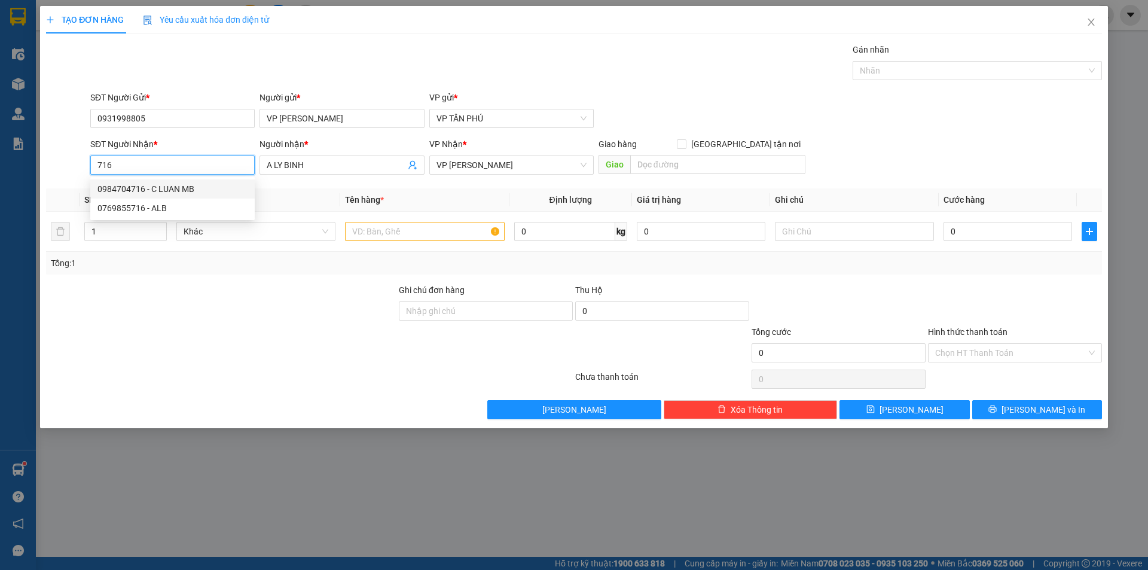
click at [181, 189] on div "0984704716 - C LUAN MB" at bounding box center [172, 188] width 150 height 13
type input "0984704716"
type input "C LUAN MB"
type input "0984704716"
click at [428, 236] on input "text" at bounding box center [424, 231] width 159 height 19
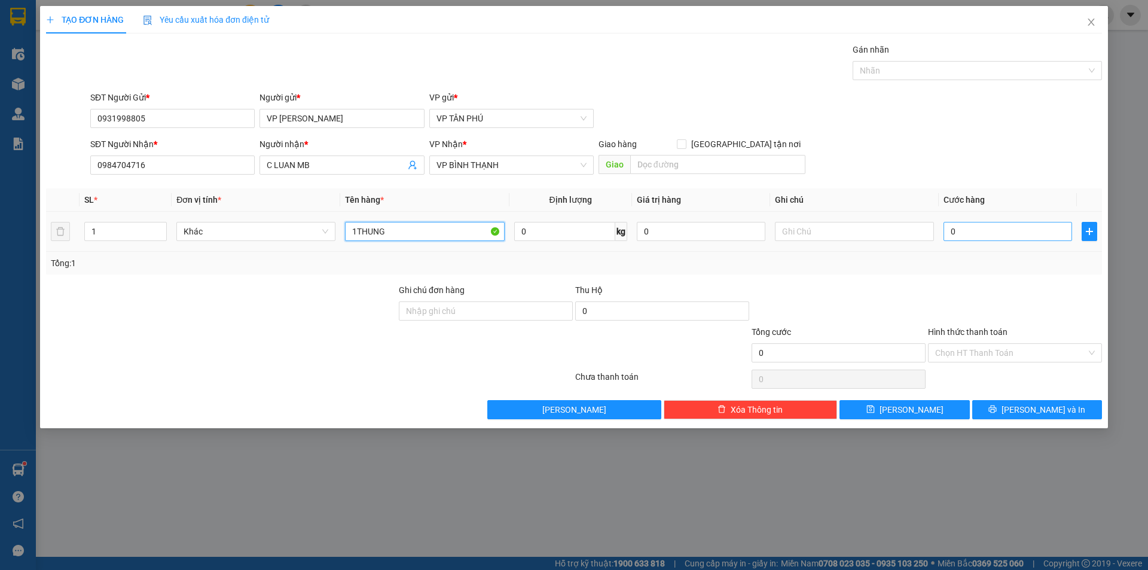
type input "1THUNG"
click at [989, 230] on input "0" at bounding box center [1008, 231] width 129 height 19
type input "60"
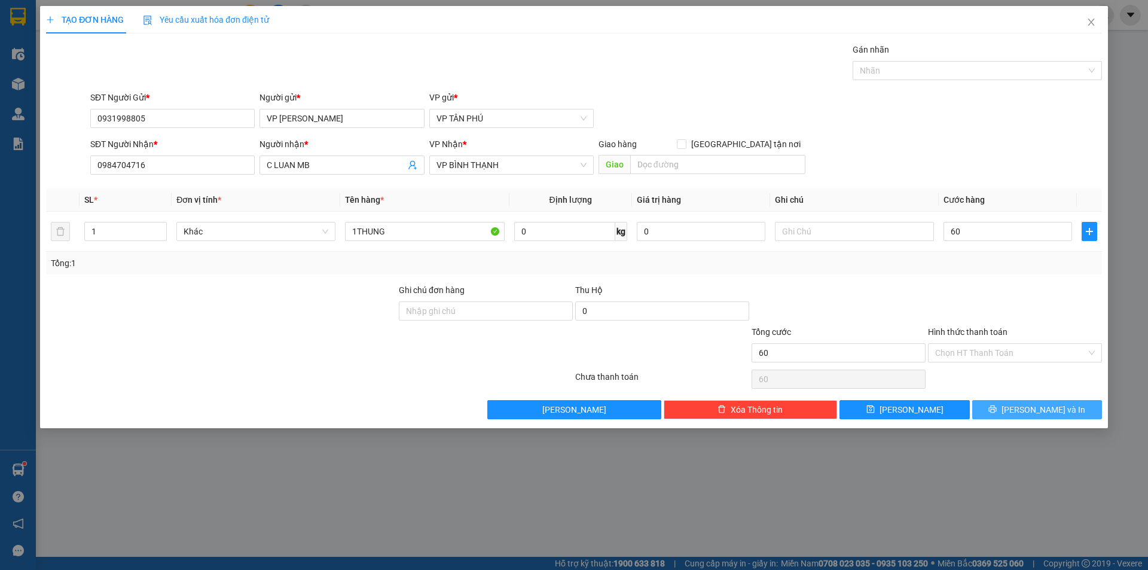
type input "60.000"
click at [989, 406] on button "[PERSON_NAME] và In" at bounding box center [1037, 409] width 130 height 19
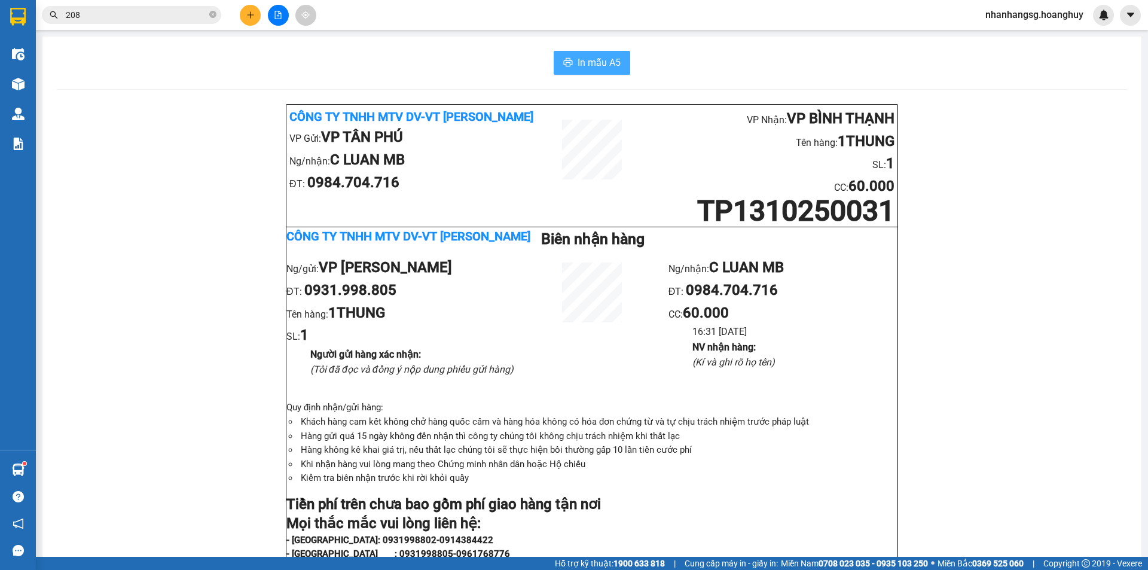
click at [594, 63] on span "In mẫu A5" at bounding box center [599, 62] width 43 height 15
click at [249, 19] on button at bounding box center [250, 15] width 21 height 21
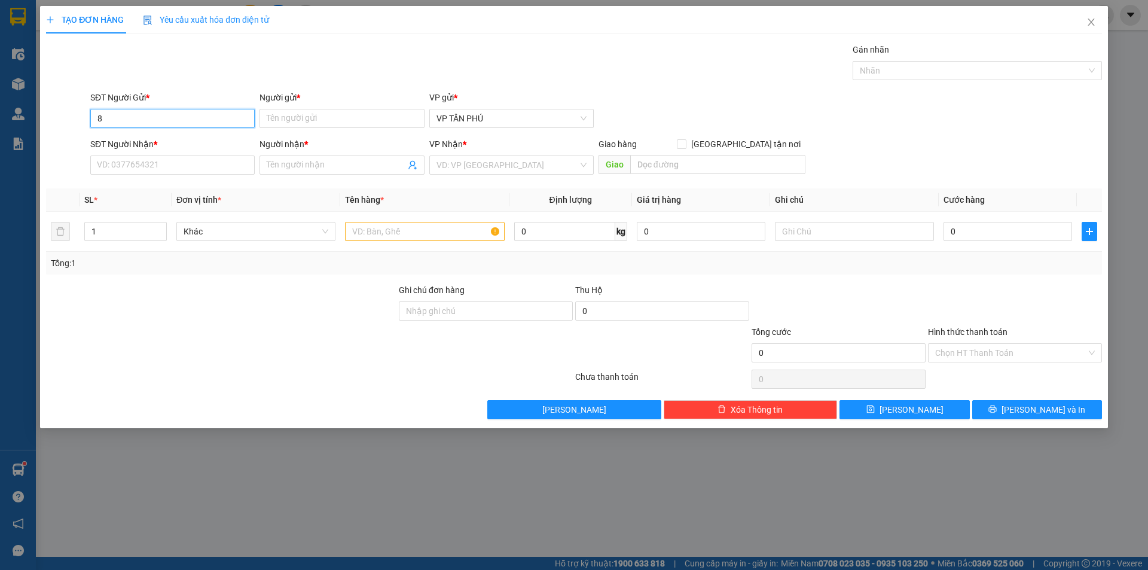
type input "80"
click at [1096, 21] on span "Close" at bounding box center [1090, 22] width 33 height 33
click at [1096, 21] on div at bounding box center [1103, 15] width 21 height 21
click at [1096, 21] on body "Kết quả tìm kiếm ( 4068 ) Bộ lọc Mã ĐH Trạng thái Món hàng Thu hộ Tổng cước Chư…" at bounding box center [574, 285] width 1148 height 570
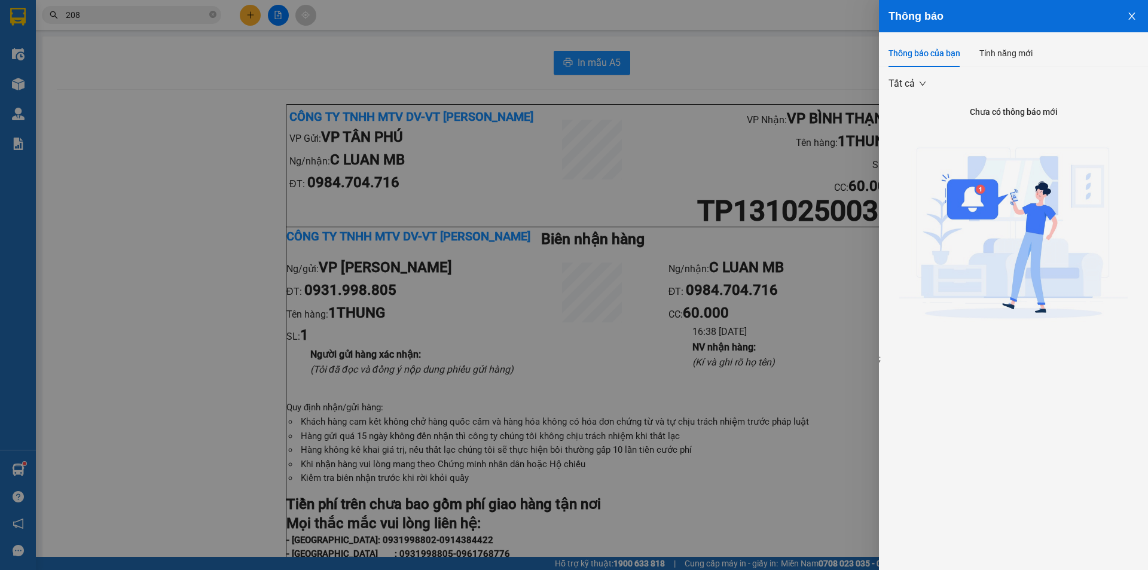
click at [131, 179] on div at bounding box center [574, 285] width 1148 height 570
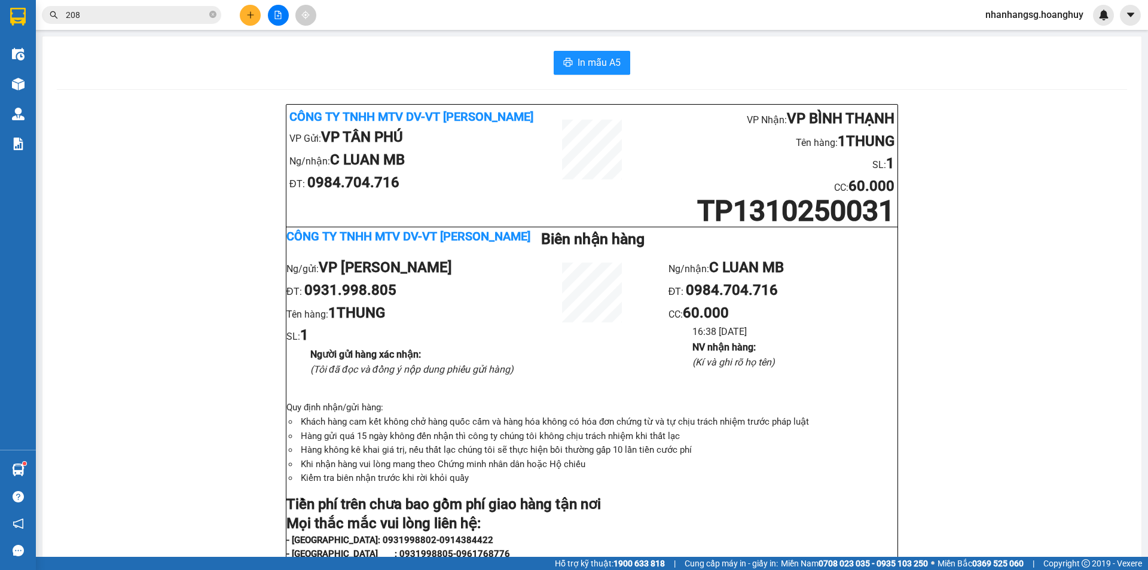
click at [245, 16] on button at bounding box center [250, 15] width 21 height 21
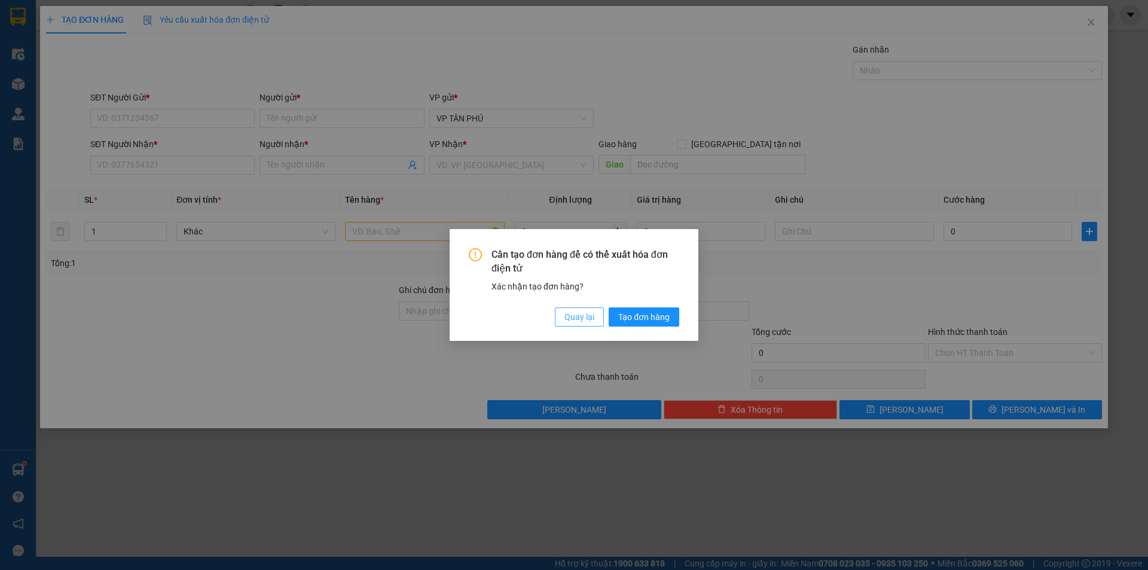
click at [563, 313] on button "Quay lại" at bounding box center [579, 316] width 49 height 19
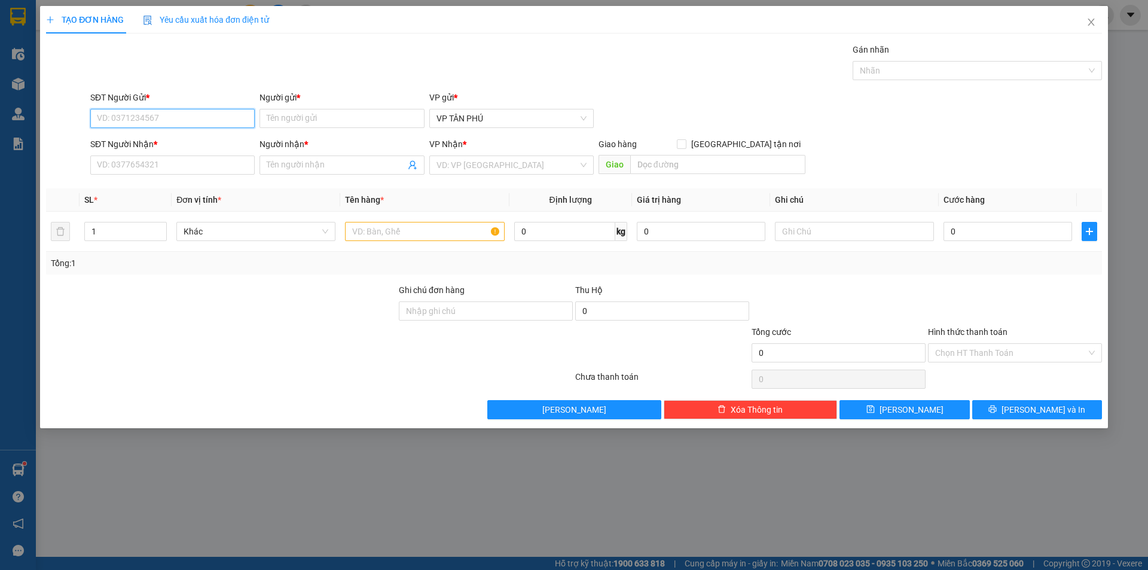
click at [195, 123] on input "SĐT Người Gửi *" at bounding box center [172, 118] width 164 height 19
click at [143, 119] on input "09554040" at bounding box center [172, 118] width 164 height 19
click at [155, 133] on div "0909554040 - A" at bounding box center [172, 142] width 164 height 19
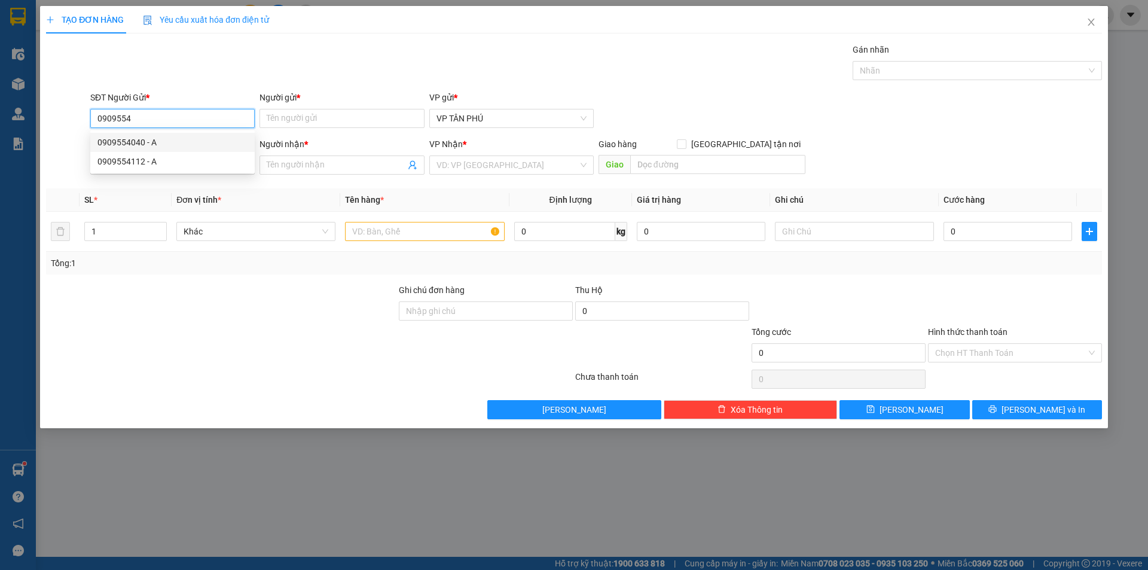
click at [155, 133] on div "0909554040 - A" at bounding box center [172, 142] width 164 height 19
type input "0909554040"
type input "A"
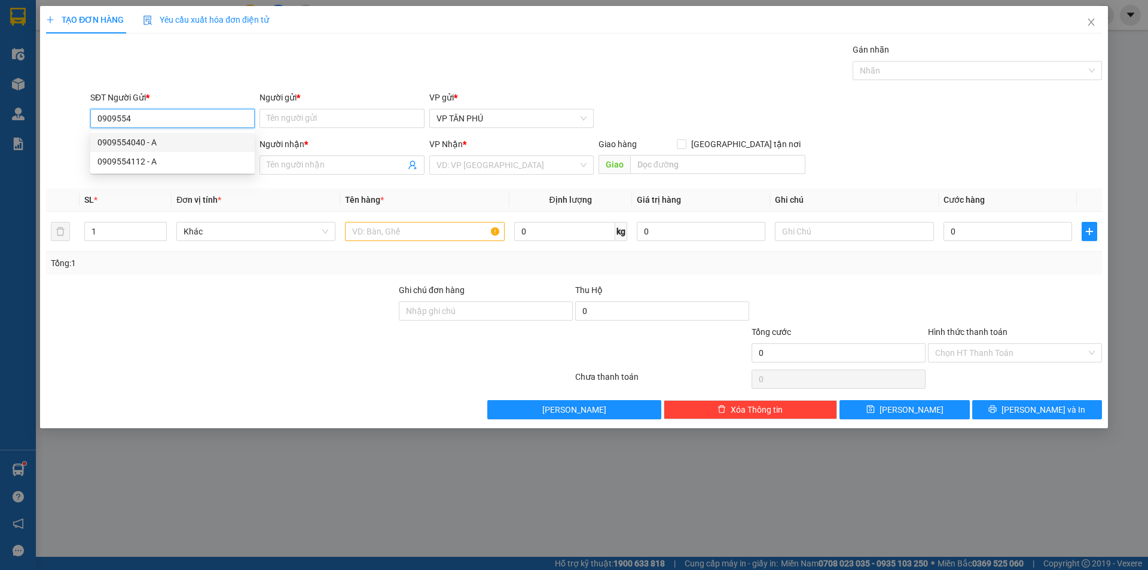
type input "0984833342"
type input "A NGA 3 TRA BONG"
checkbox input "true"
type input "N3 TRA BONG"
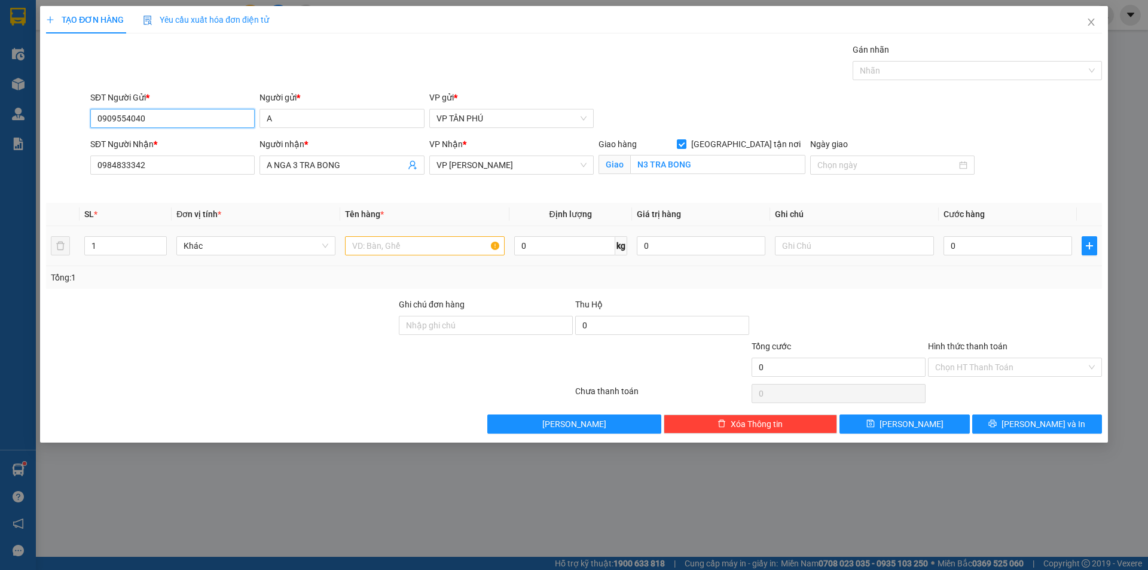
type input "0909554040"
click at [404, 251] on input "text" at bounding box center [424, 245] width 159 height 19
type input "1BAO"
click at [951, 247] on input "0" at bounding box center [1008, 245] width 129 height 19
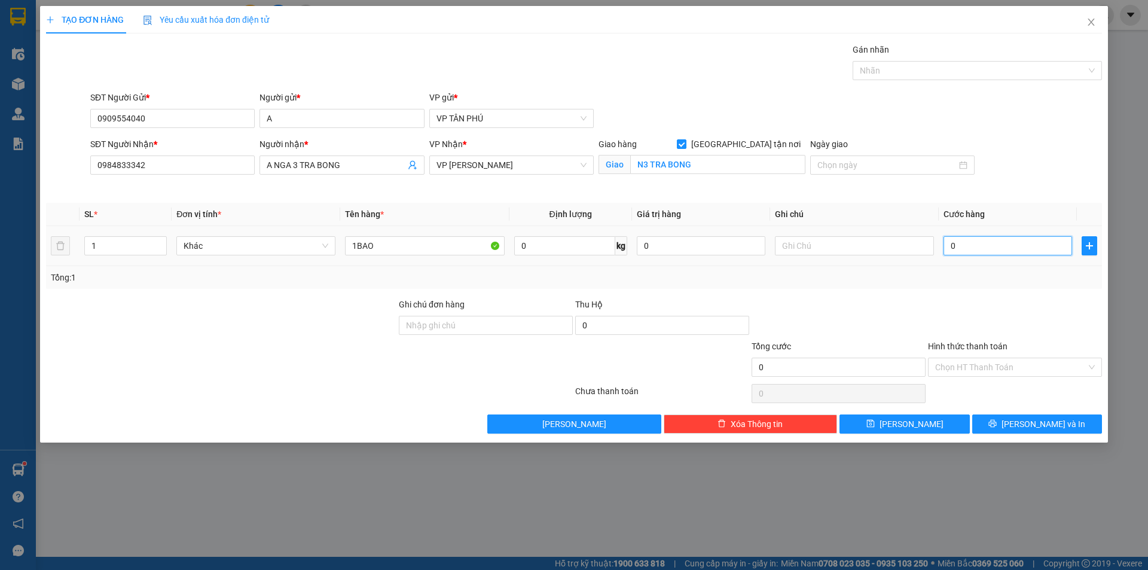
type input "1"
type input "12"
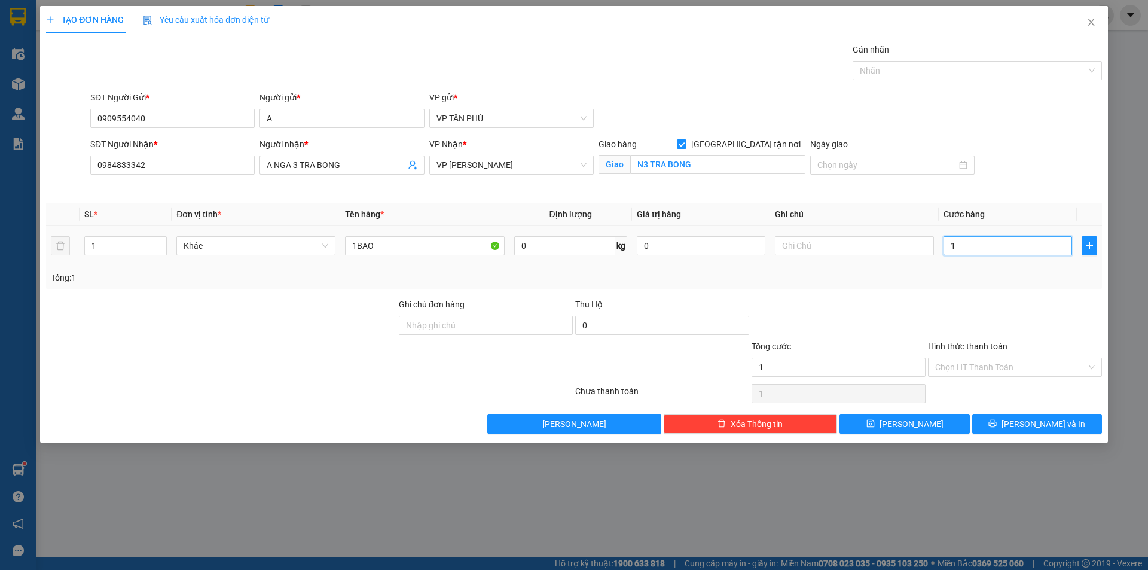
type input "12"
type input "120"
click at [1008, 420] on button "[PERSON_NAME] và In" at bounding box center [1037, 423] width 130 height 19
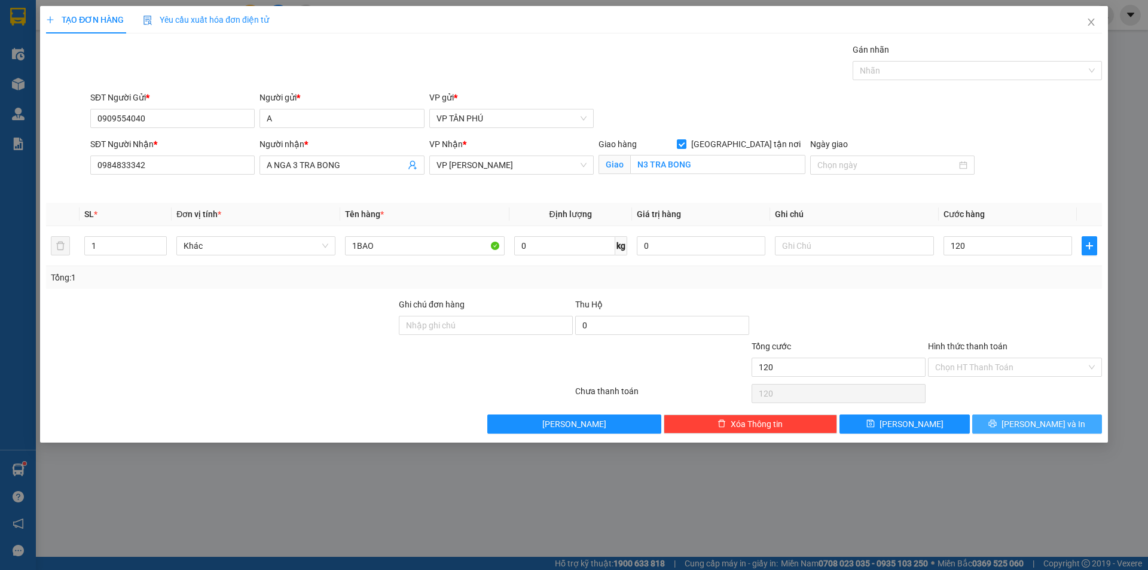
click at [1008, 420] on button "[PERSON_NAME] và In" at bounding box center [1037, 423] width 130 height 19
type input "120.000"
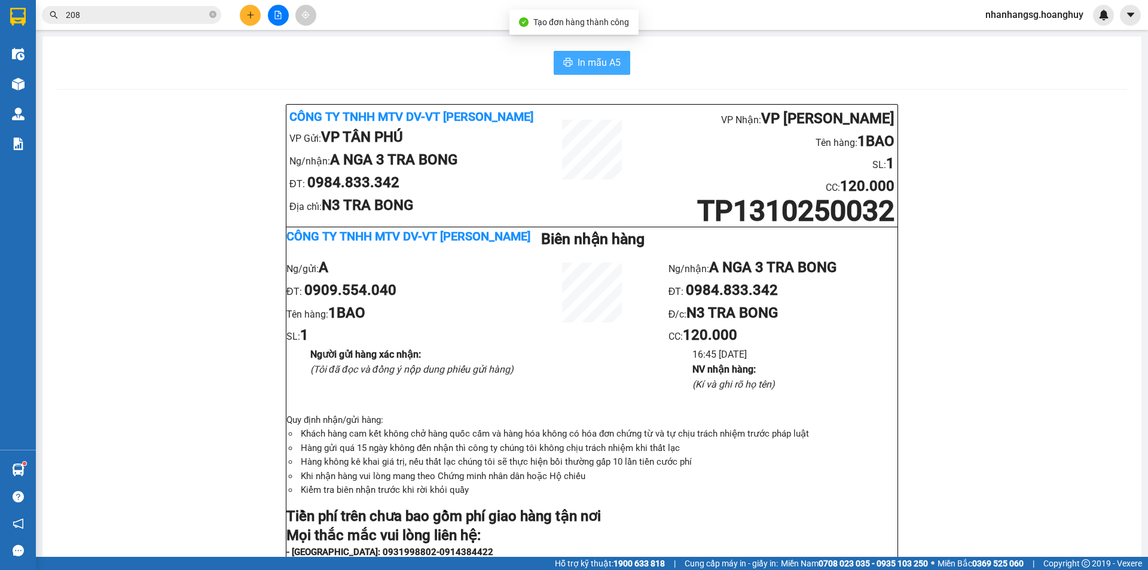
click at [568, 62] on icon "printer" at bounding box center [568, 62] width 10 height 10
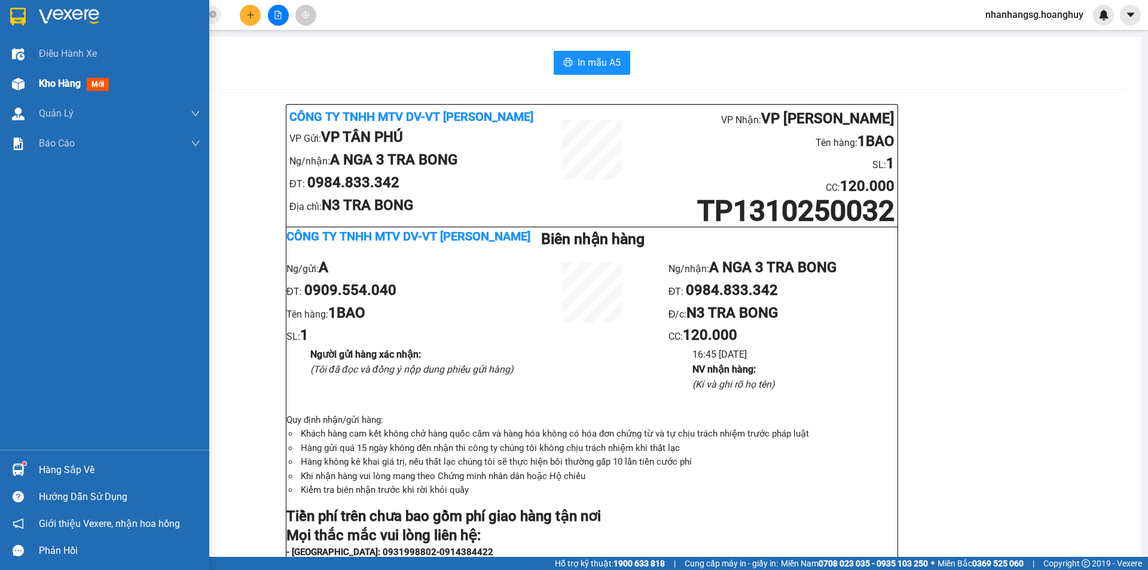
click at [52, 84] on span "Kho hàng" at bounding box center [60, 83] width 42 height 11
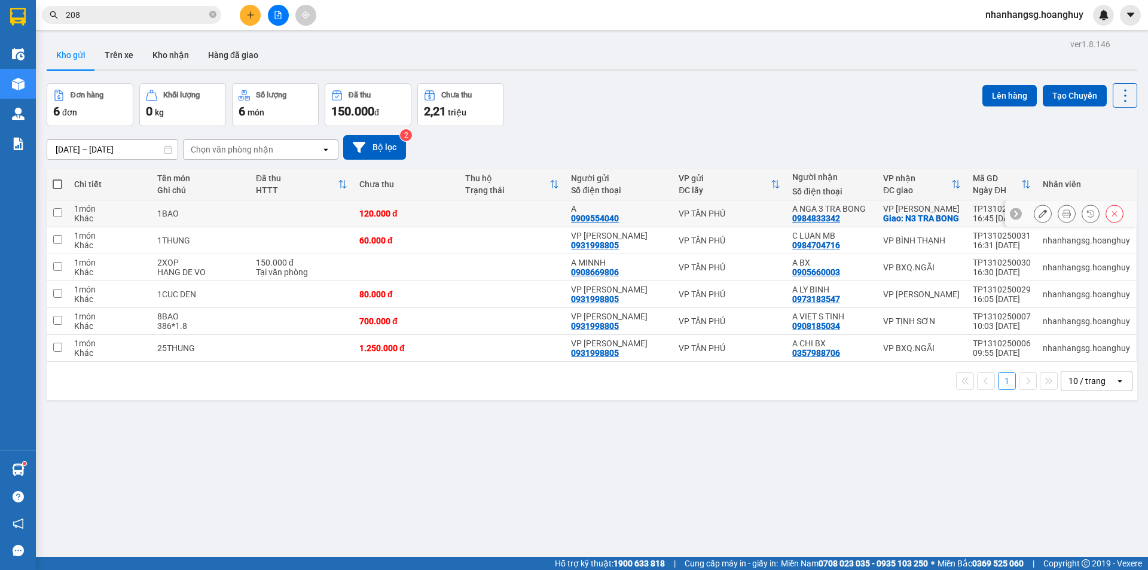
click at [1039, 217] on icon at bounding box center [1043, 213] width 8 height 8
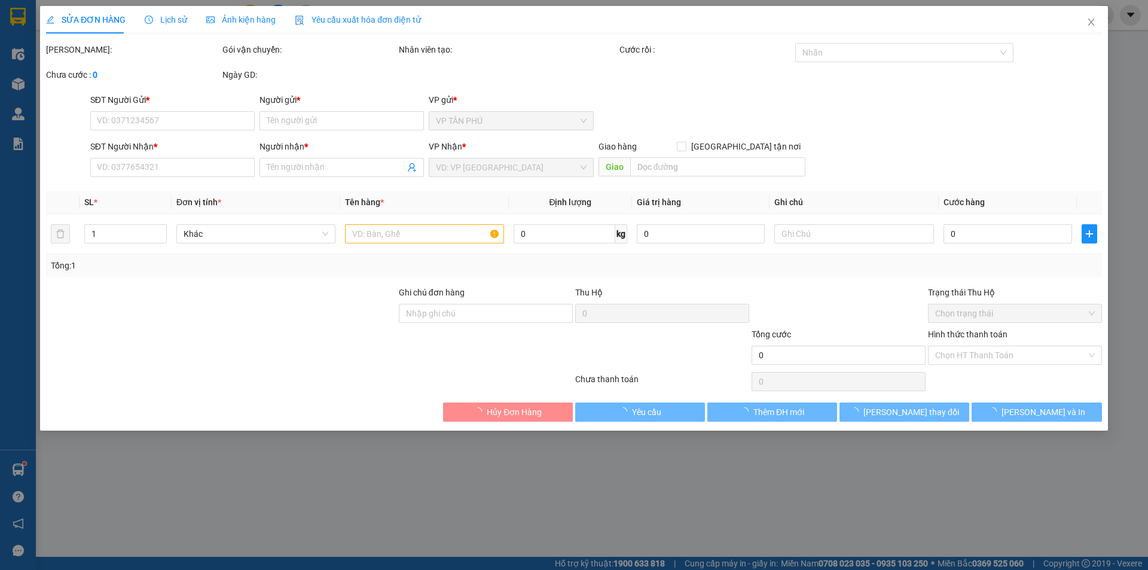
type input "0909554040"
type input "A"
type input "0984833342"
type input "A NGA 3 TRA BONG"
checkbox input "true"
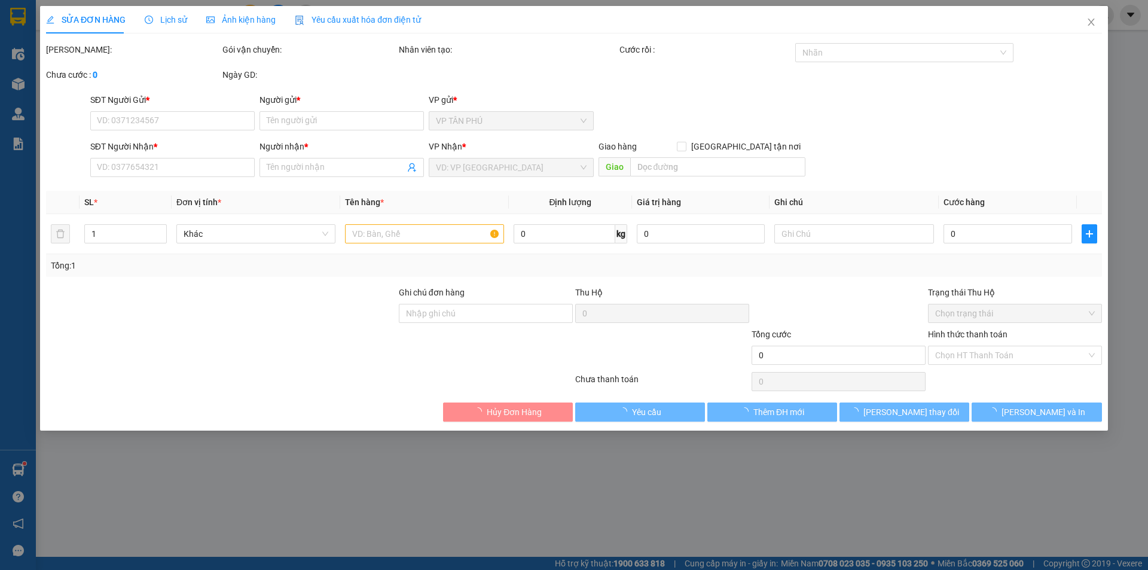
type input "N3 TRA BONG"
type input "120.000"
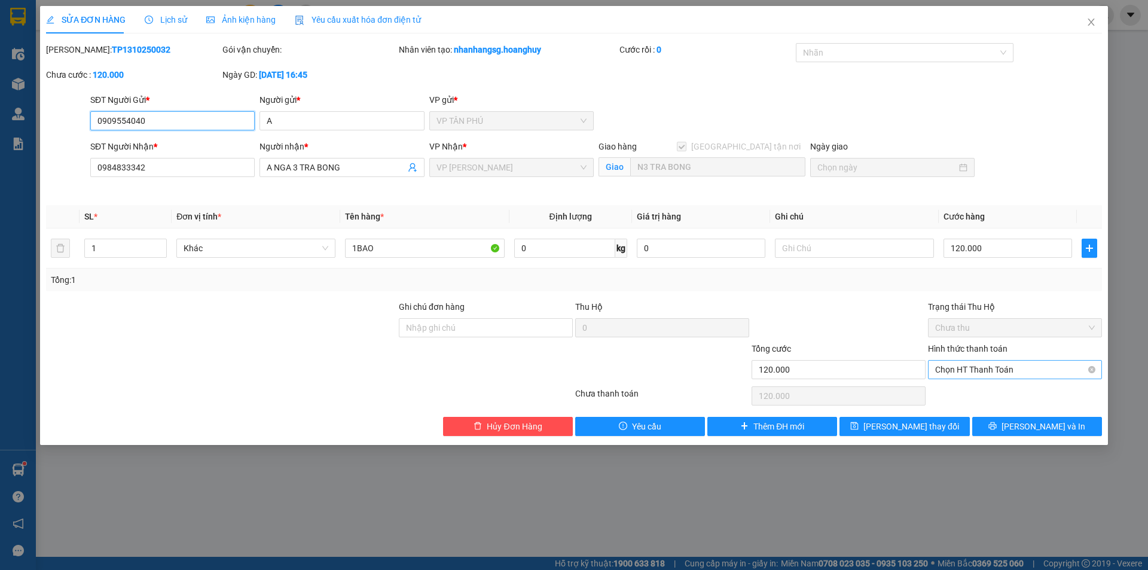
click at [960, 365] on span "Chọn HT Thanh Toán" at bounding box center [1015, 370] width 160 height 18
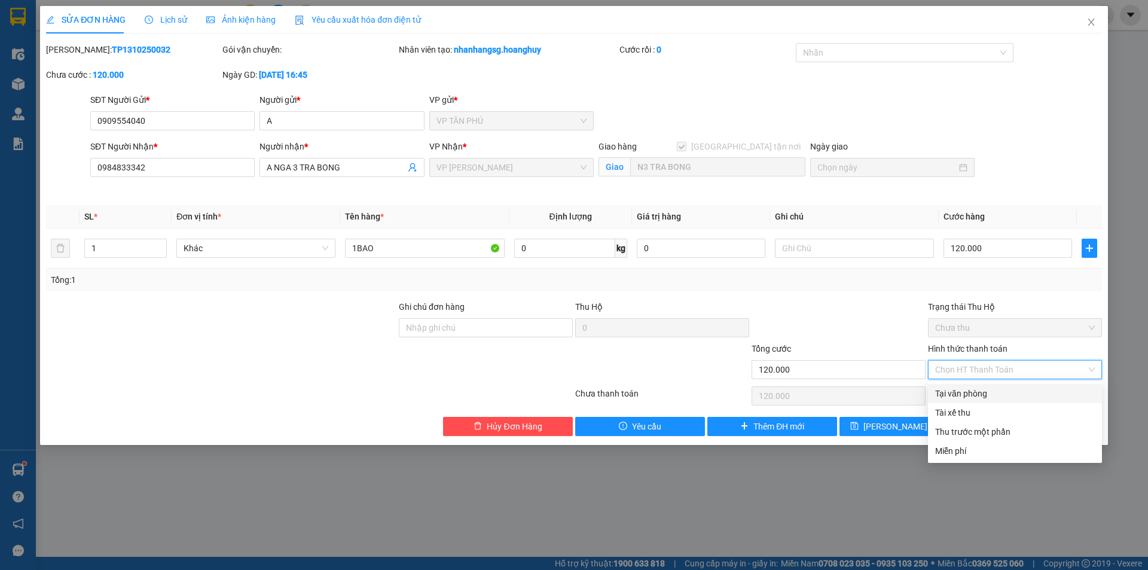
click at [958, 391] on div "Tại văn phòng" at bounding box center [1015, 393] width 160 height 13
type input "0"
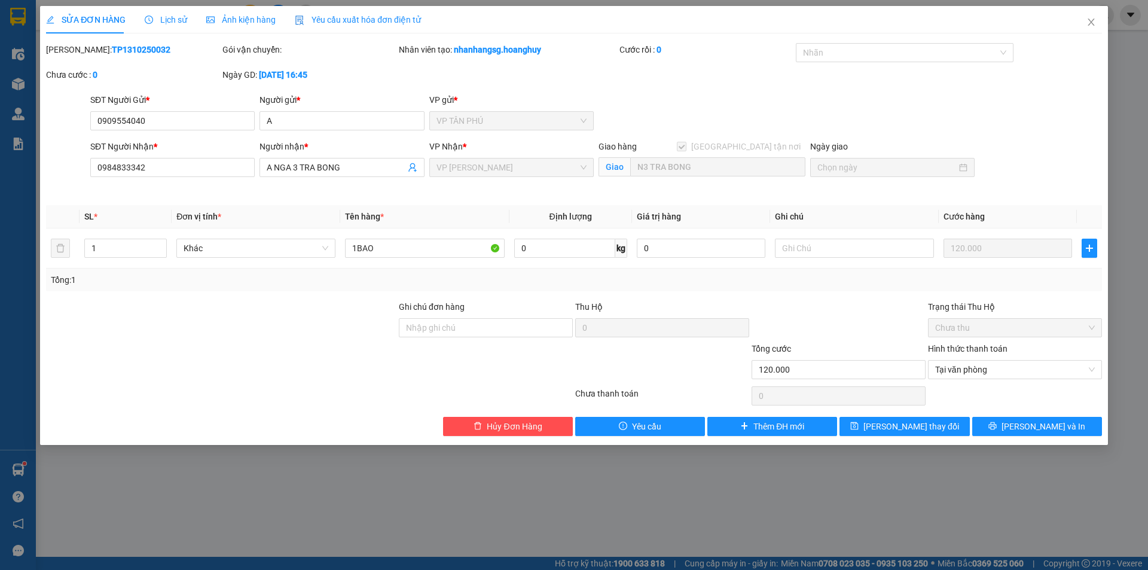
click at [958, 391] on div at bounding box center [1015, 396] width 176 height 24
click at [933, 426] on span "[PERSON_NAME] thay đổi" at bounding box center [911, 426] width 96 height 13
click at [934, 426] on span "[PERSON_NAME] thay đổi" at bounding box center [911, 426] width 96 height 13
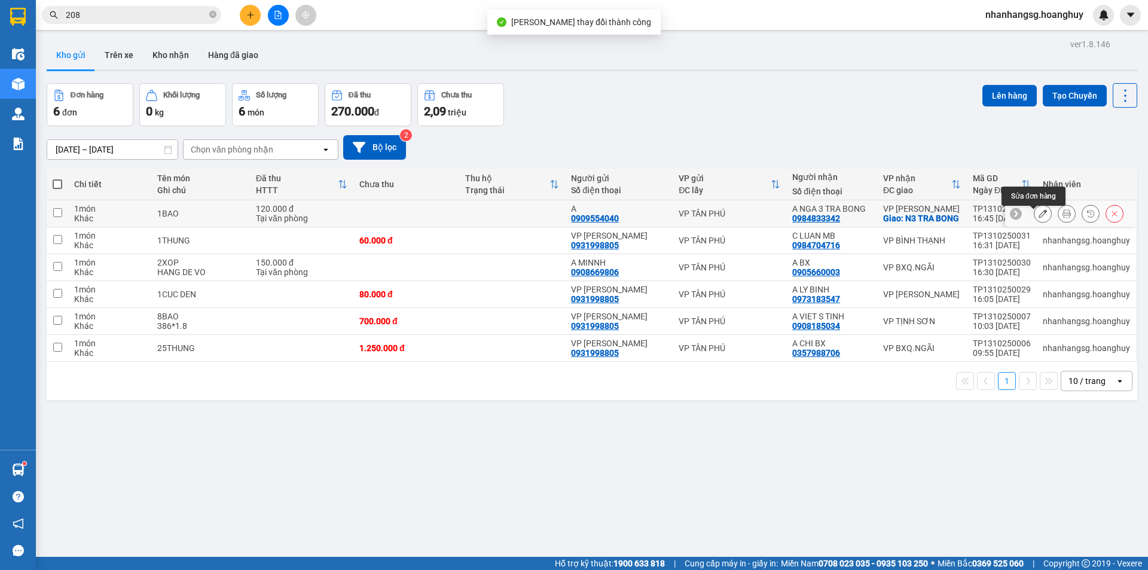
click at [1039, 218] on icon at bounding box center [1043, 213] width 8 height 8
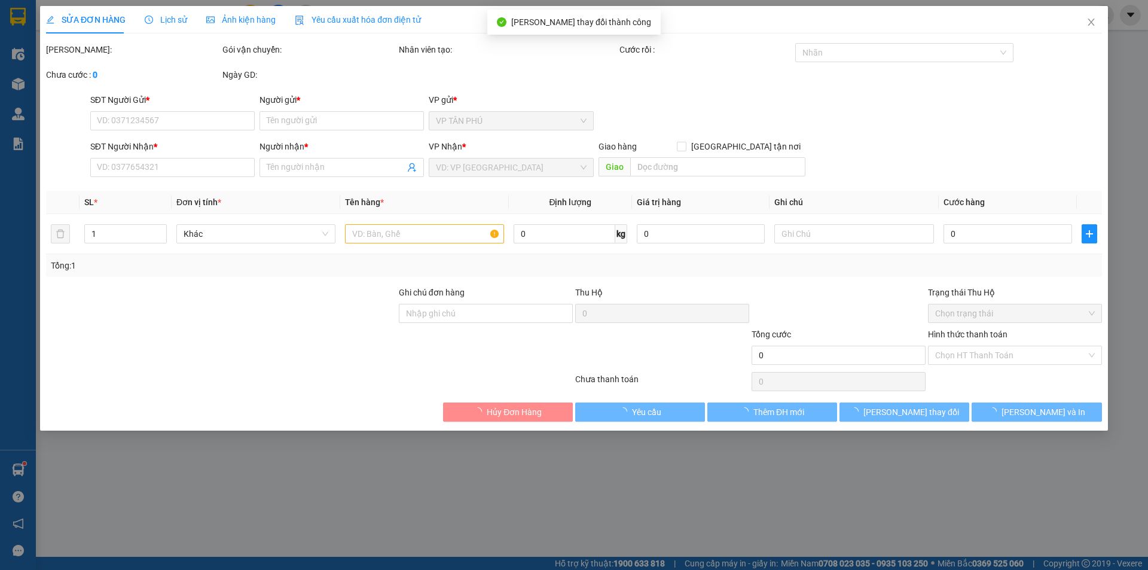
type input "0909554040"
type input "A"
type input "0984833342"
type input "A NGA 3 TRA BONG"
checkbox input "true"
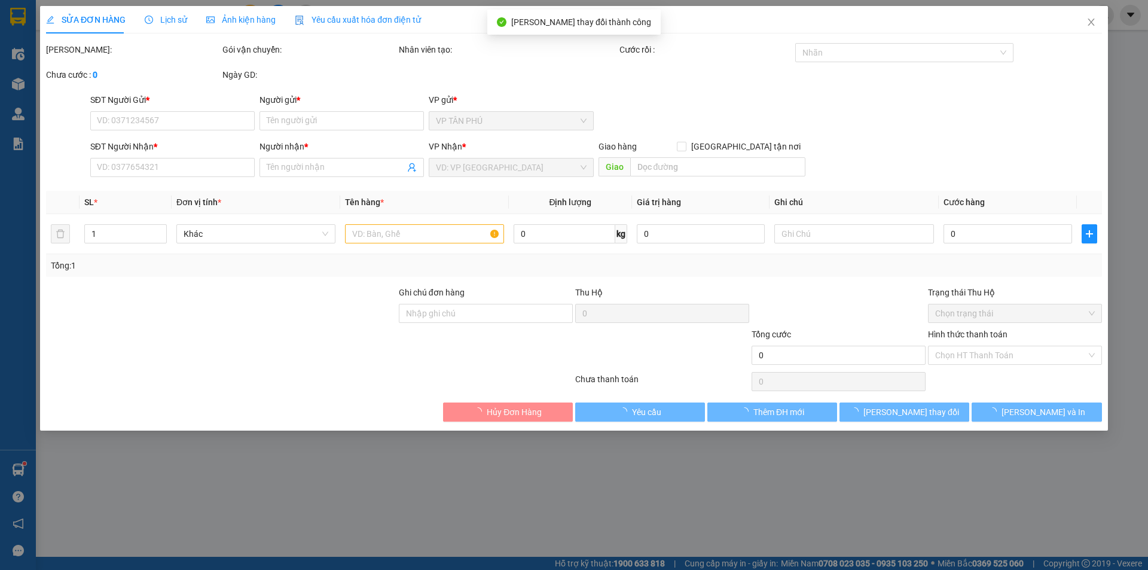
type input "N3 TRA BONG"
type input "120.000"
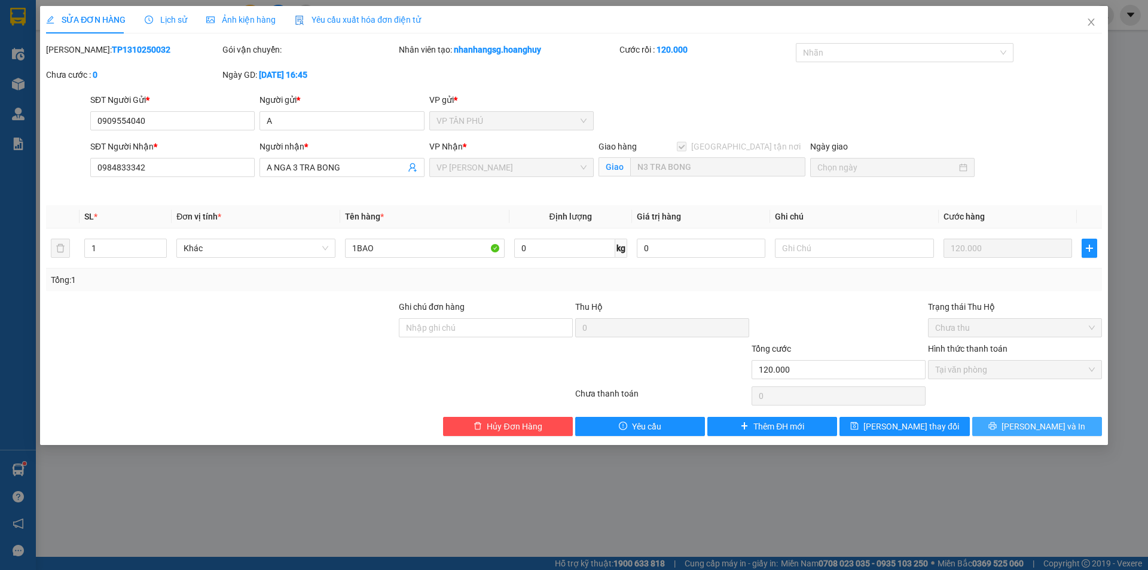
click at [1019, 421] on button "[PERSON_NAME] và In" at bounding box center [1037, 426] width 130 height 19
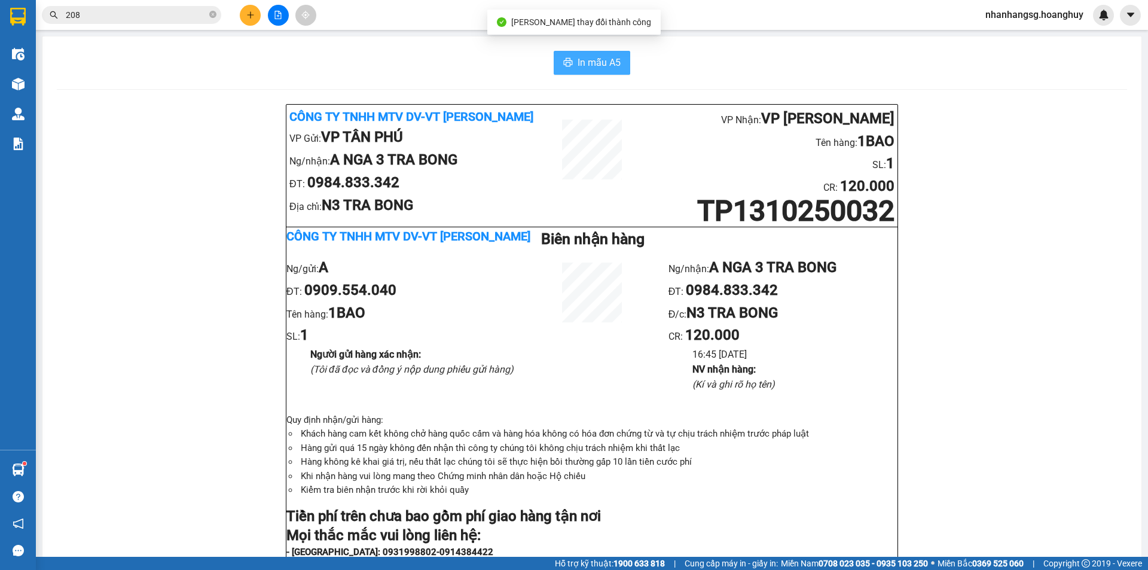
click at [588, 69] on span "In mẫu A5" at bounding box center [599, 62] width 43 height 15
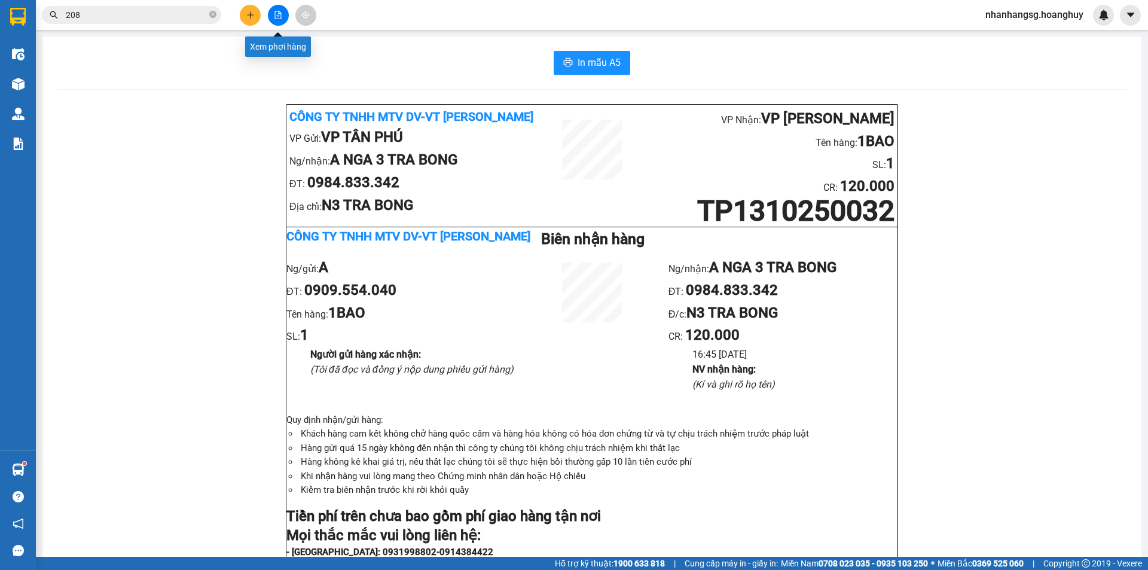
click at [277, 18] on icon "file-add" at bounding box center [278, 15] width 8 height 8
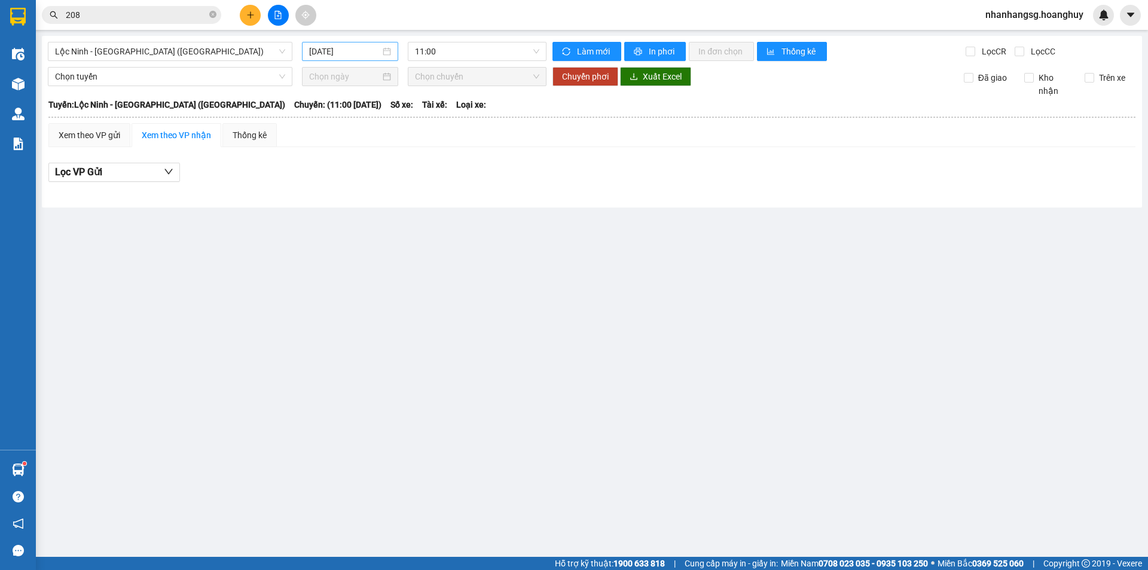
click at [329, 52] on input "[DATE]" at bounding box center [344, 51] width 71 height 13
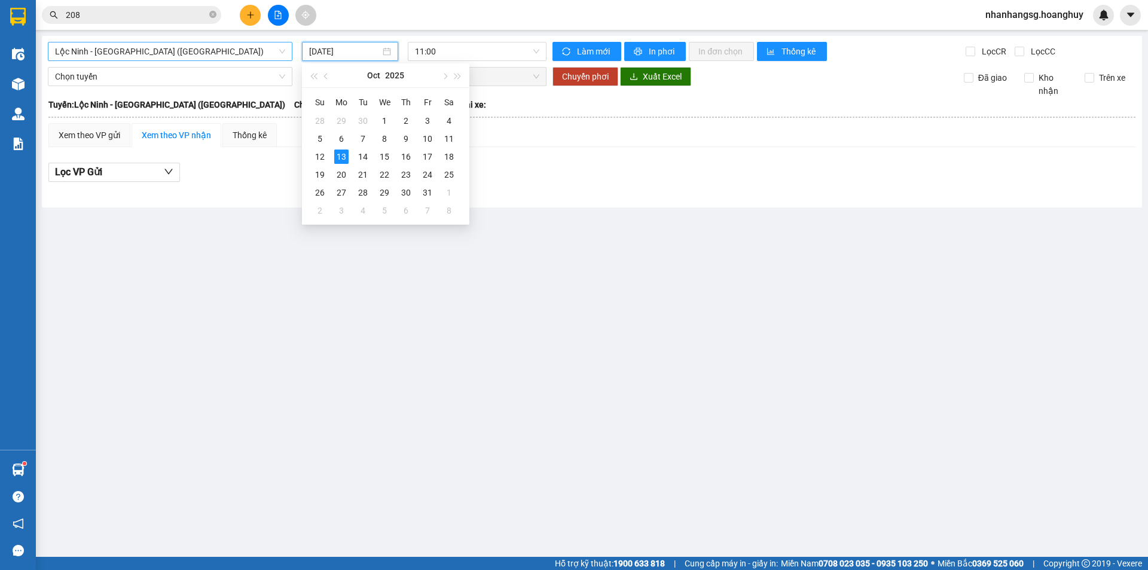
click at [217, 51] on span "Lộc Ninh - [GEOGRAPHIC_DATA] ([GEOGRAPHIC_DATA])" at bounding box center [170, 51] width 230 height 18
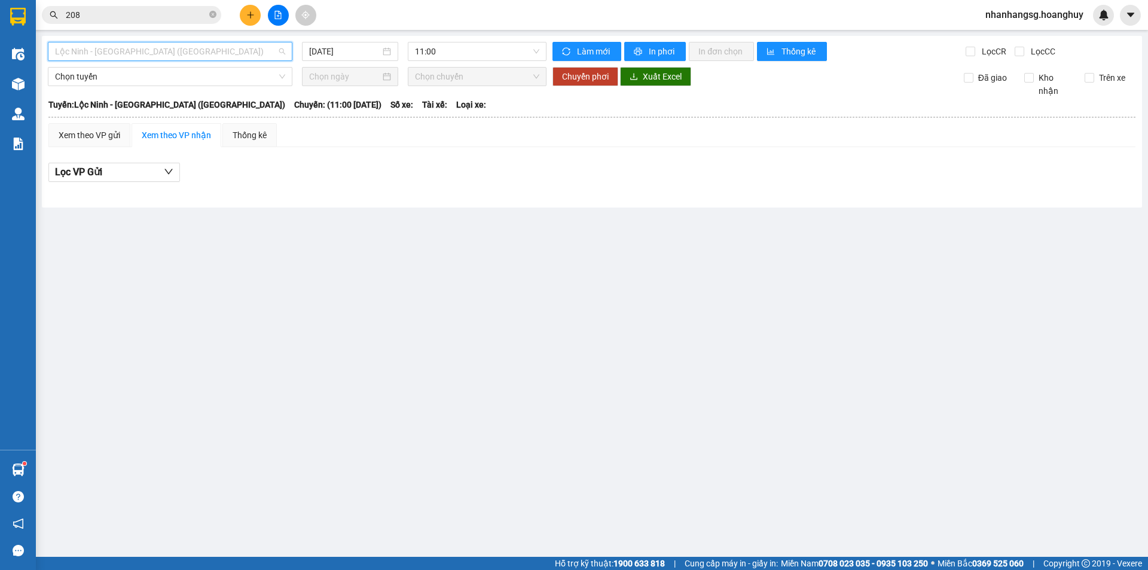
click at [216, 53] on span "Lộc Ninh - [GEOGRAPHIC_DATA] ([GEOGRAPHIC_DATA])" at bounding box center [170, 51] width 230 height 18
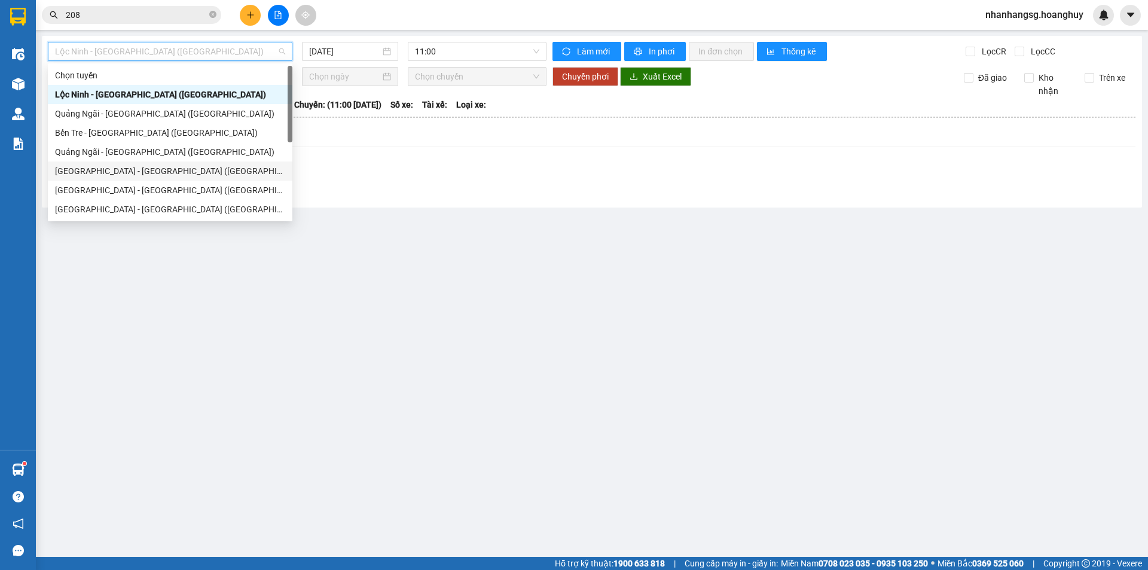
click at [99, 172] on div "[GEOGRAPHIC_DATA] - [GEOGRAPHIC_DATA] ([GEOGRAPHIC_DATA])" at bounding box center [170, 170] width 230 height 13
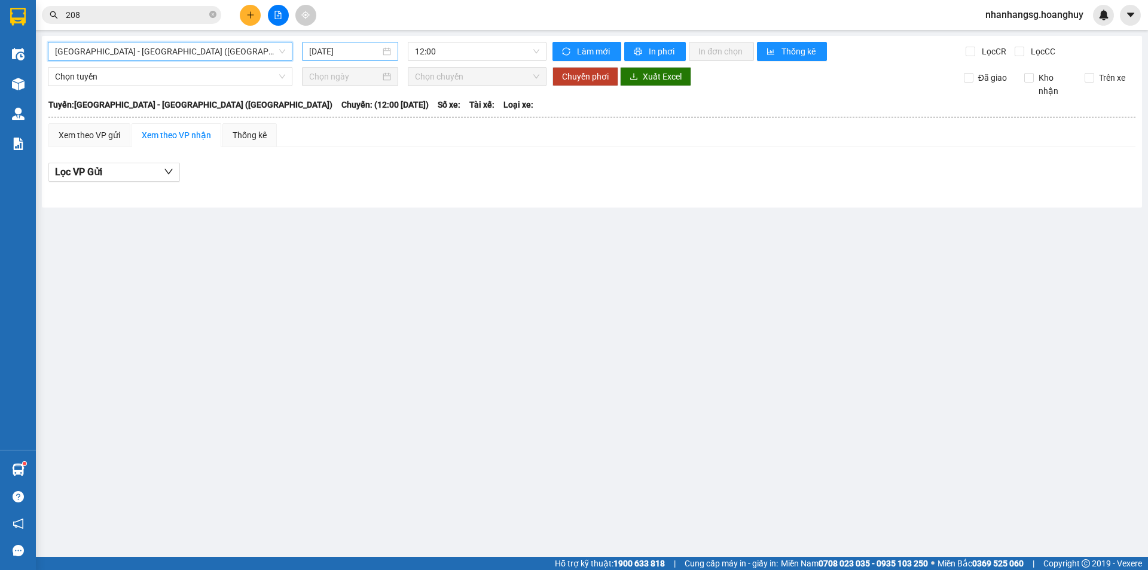
click at [346, 54] on input "[DATE]" at bounding box center [344, 51] width 71 height 13
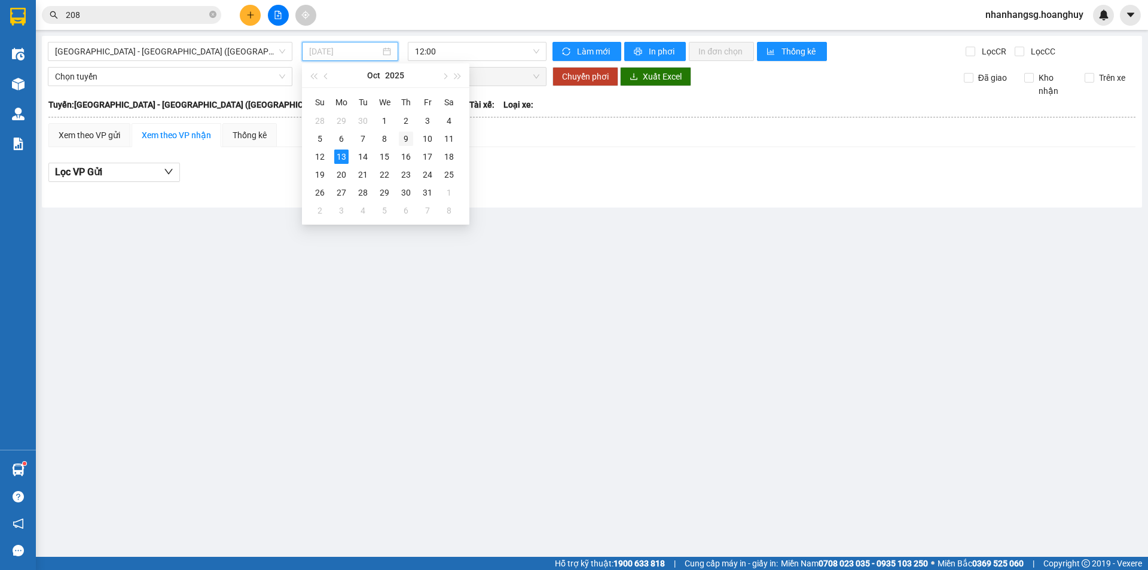
click at [401, 138] on div "9" at bounding box center [406, 139] width 14 height 14
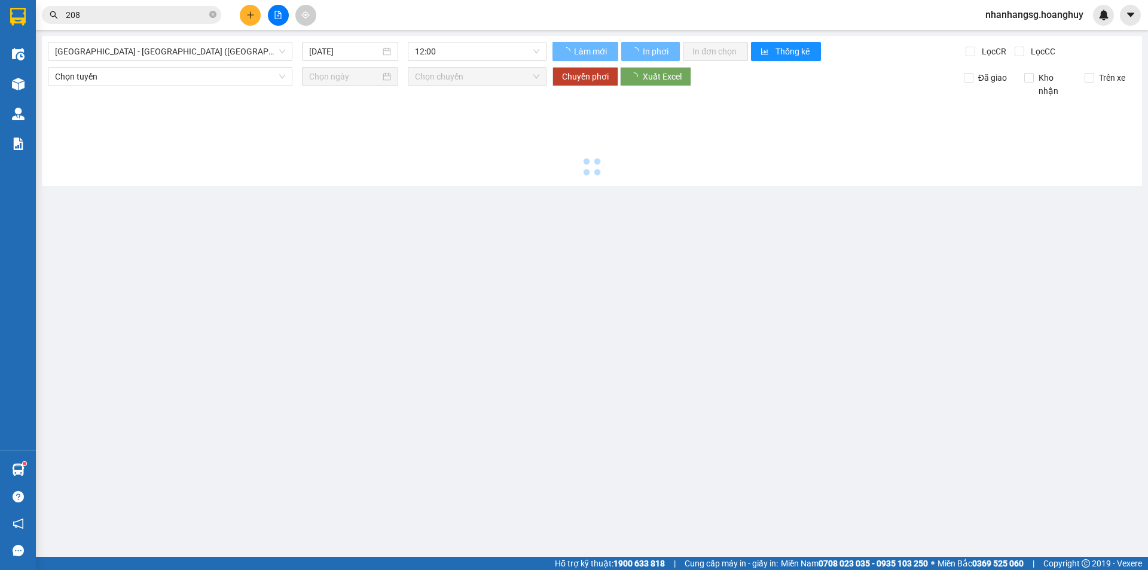
type input "[DATE]"
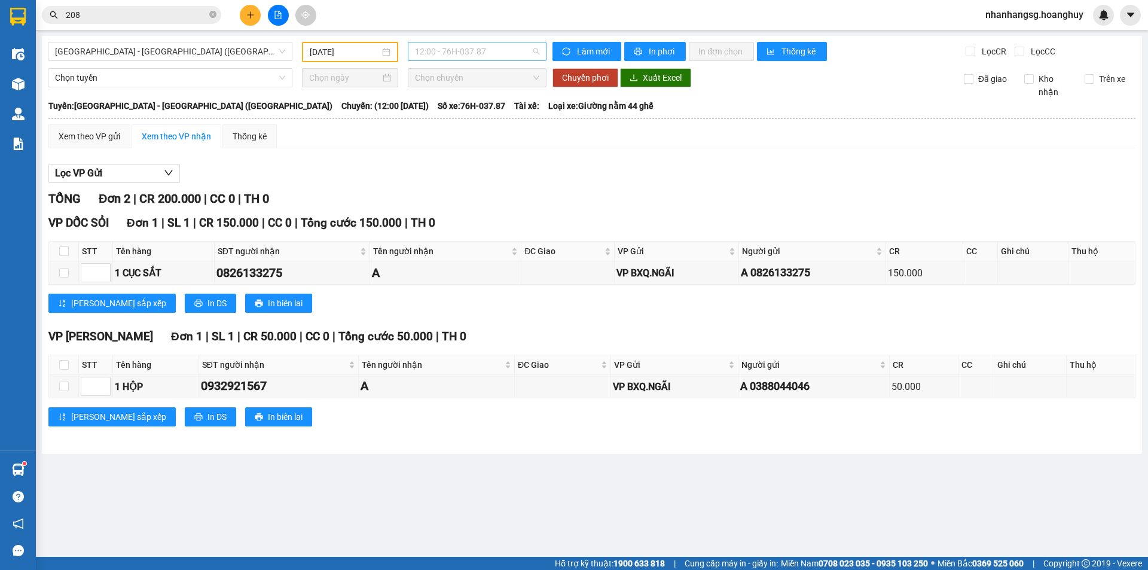
click at [432, 50] on span "12:00 - 76H-037.87" at bounding box center [477, 51] width 124 height 18
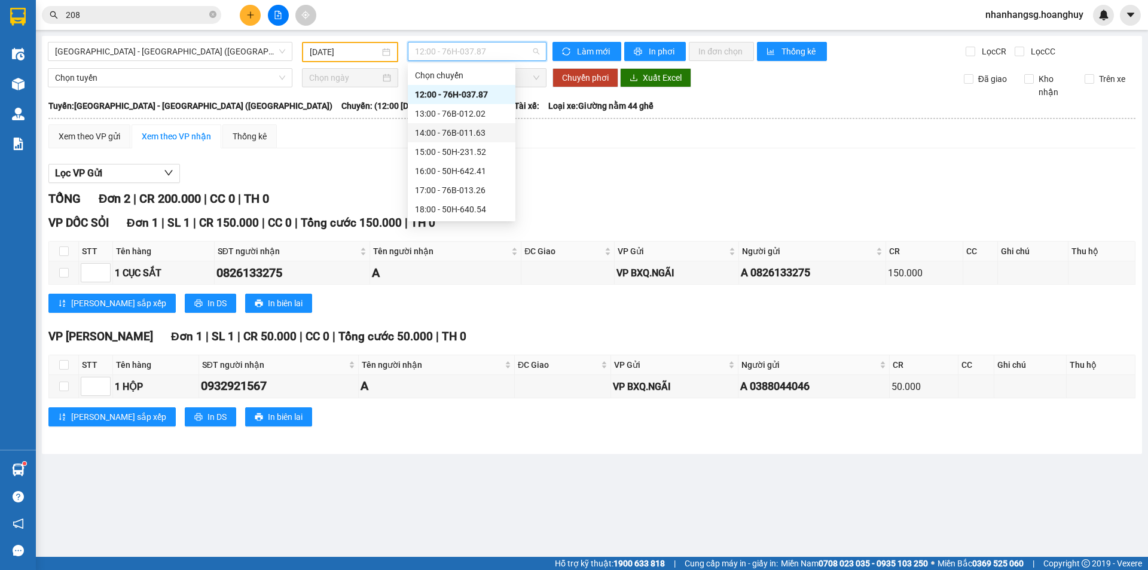
scroll to position [38, 0]
click at [457, 209] on div "20:00 - 51B-279.30" at bounding box center [461, 209] width 93 height 13
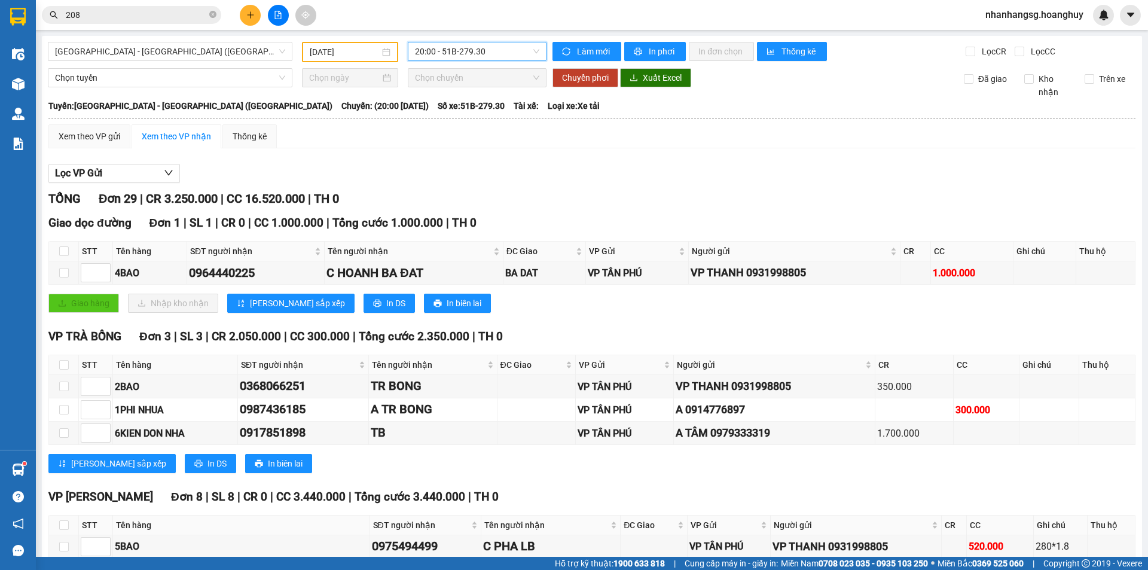
click at [429, 48] on span "20:00 - 51B-279.30" at bounding box center [477, 51] width 124 height 18
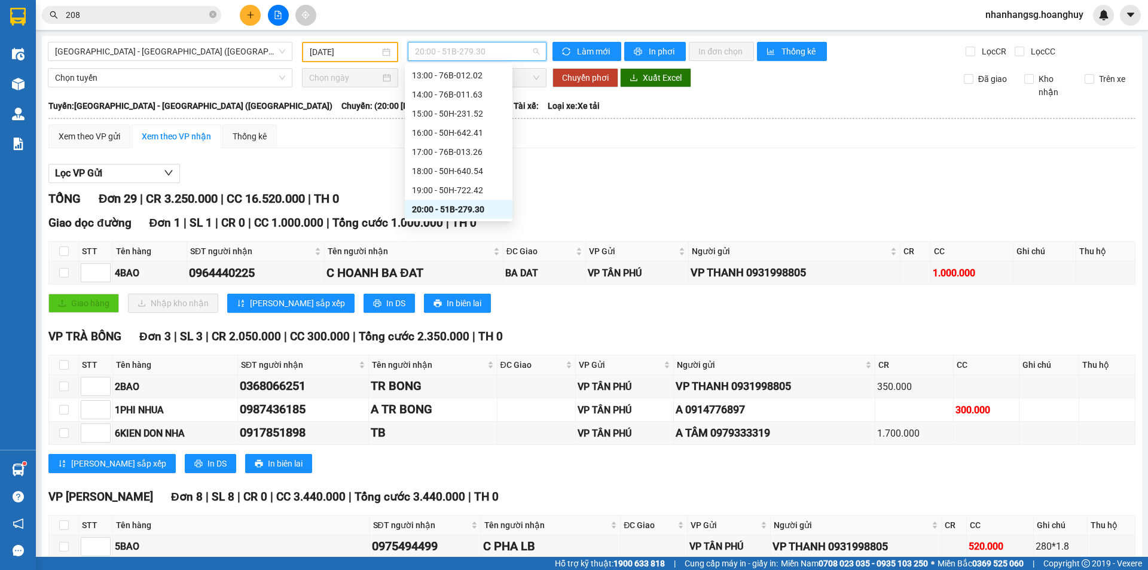
click at [331, 45] on input "[DATE]" at bounding box center [345, 51] width 70 height 13
